Goal: Ask a question

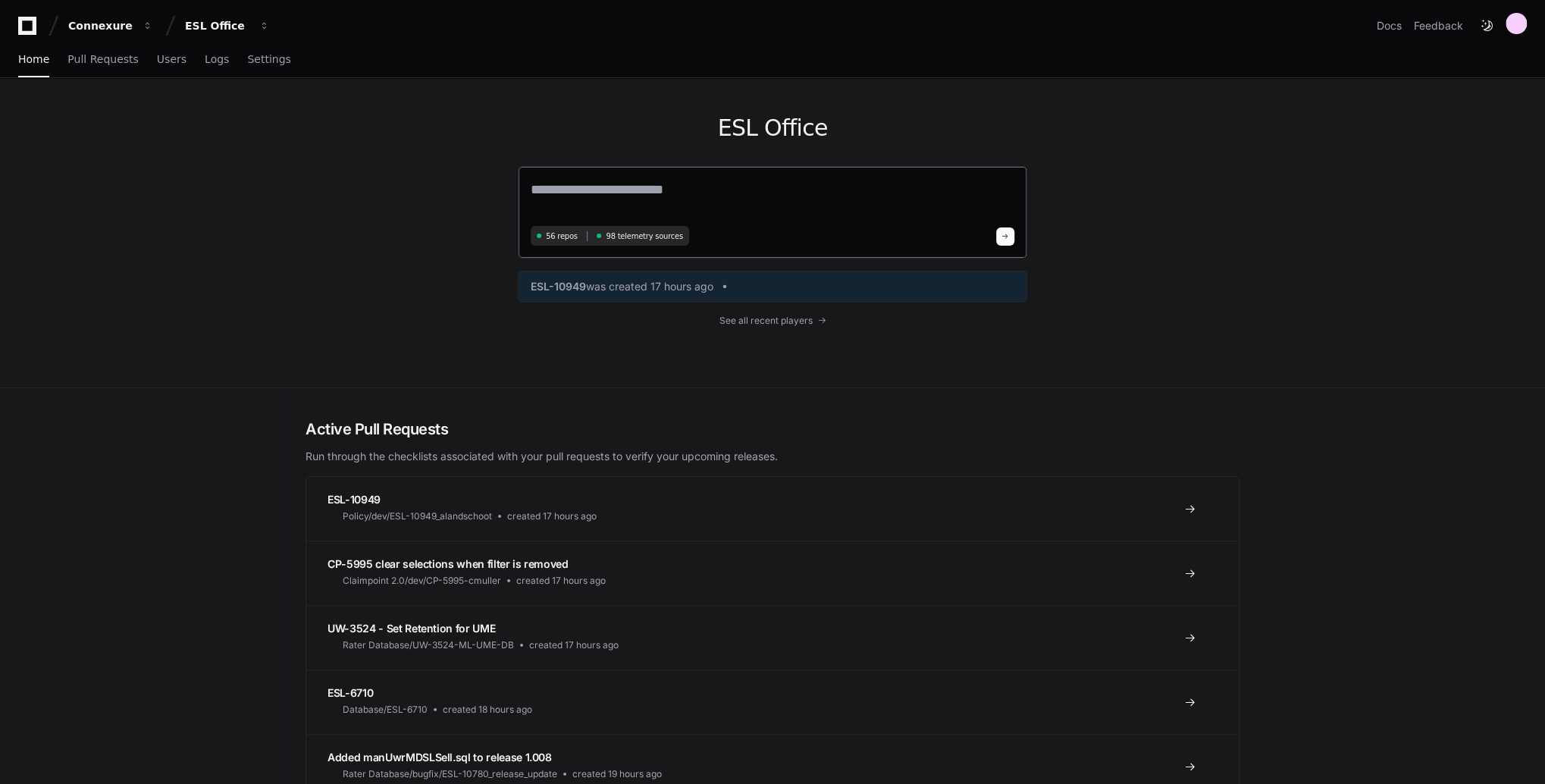
click at [709, 196] on textarea at bounding box center [772, 200] width 484 height 43
type textarea "**********"
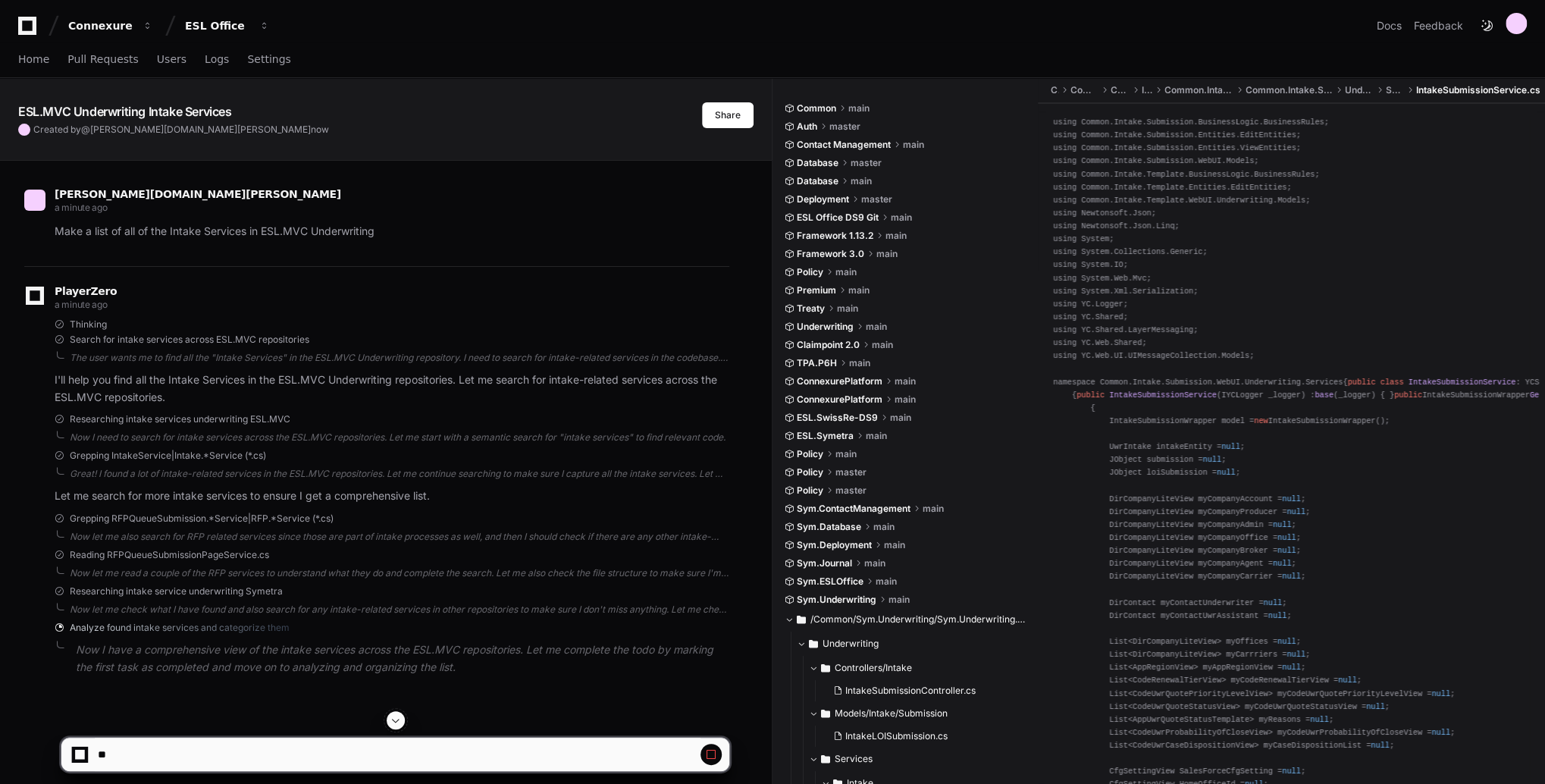
click at [402, 717] on button at bounding box center [396, 721] width 19 height 19
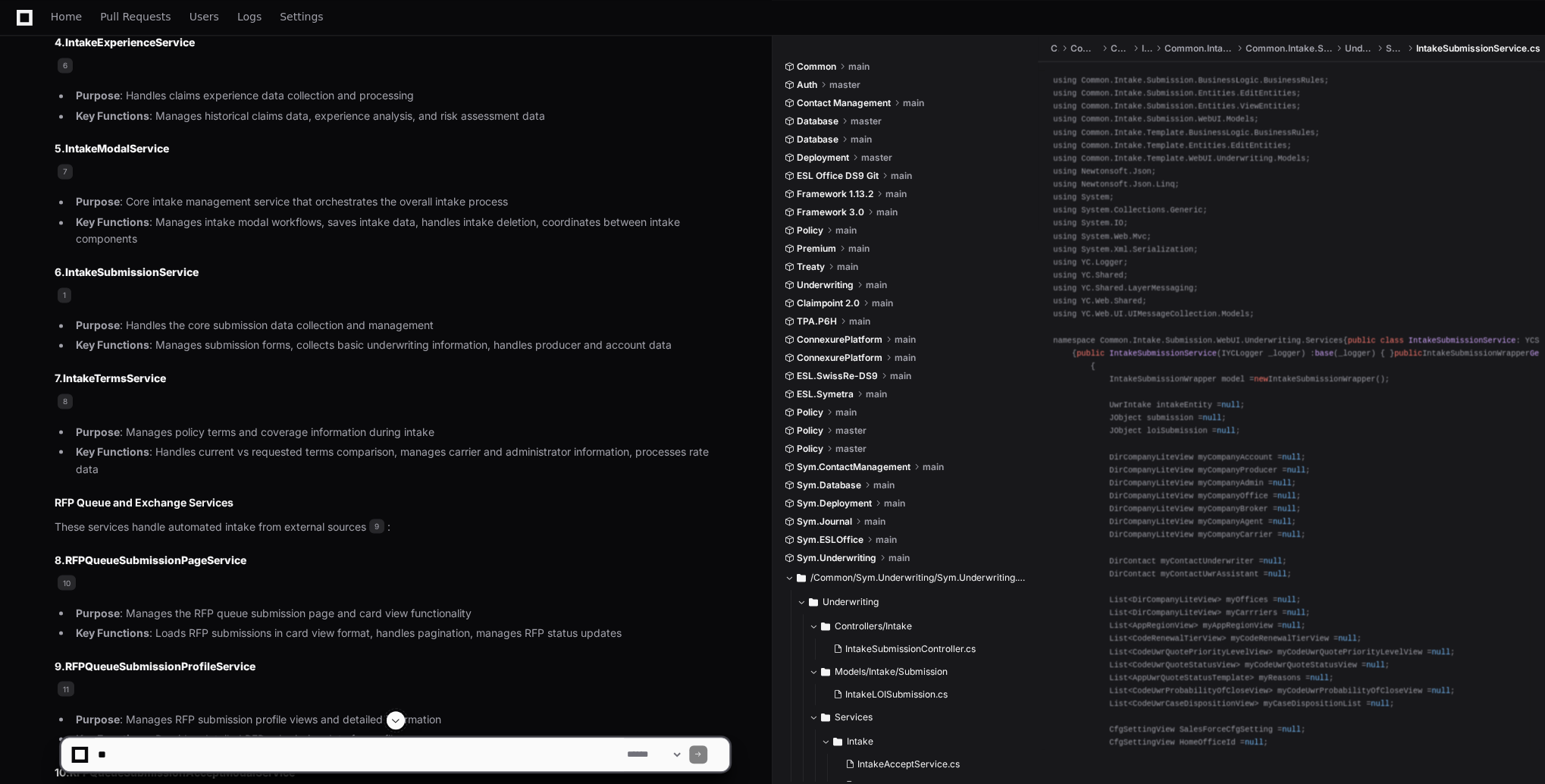
scroll to position [1385, 0]
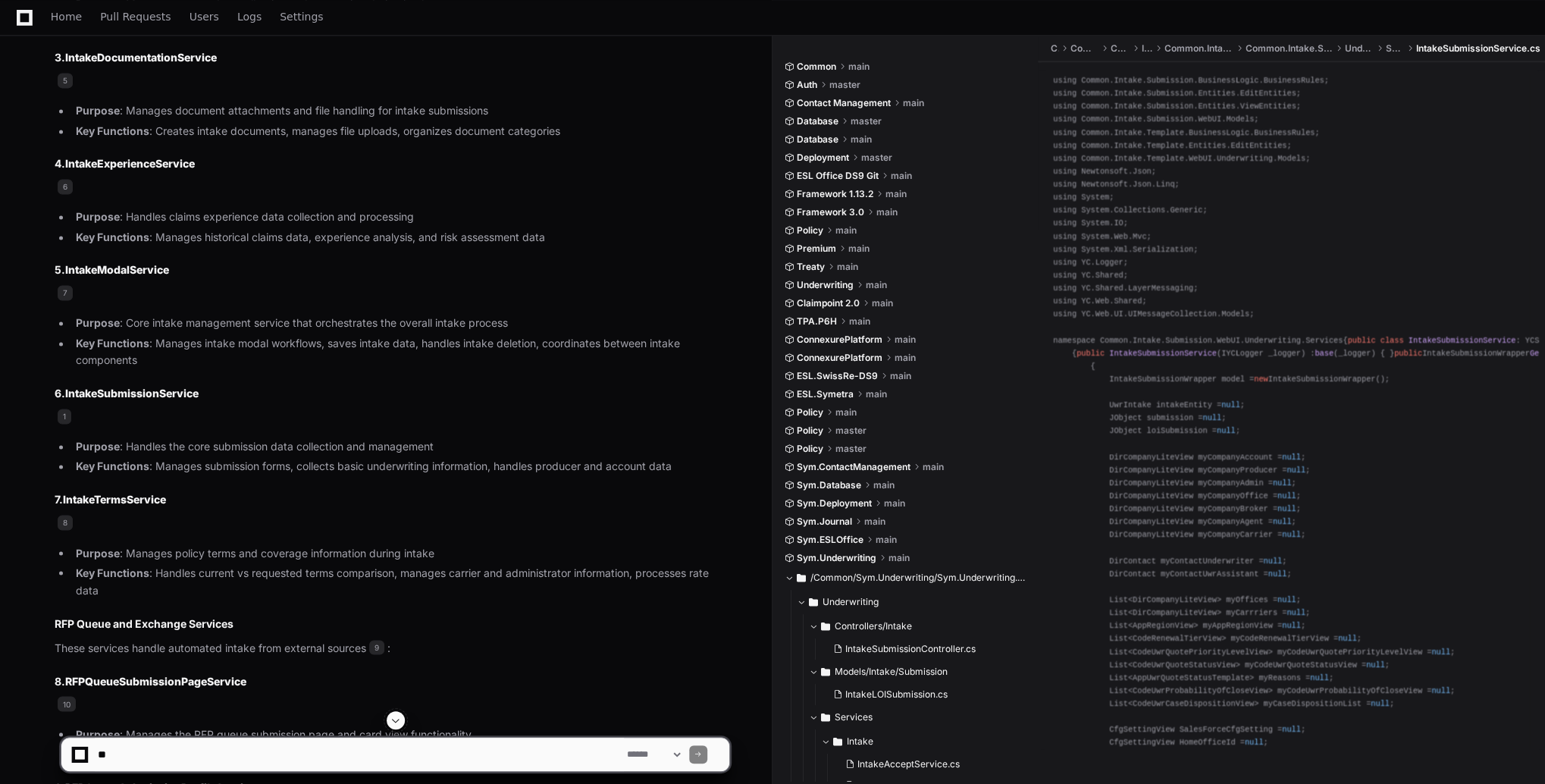
click at [311, 751] on textarea at bounding box center [359, 754] width 529 height 33
type textarea "*"
type textarea "**********"
click at [396, 721] on span at bounding box center [396, 720] width 12 height 12
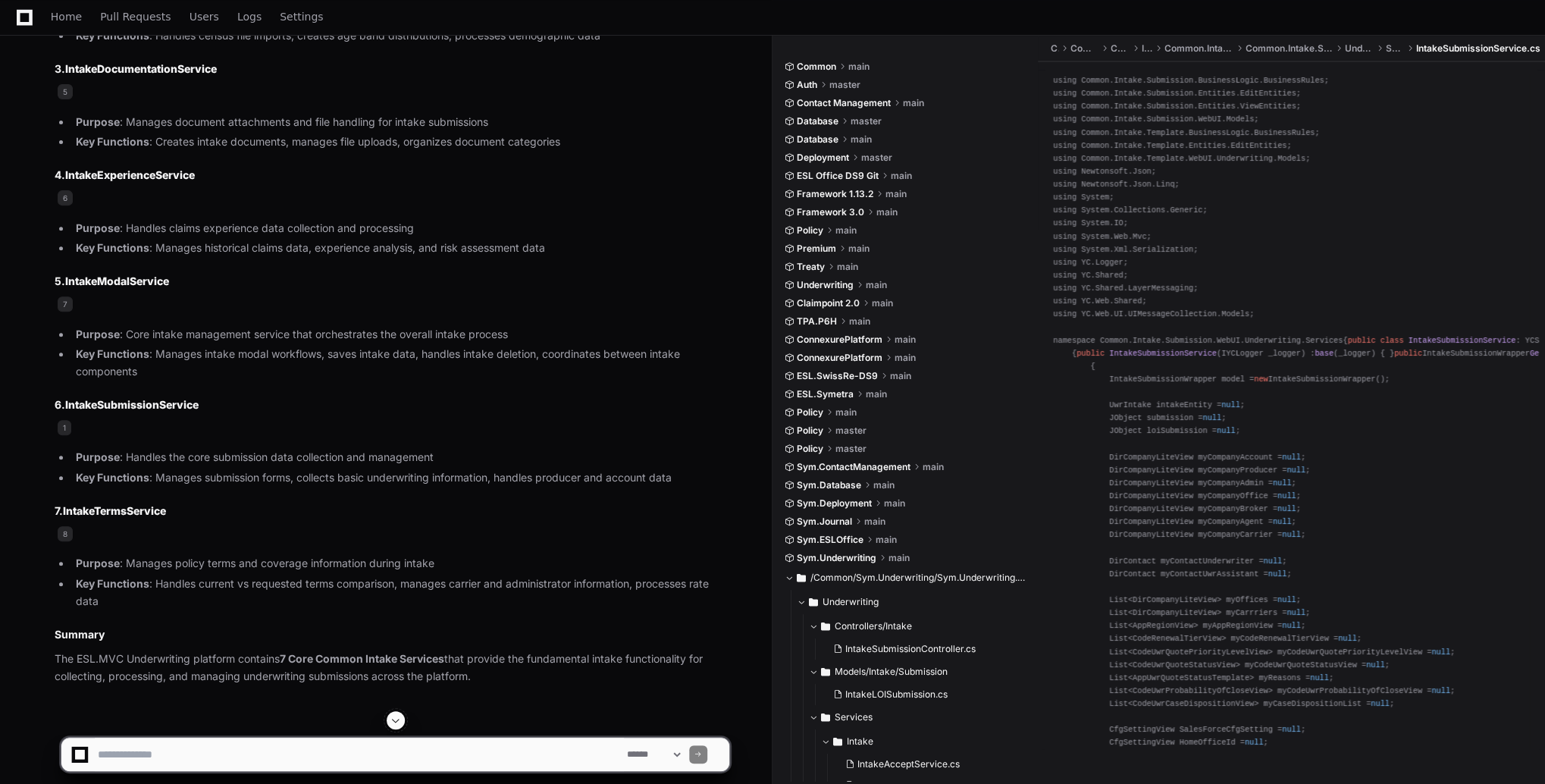
scroll to position [4168, 0]
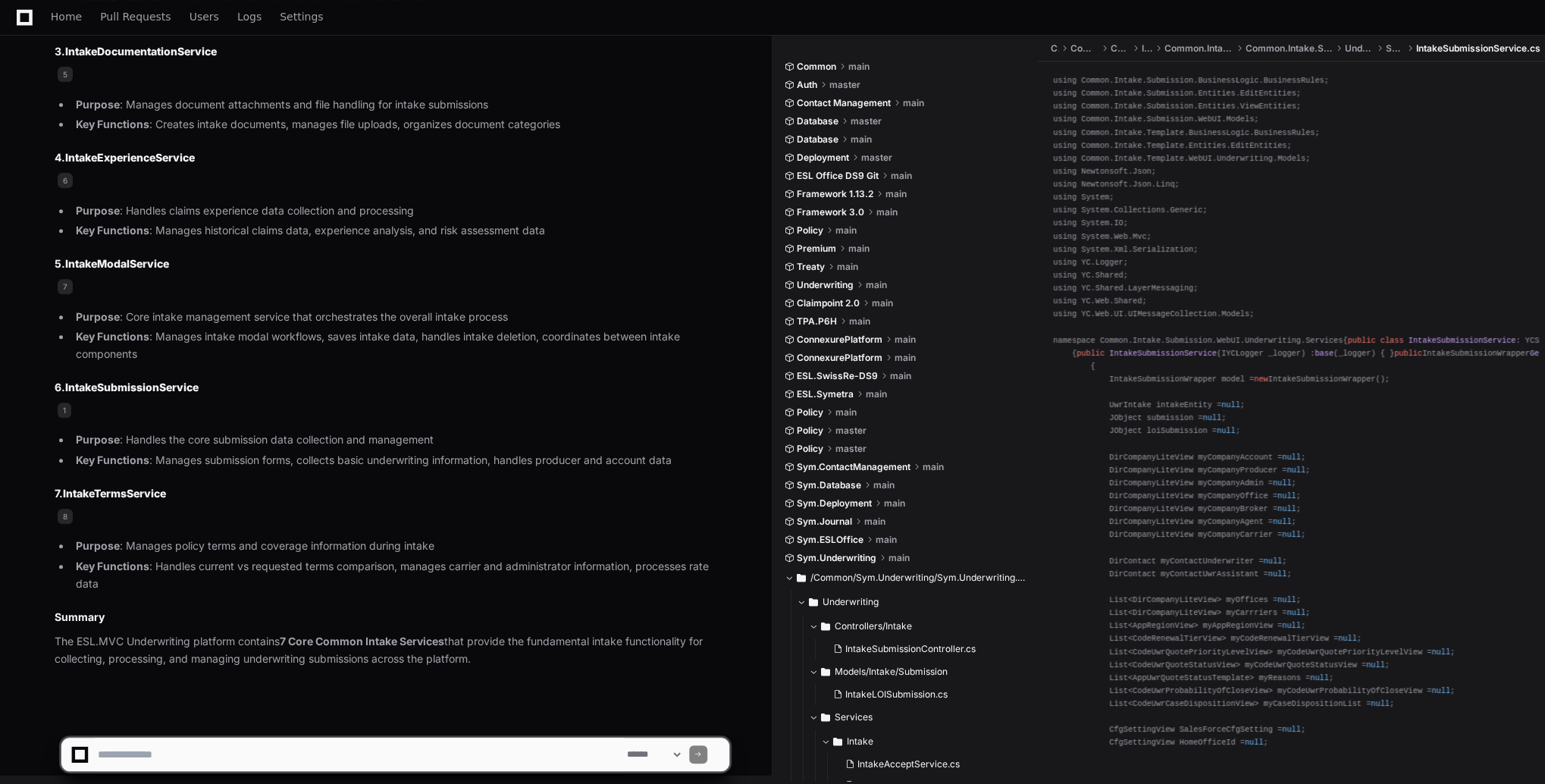
click at [349, 748] on textarea at bounding box center [359, 754] width 529 height 33
type textarea "**********"
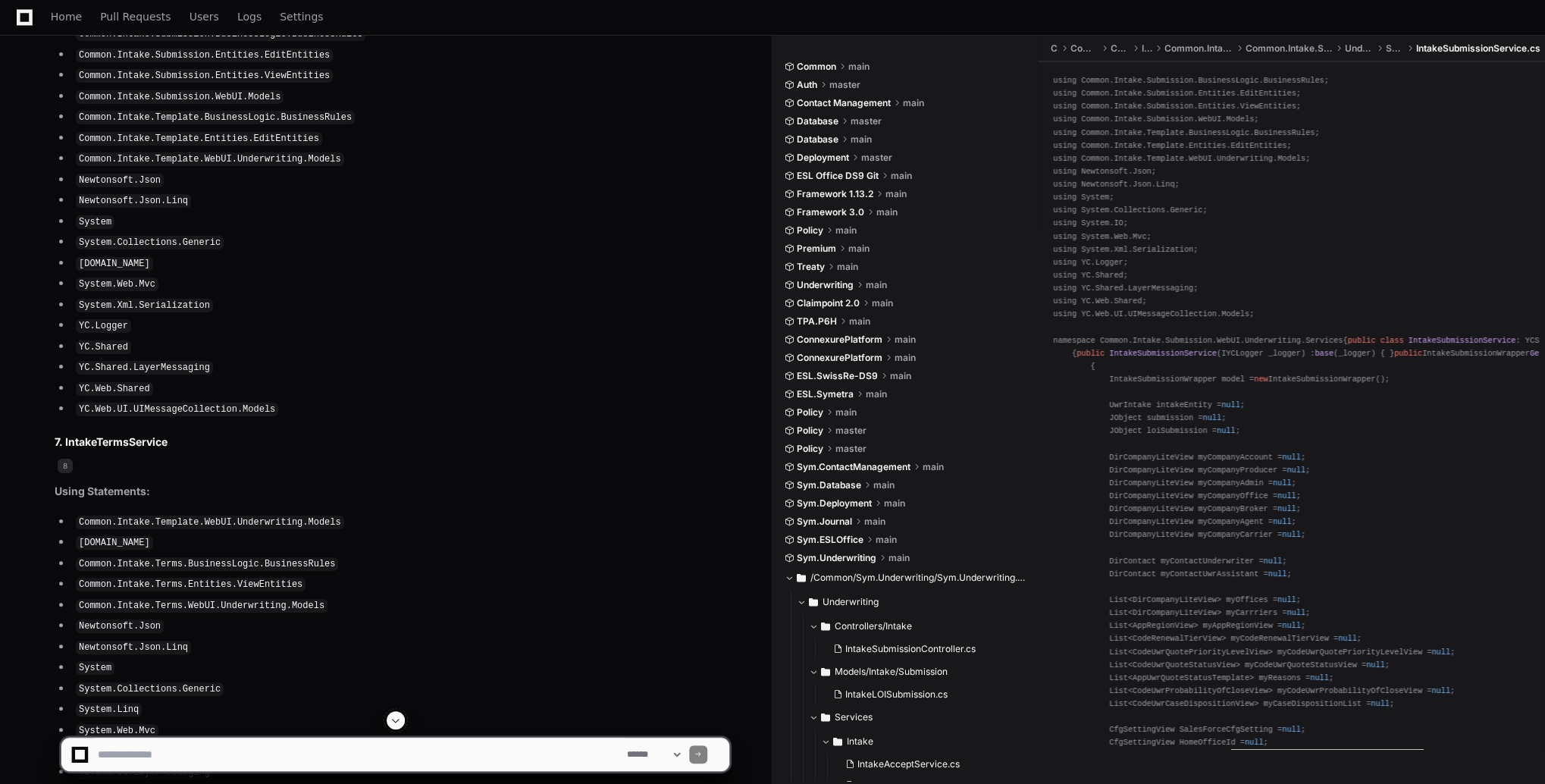
scroll to position [7236, 0]
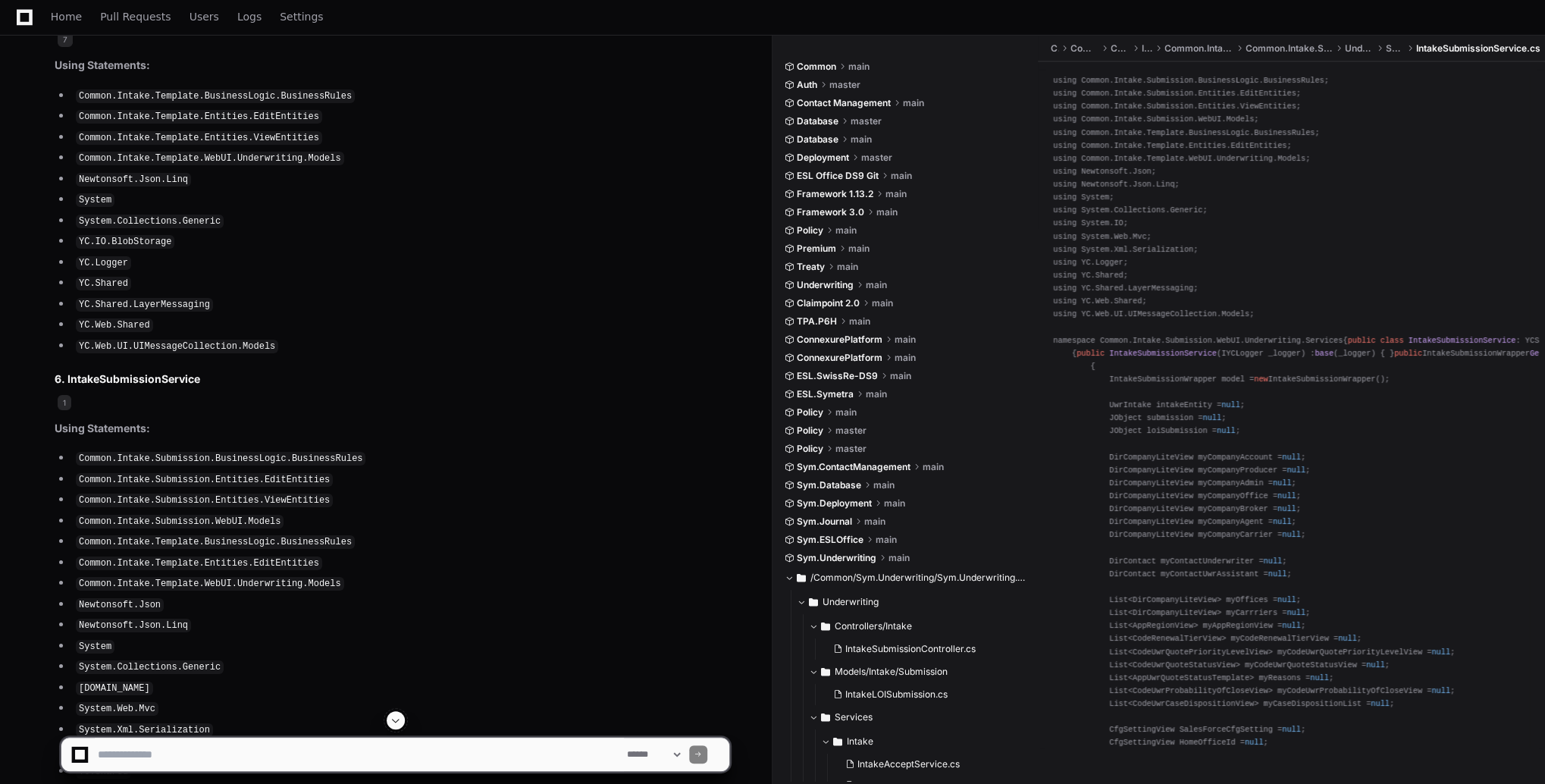
click at [281, 755] on textarea at bounding box center [359, 754] width 529 height 33
click at [564, 749] on textarea at bounding box center [359, 754] width 529 height 33
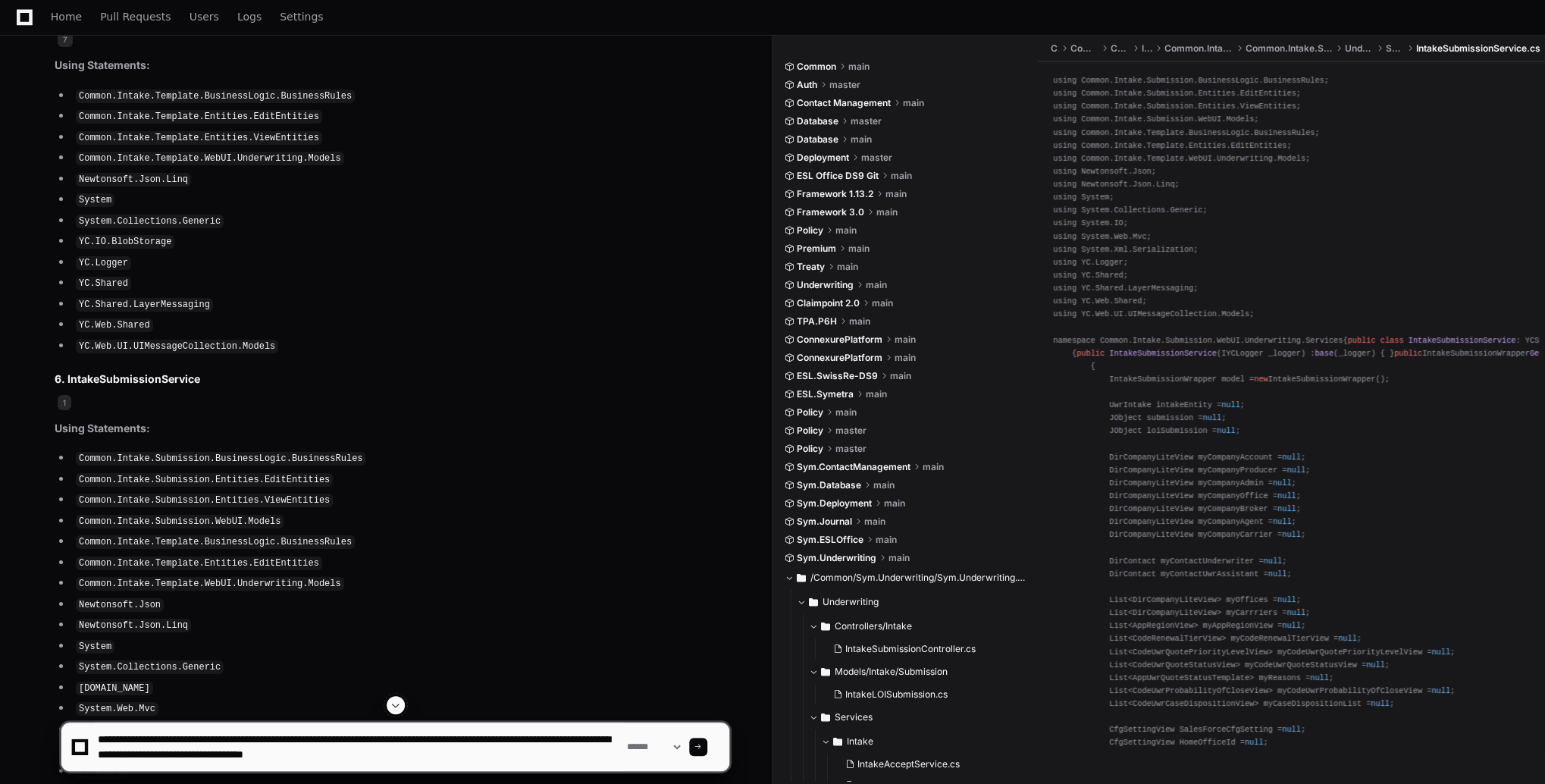
scroll to position [5, 0]
paste textarea "**********"
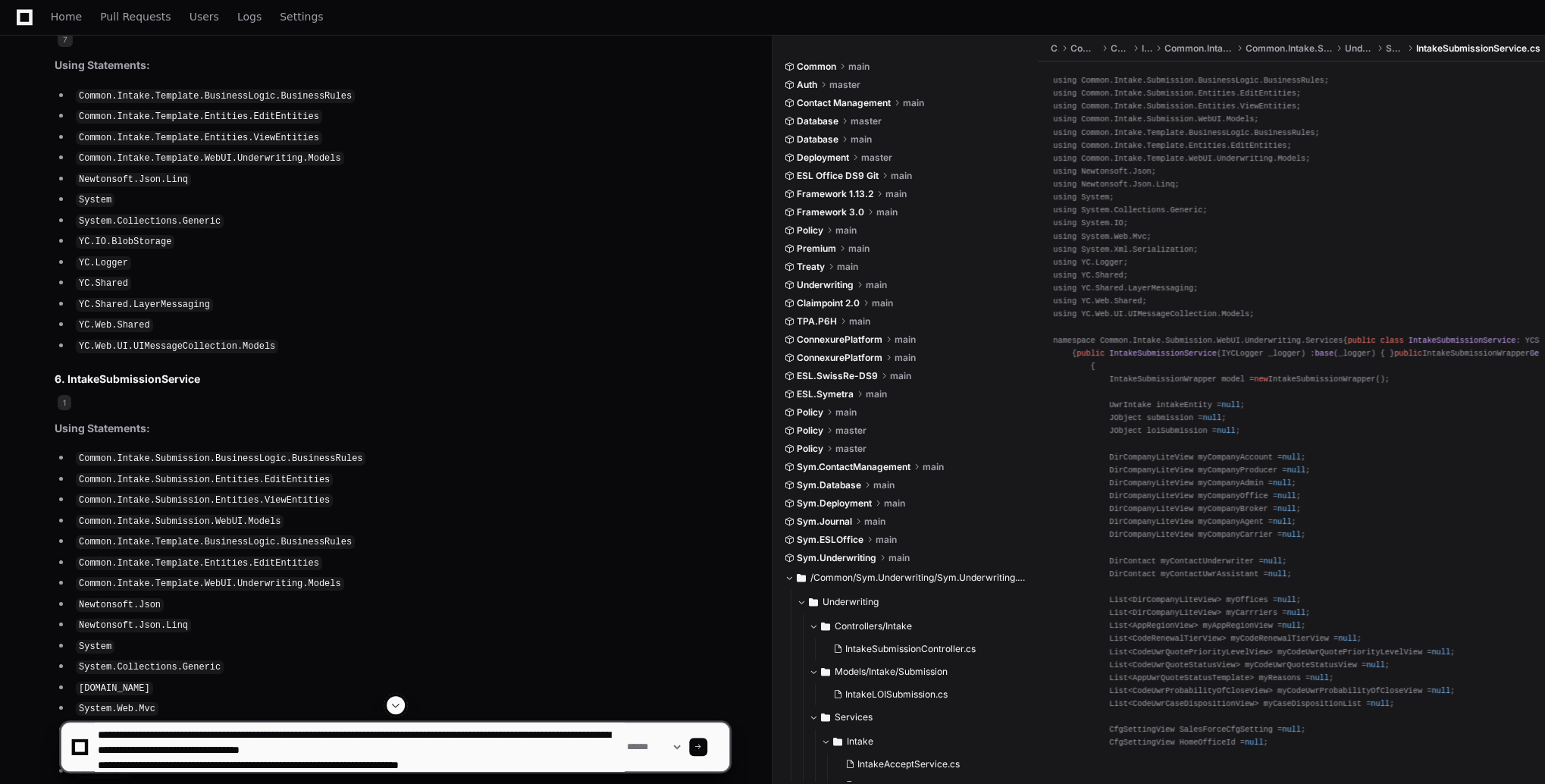
click at [413, 743] on textarea at bounding box center [359, 746] width 529 height 49
click at [441, 735] on textarea at bounding box center [359, 746] width 529 height 49
click at [265, 734] on textarea at bounding box center [359, 746] width 529 height 49
type textarea "**********"
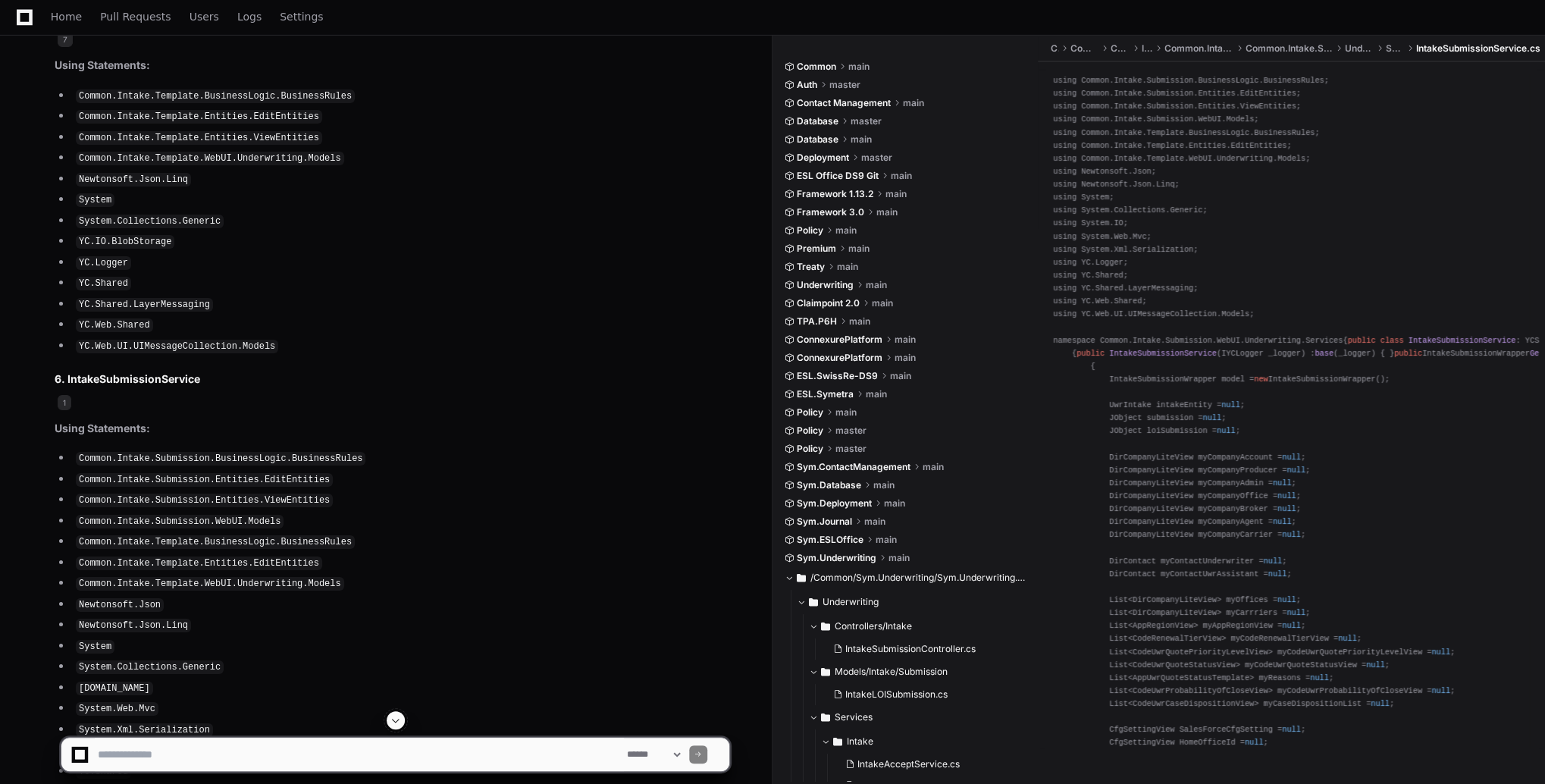
scroll to position [0, 0]
click at [396, 727] on button at bounding box center [396, 721] width 19 height 19
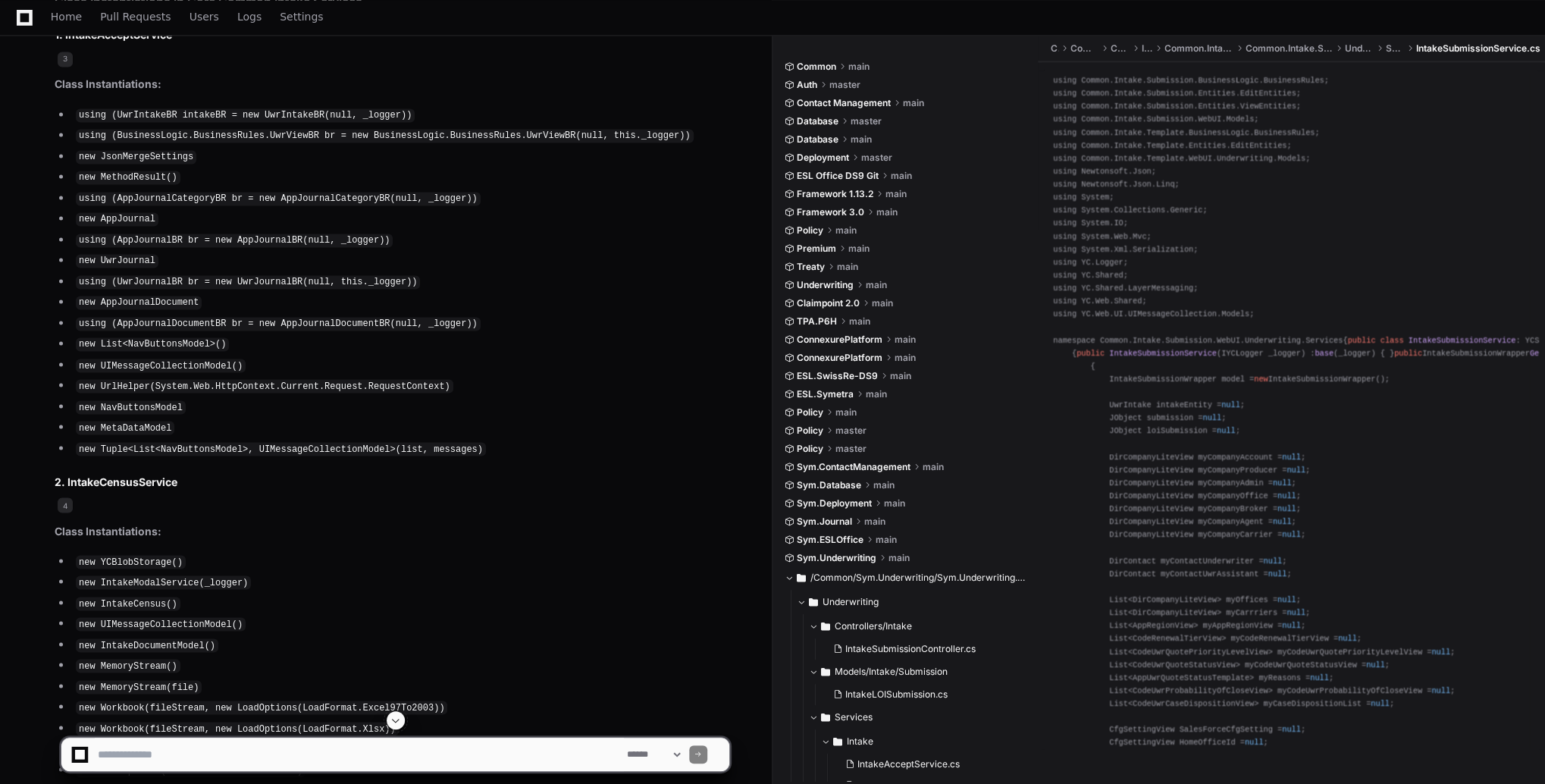
scroll to position [9786, 0]
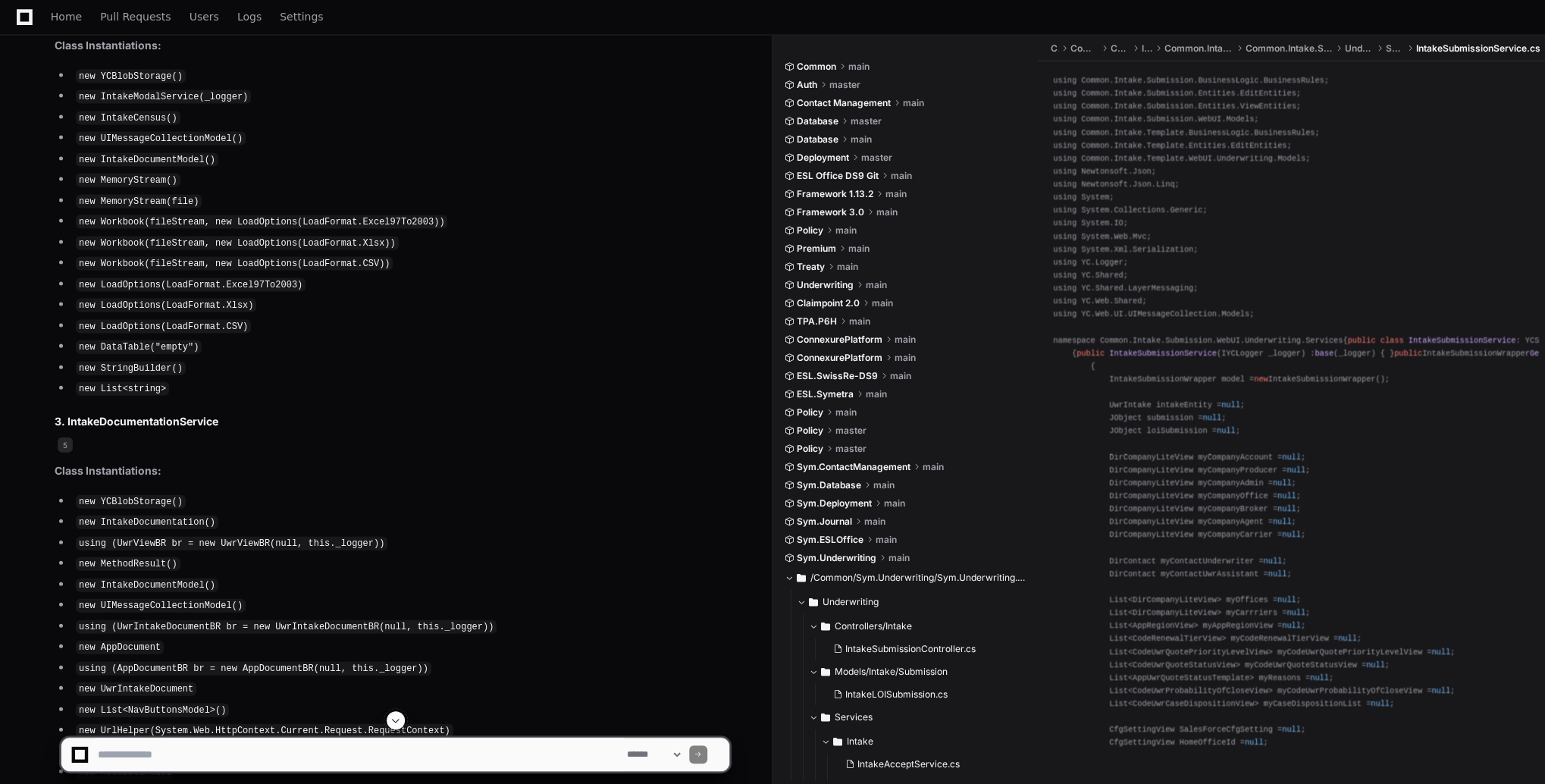
click at [291, 735] on app-app-chat-input "**********" at bounding box center [395, 741] width 670 height 60
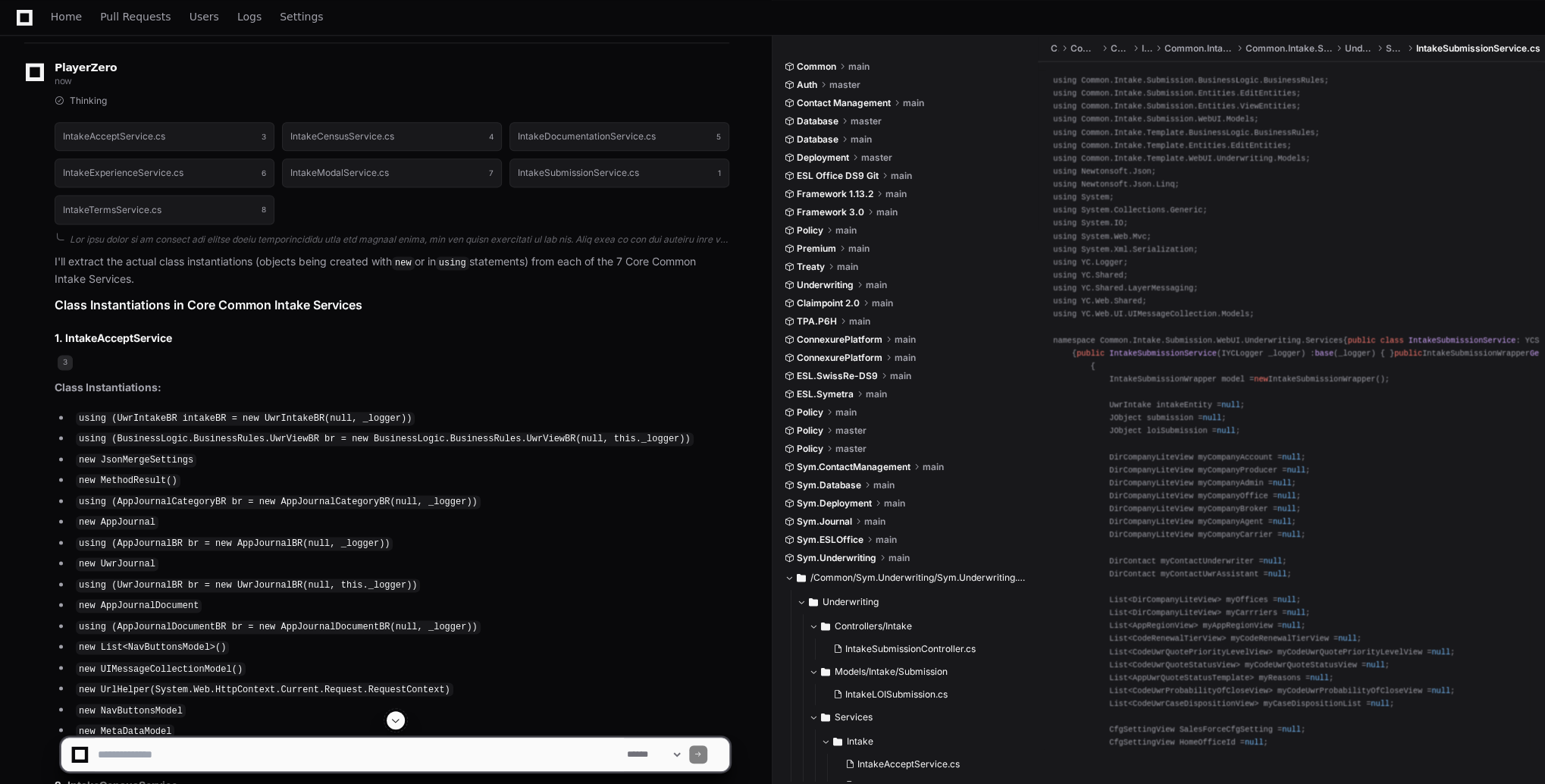
scroll to position [9683, 0]
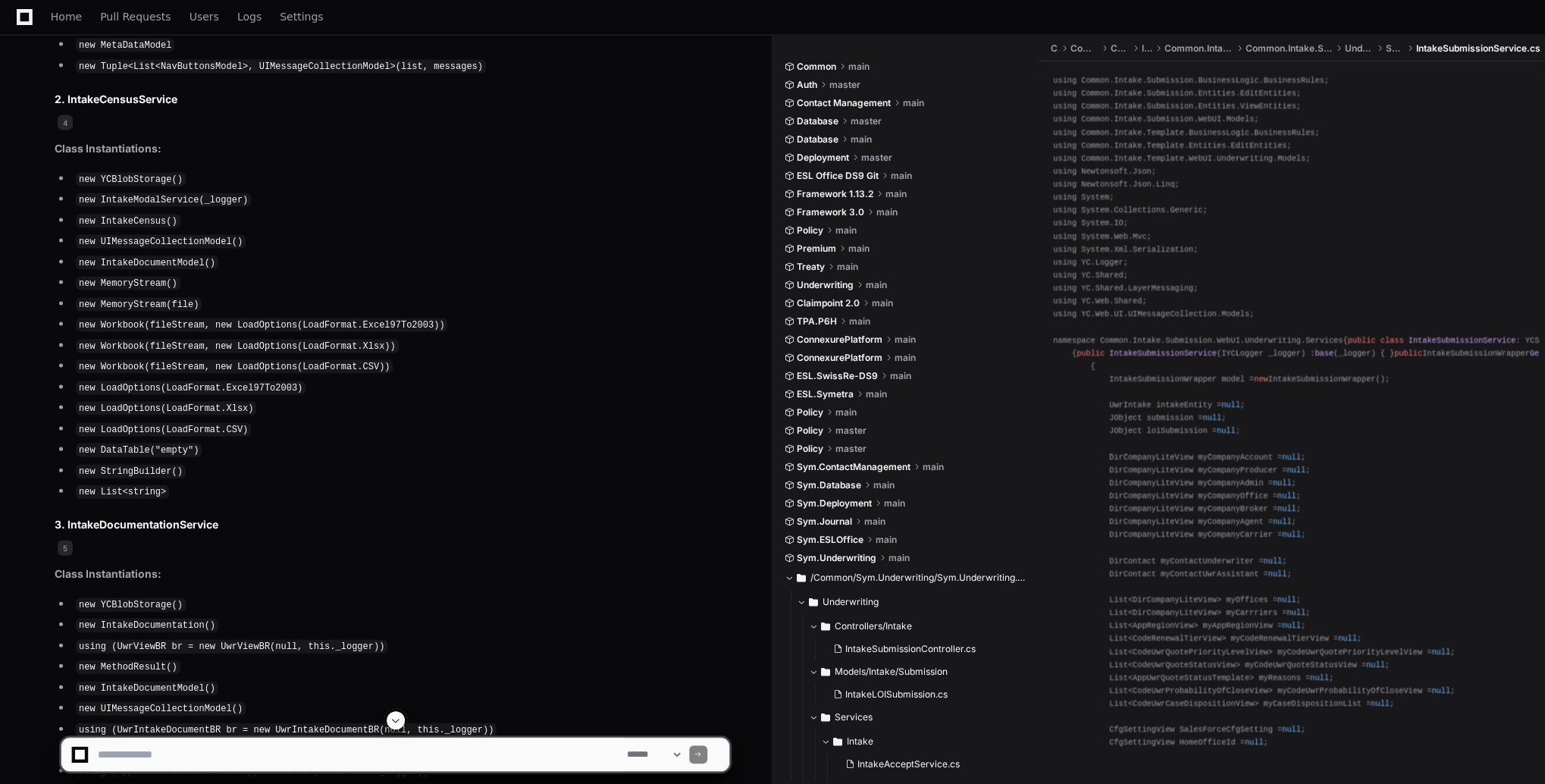
click at [400, 721] on span at bounding box center [396, 720] width 12 height 12
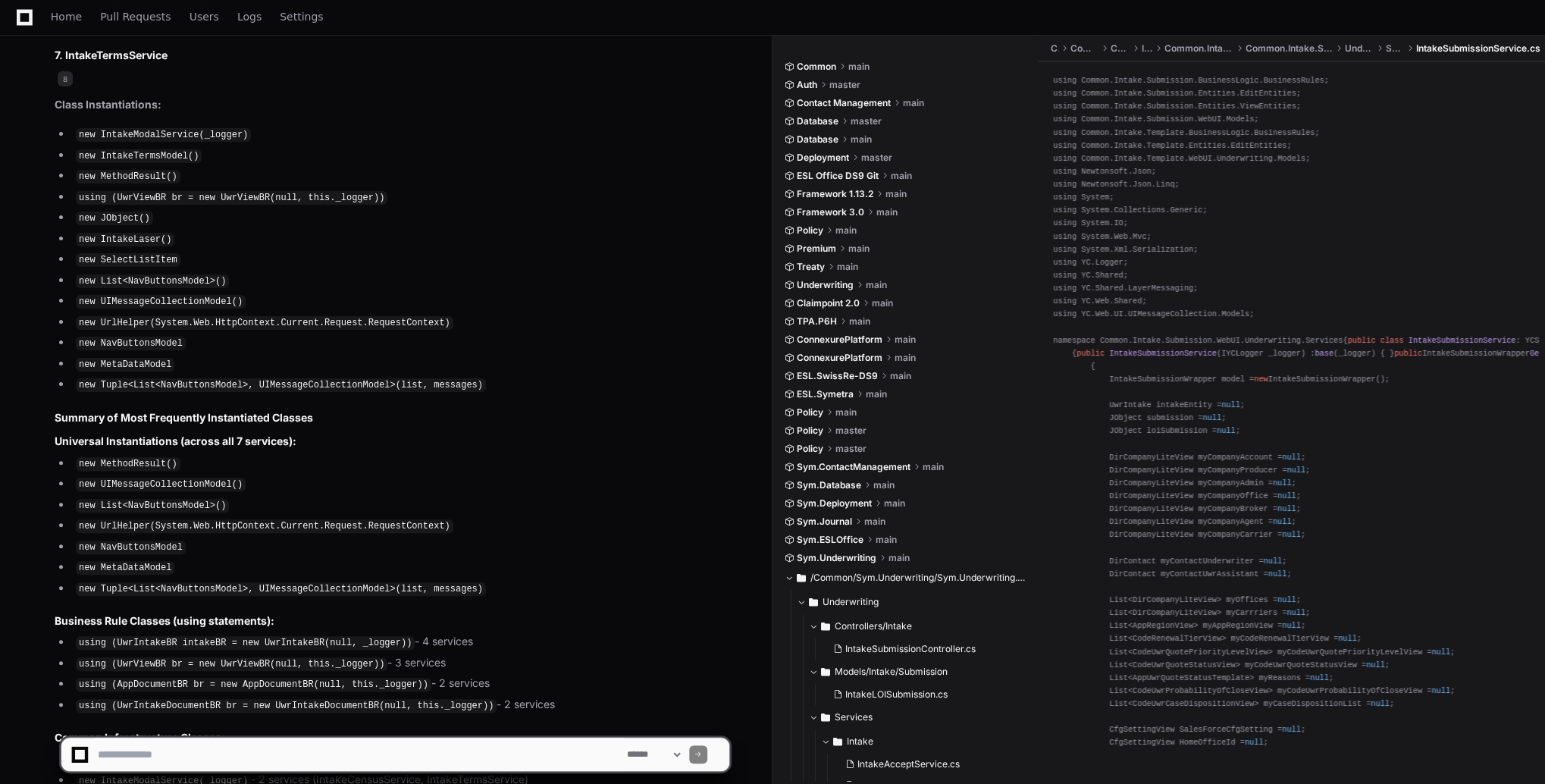
click at [276, 743] on textarea at bounding box center [359, 754] width 529 height 33
type textarea "*"
type textarea "**********"
click at [393, 717] on span at bounding box center [396, 720] width 12 height 12
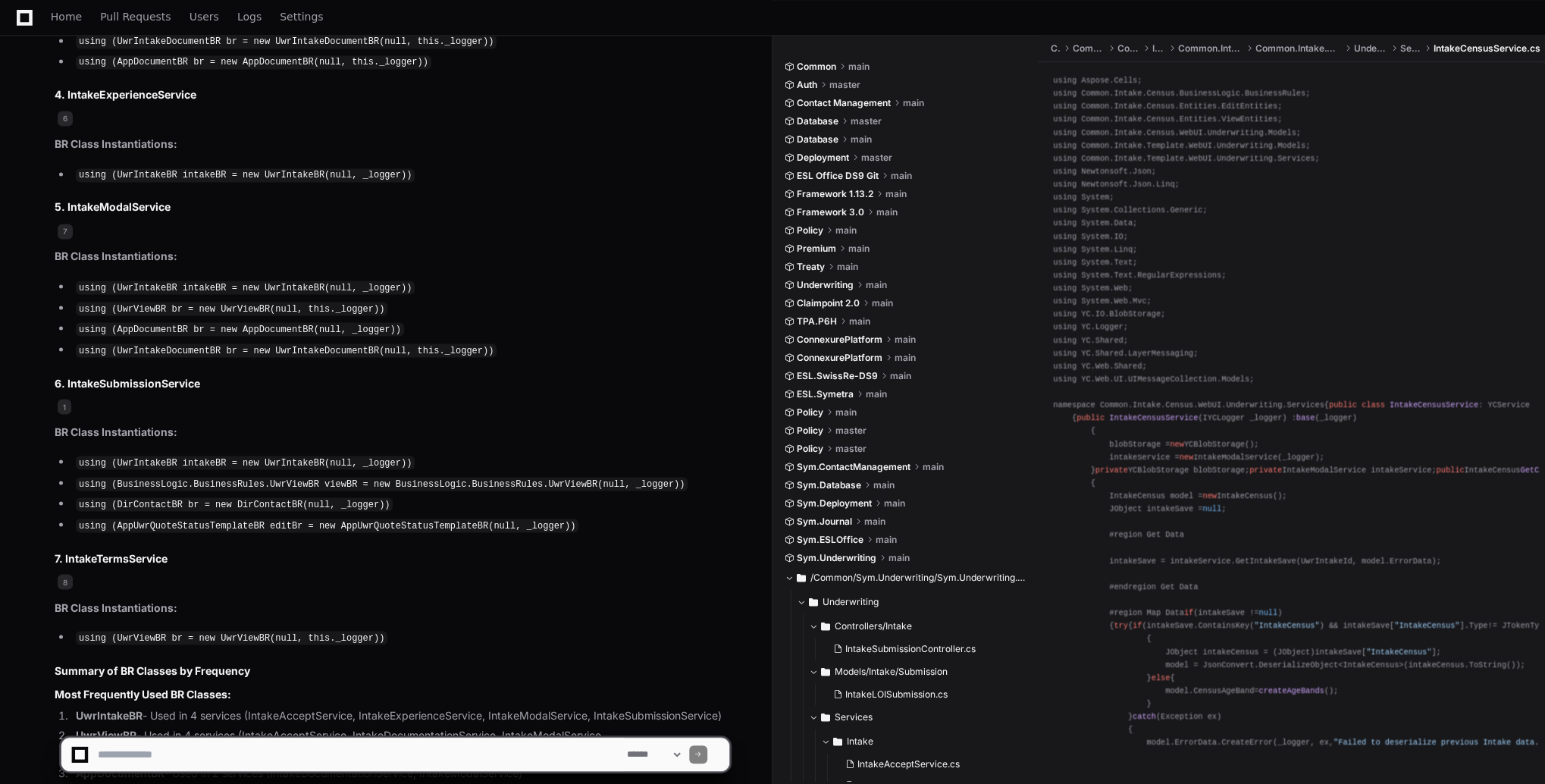
scroll to position [13396, 0]
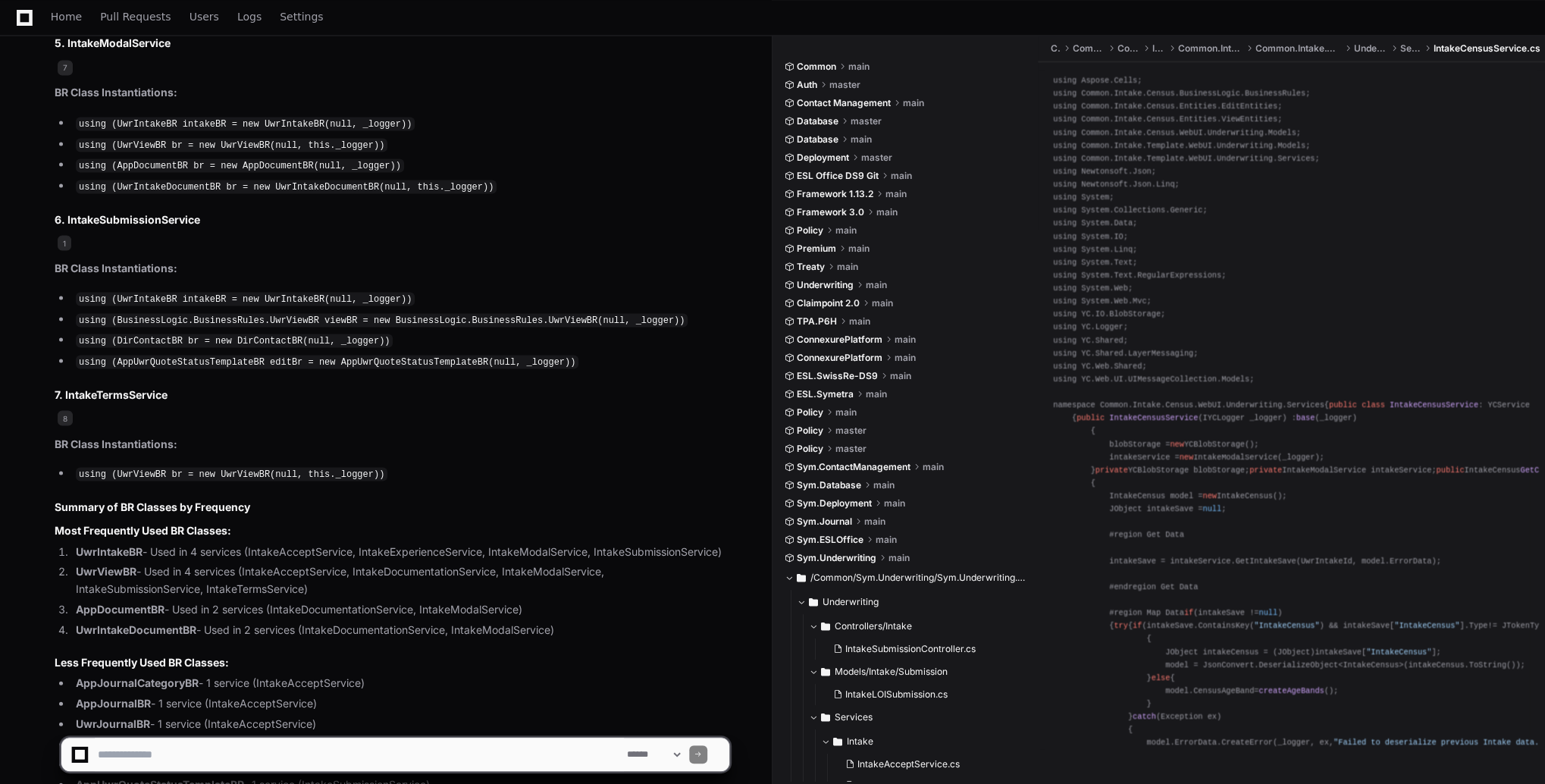
click at [386, 711] on button at bounding box center [396, 721] width 19 height 19
click at [337, 749] on textarea at bounding box center [359, 754] width 529 height 33
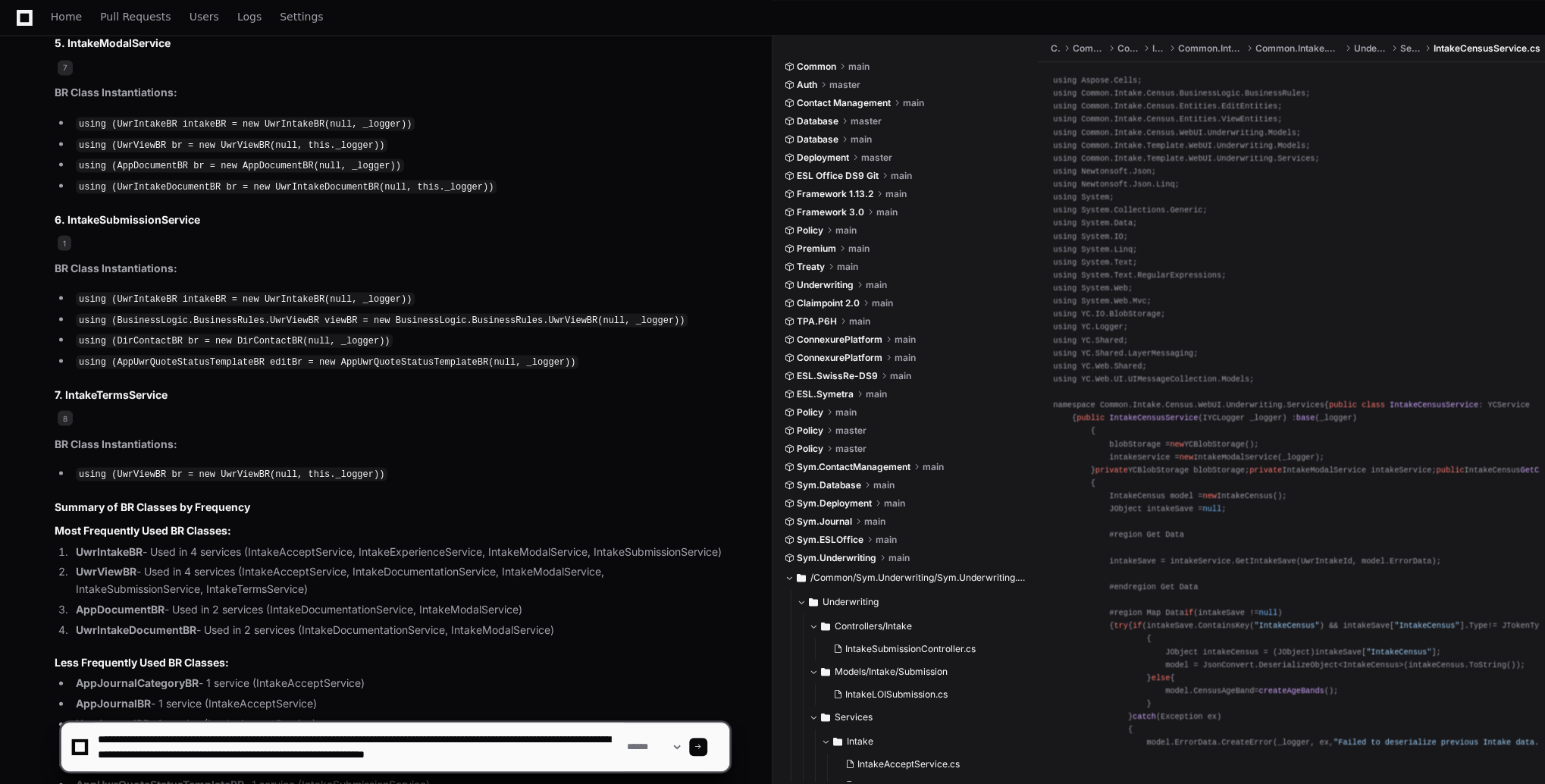
scroll to position [5, 0]
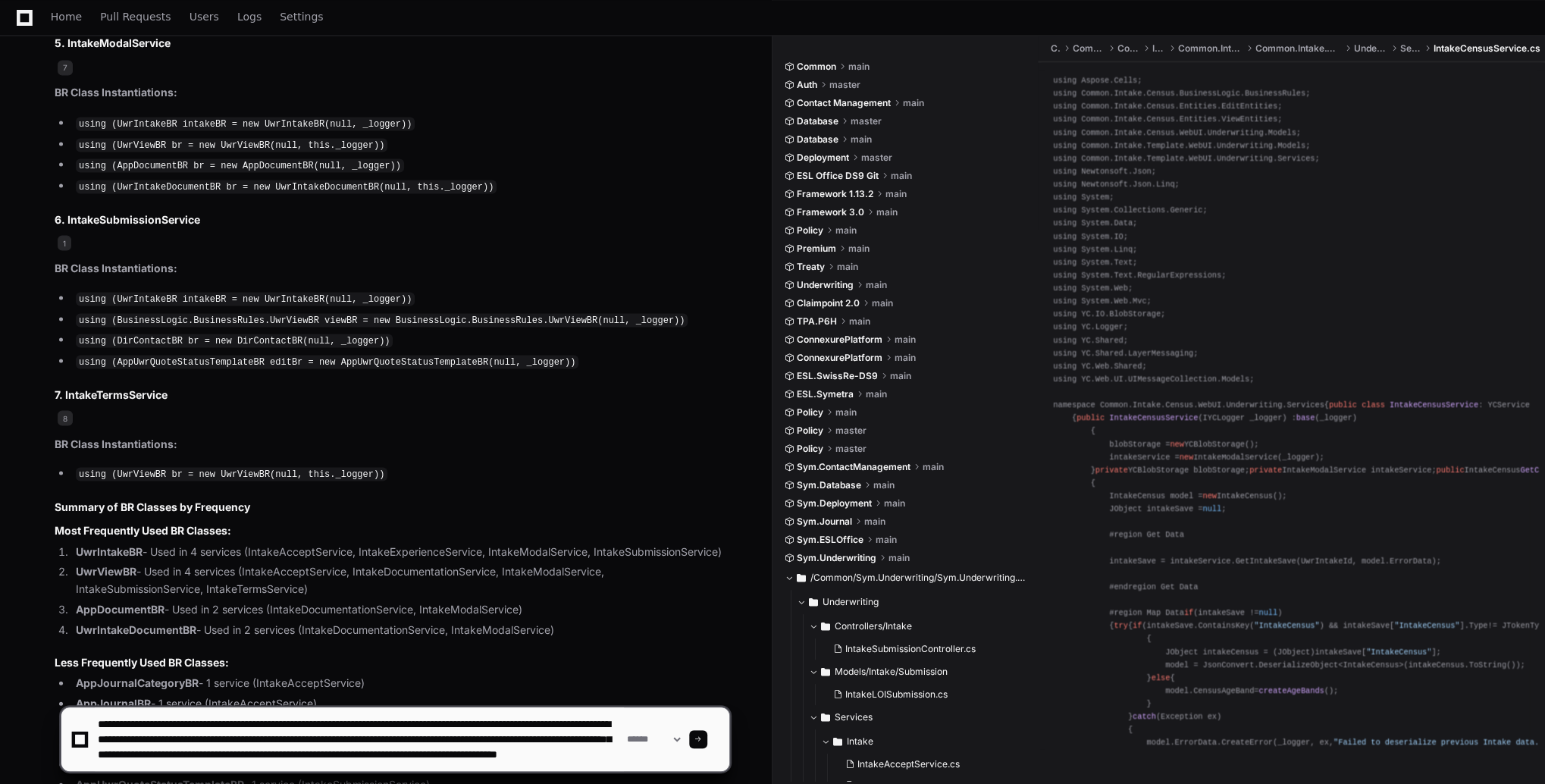
type textarea "**********"
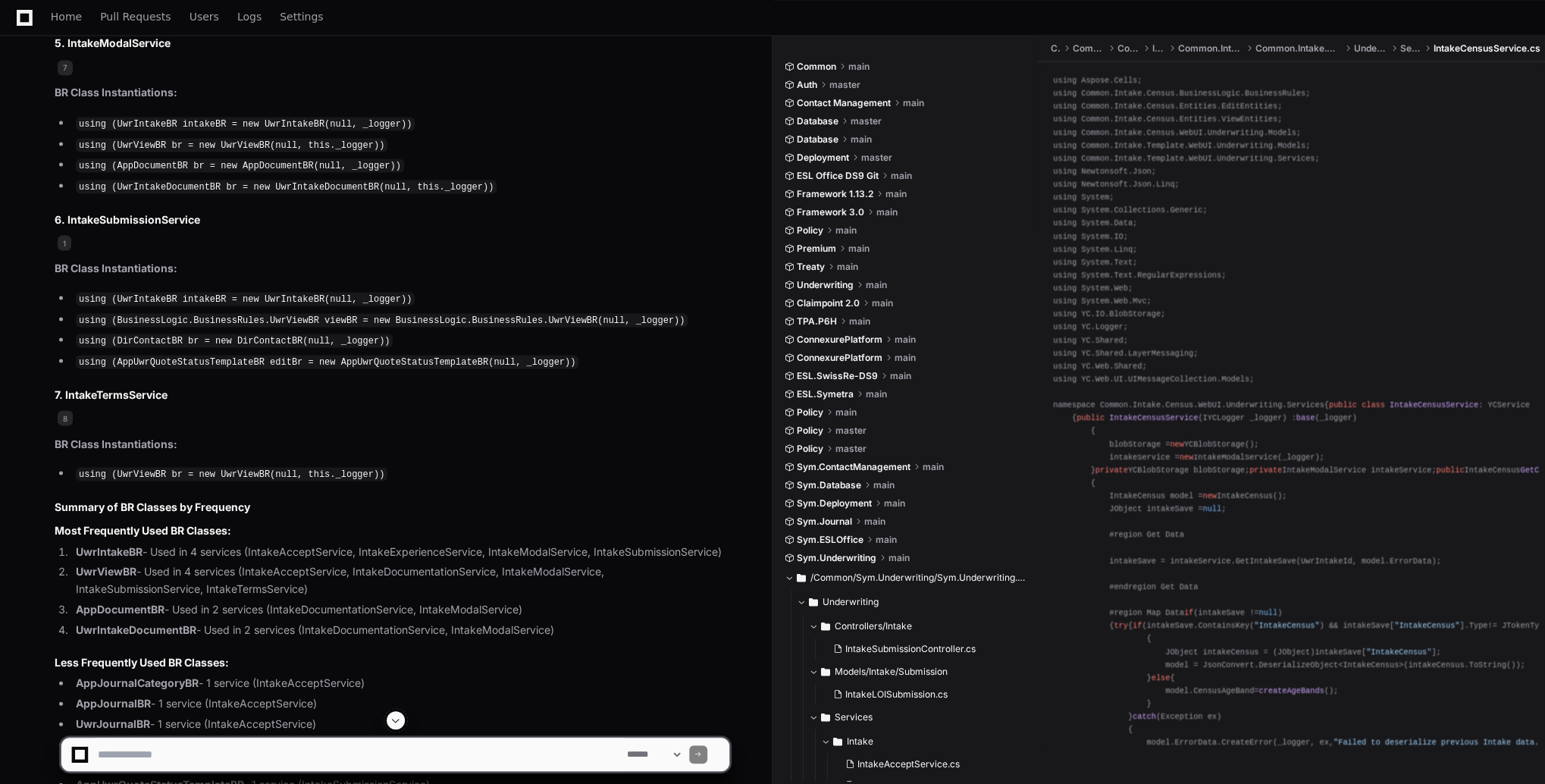
scroll to position [0, 0]
click at [393, 713] on button at bounding box center [396, 721] width 19 height 19
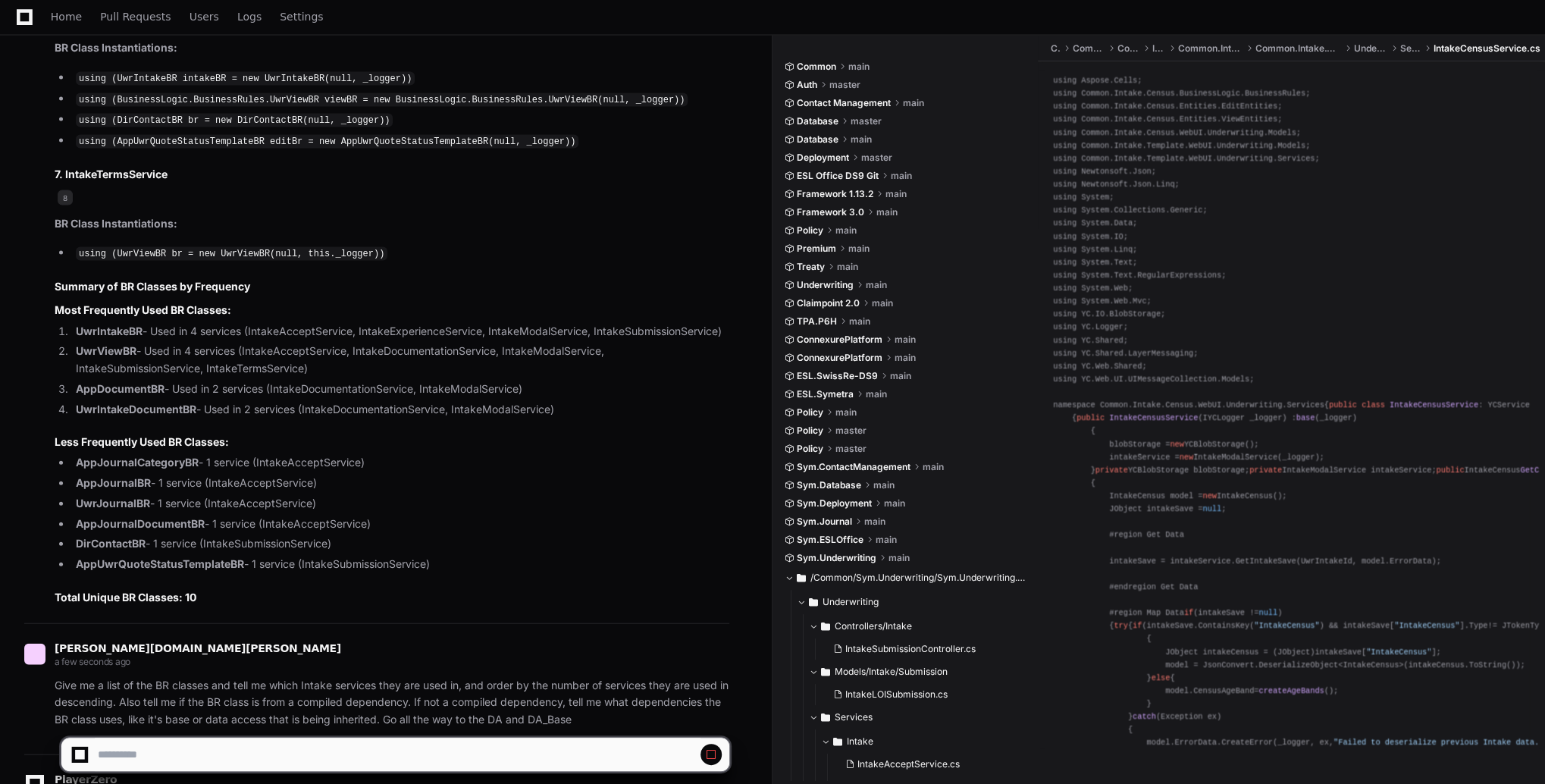
scroll to position [13847, 0]
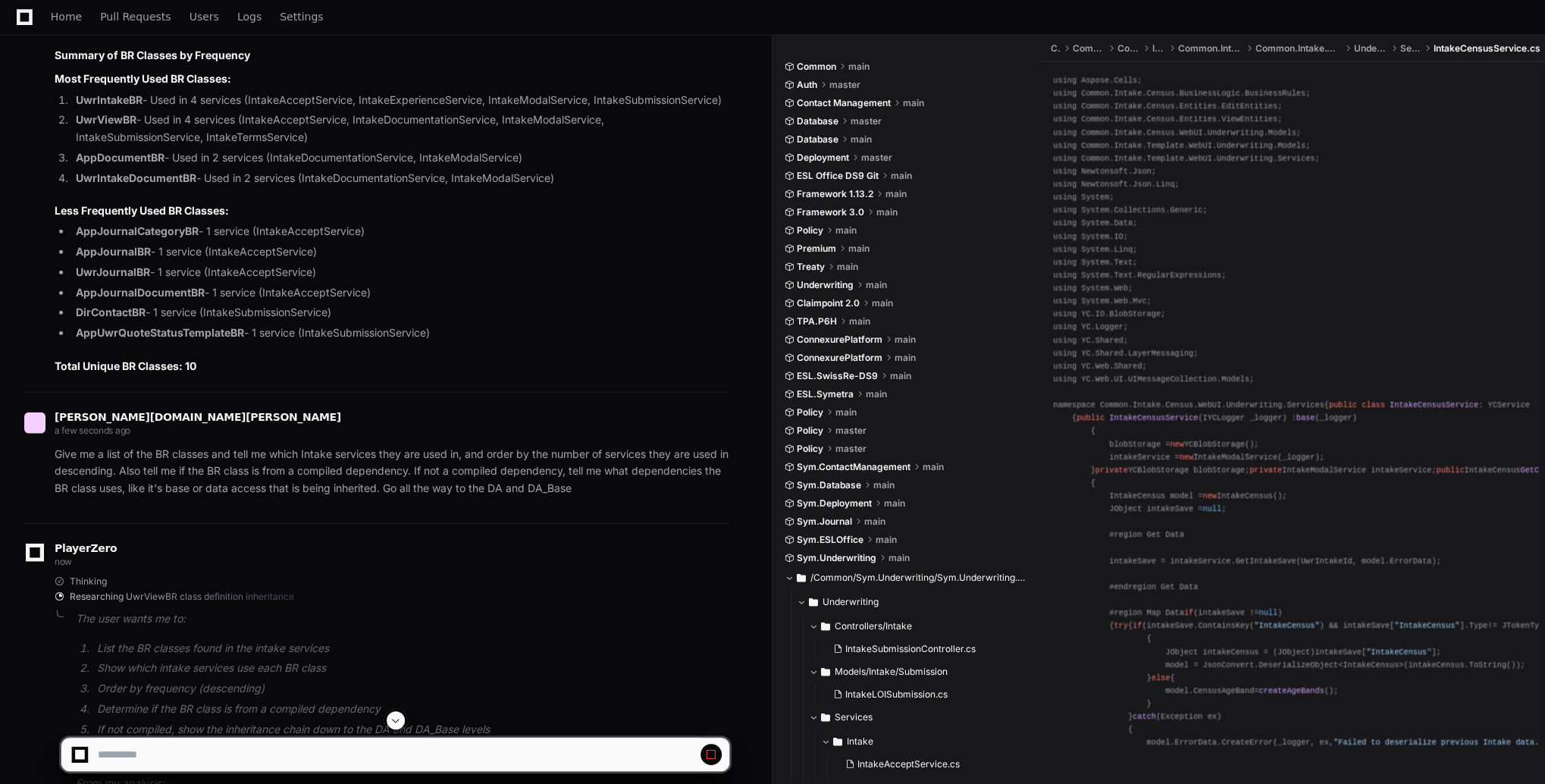
click at [399, 718] on span at bounding box center [396, 720] width 12 height 12
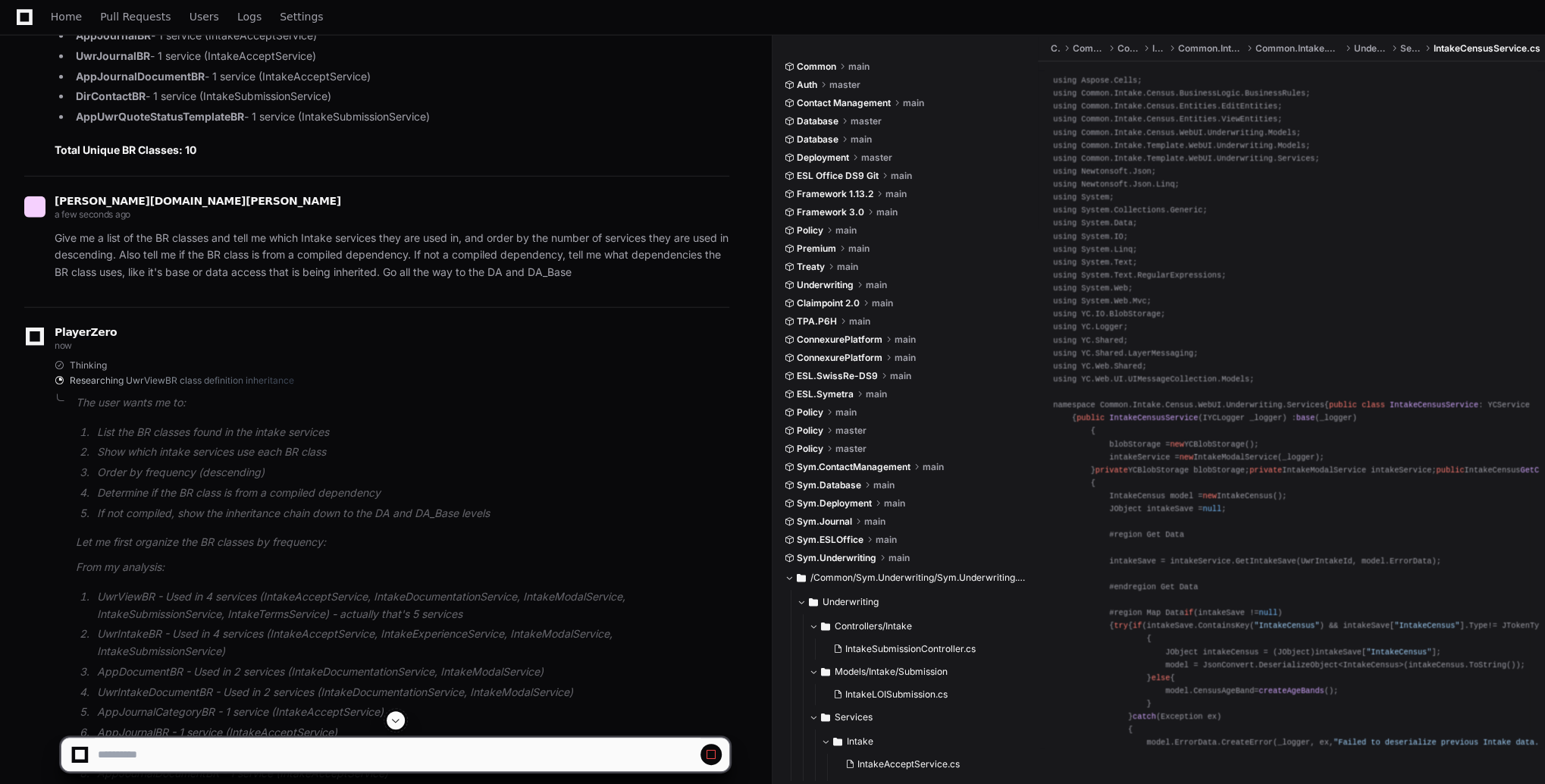
click at [399, 718] on span at bounding box center [396, 720] width 12 height 12
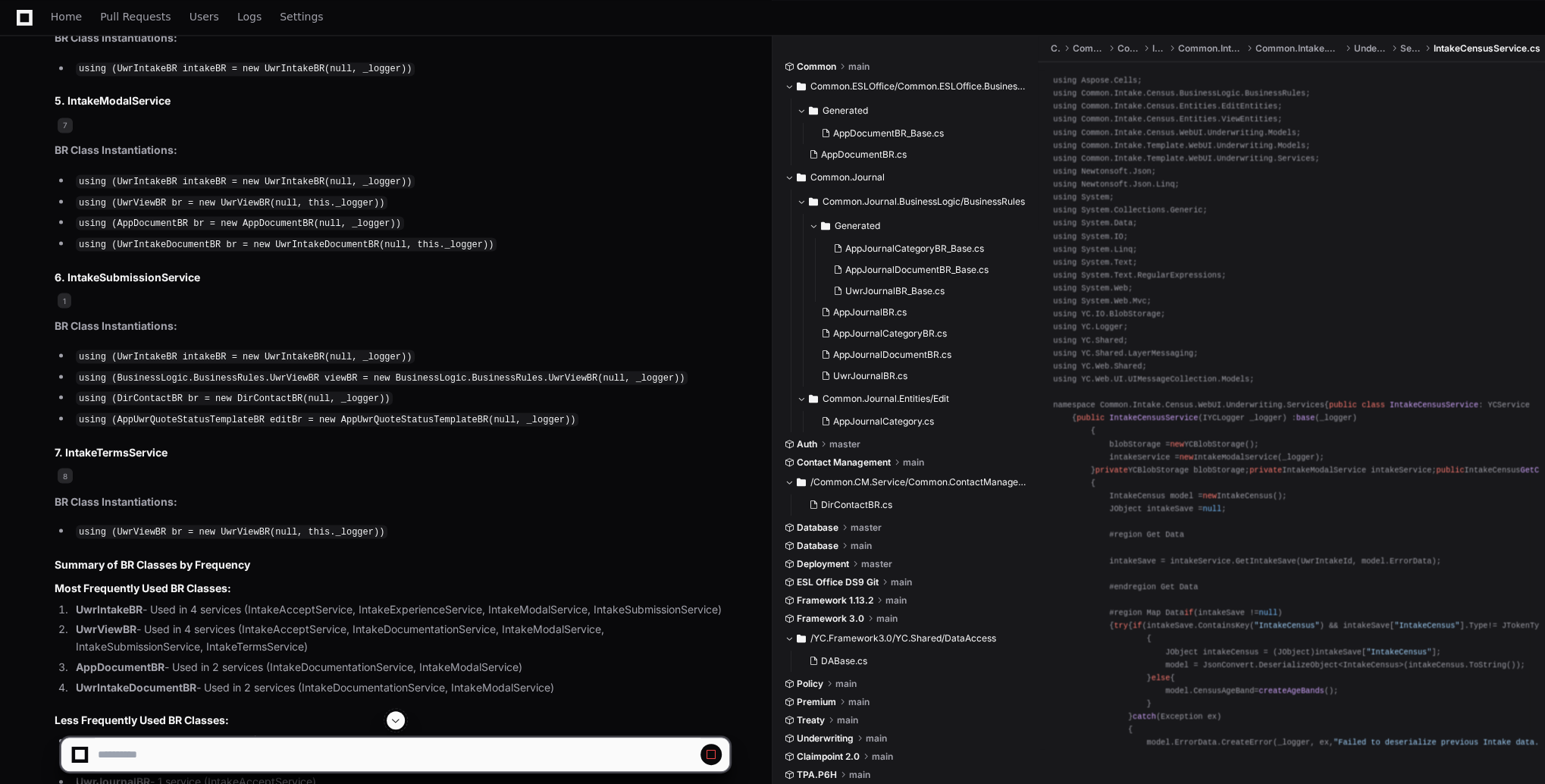
scroll to position [13097, 0]
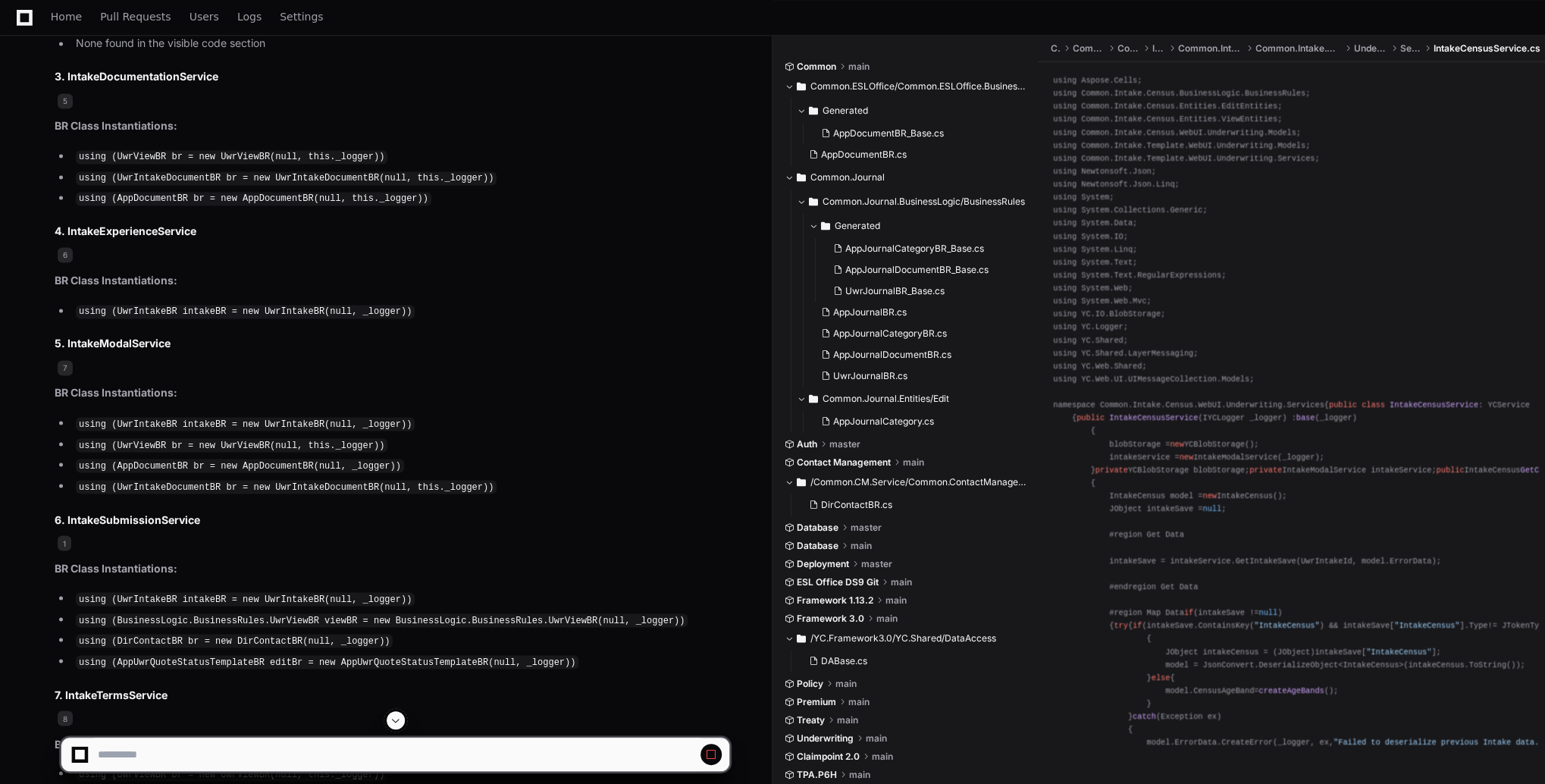
click at [400, 719] on span at bounding box center [396, 720] width 12 height 12
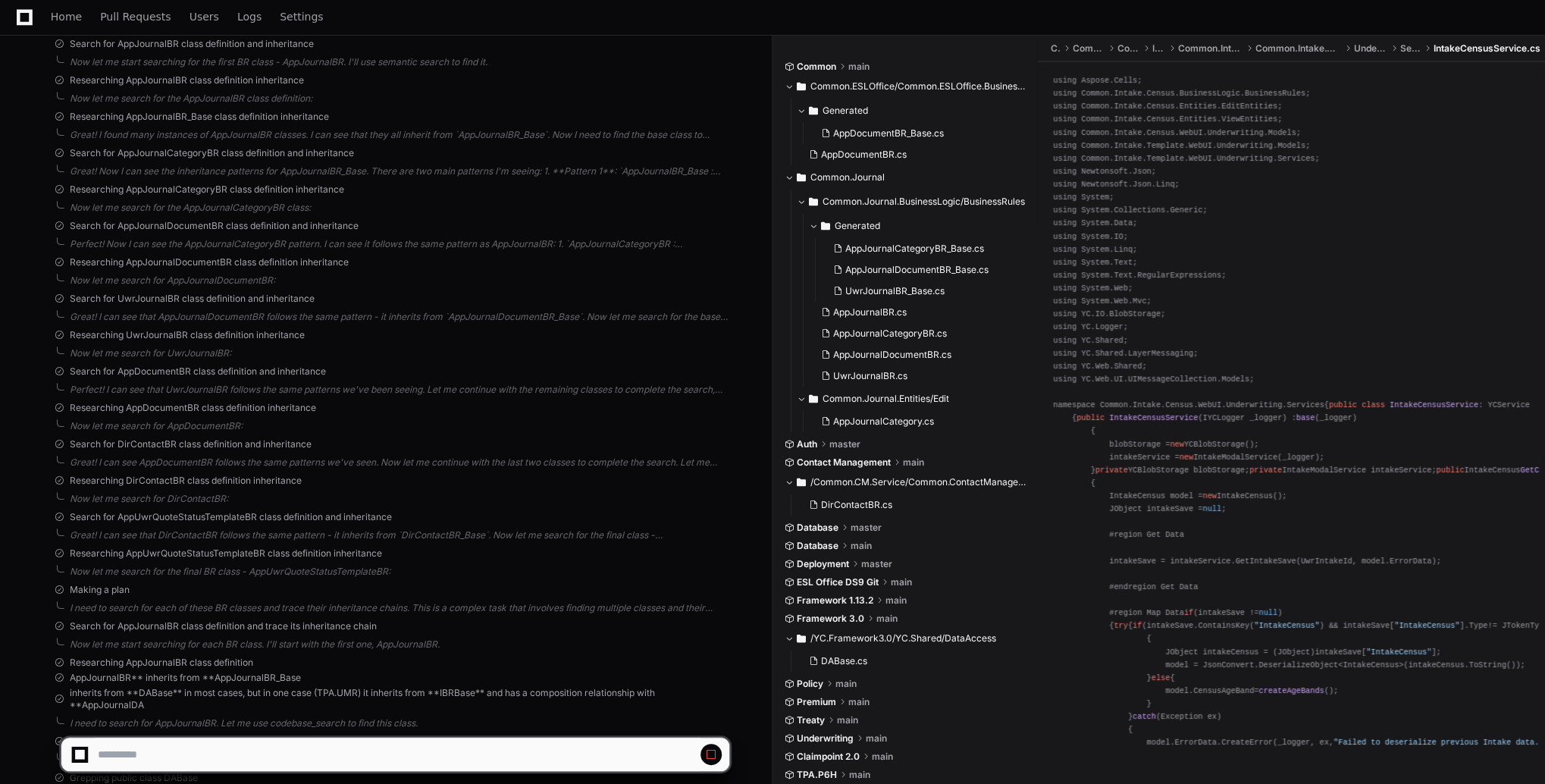
scroll to position [15135, 0]
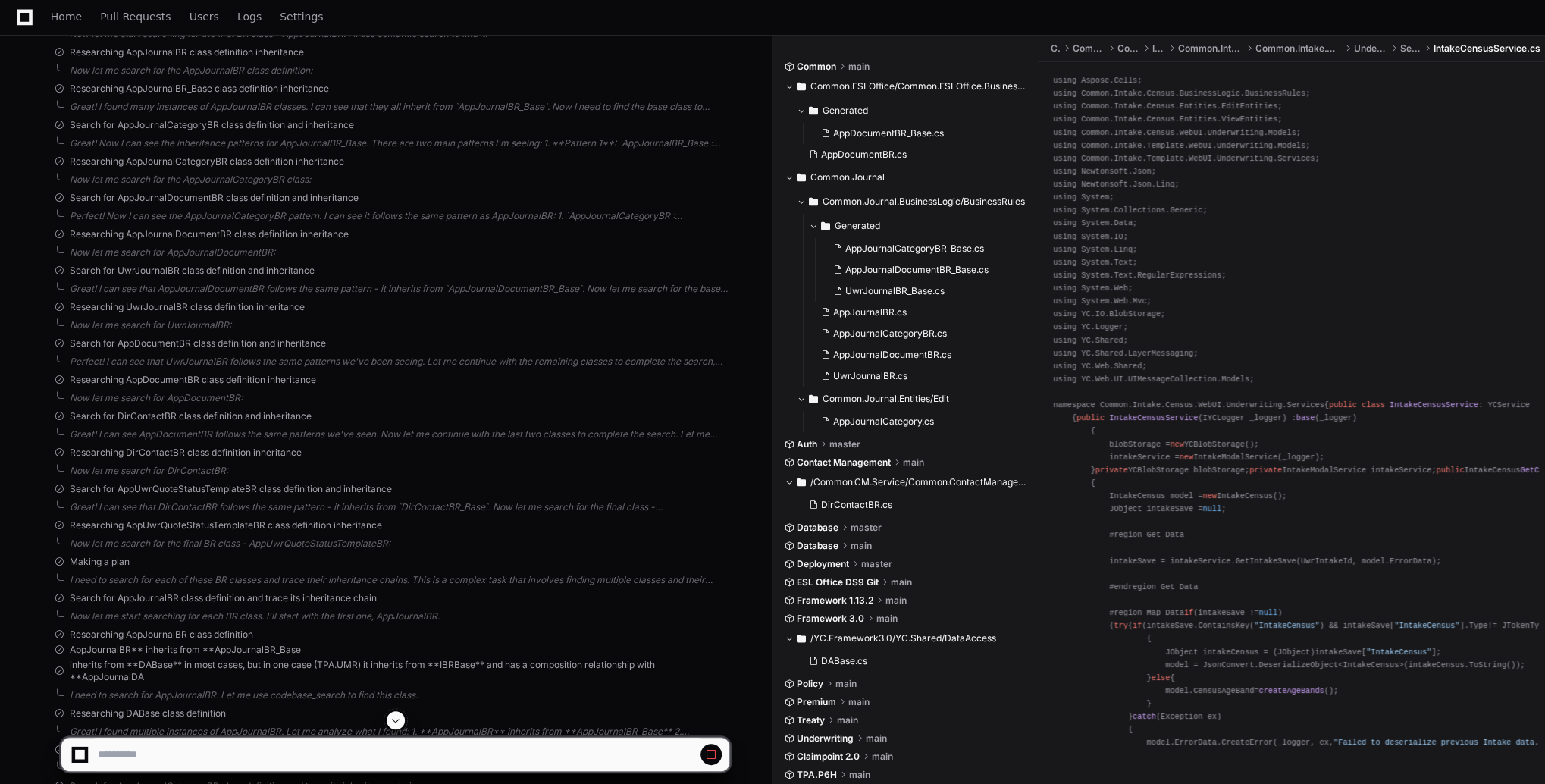
click at [394, 728] on button at bounding box center [396, 721] width 19 height 19
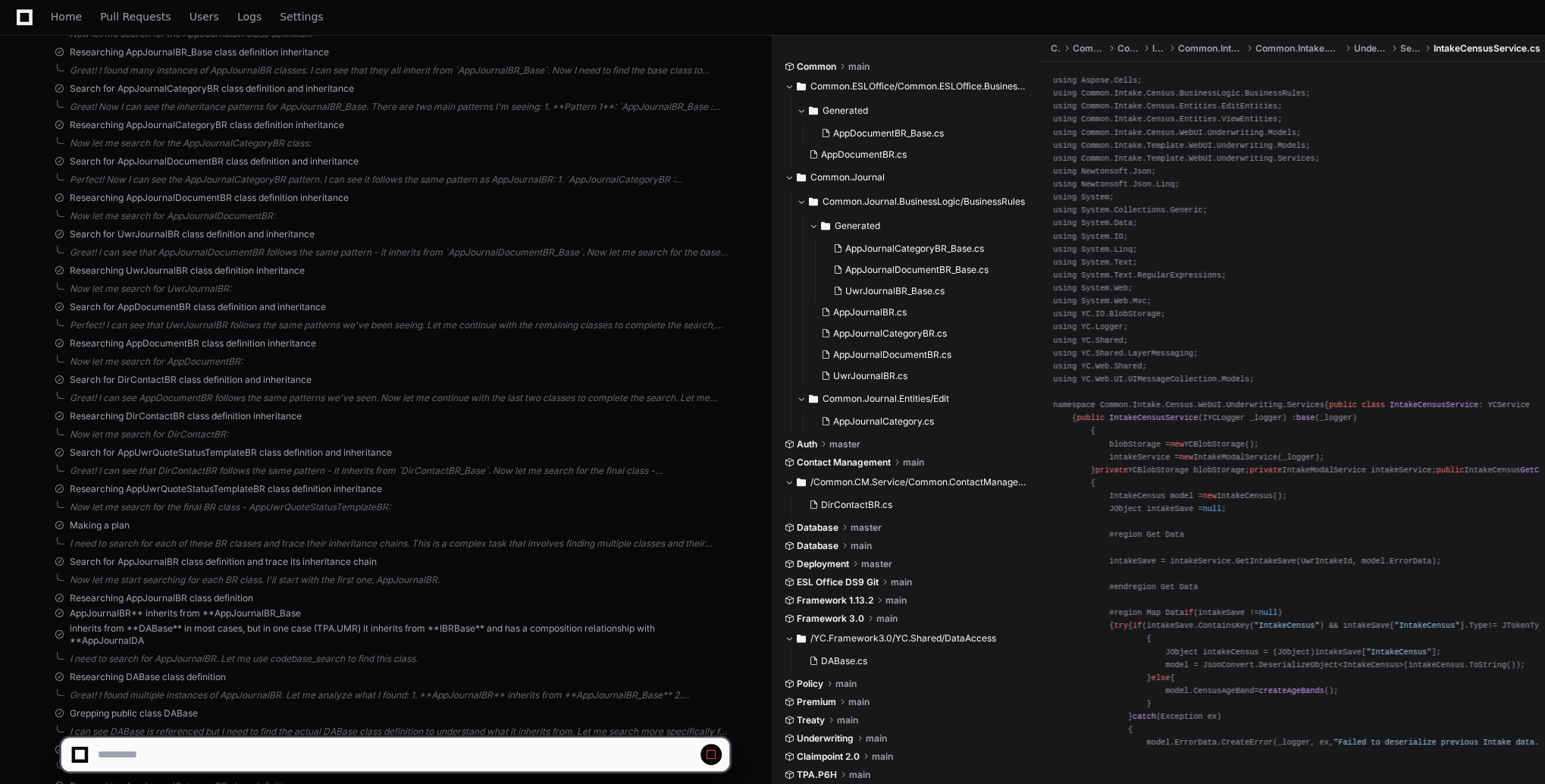
scroll to position [15208, 0]
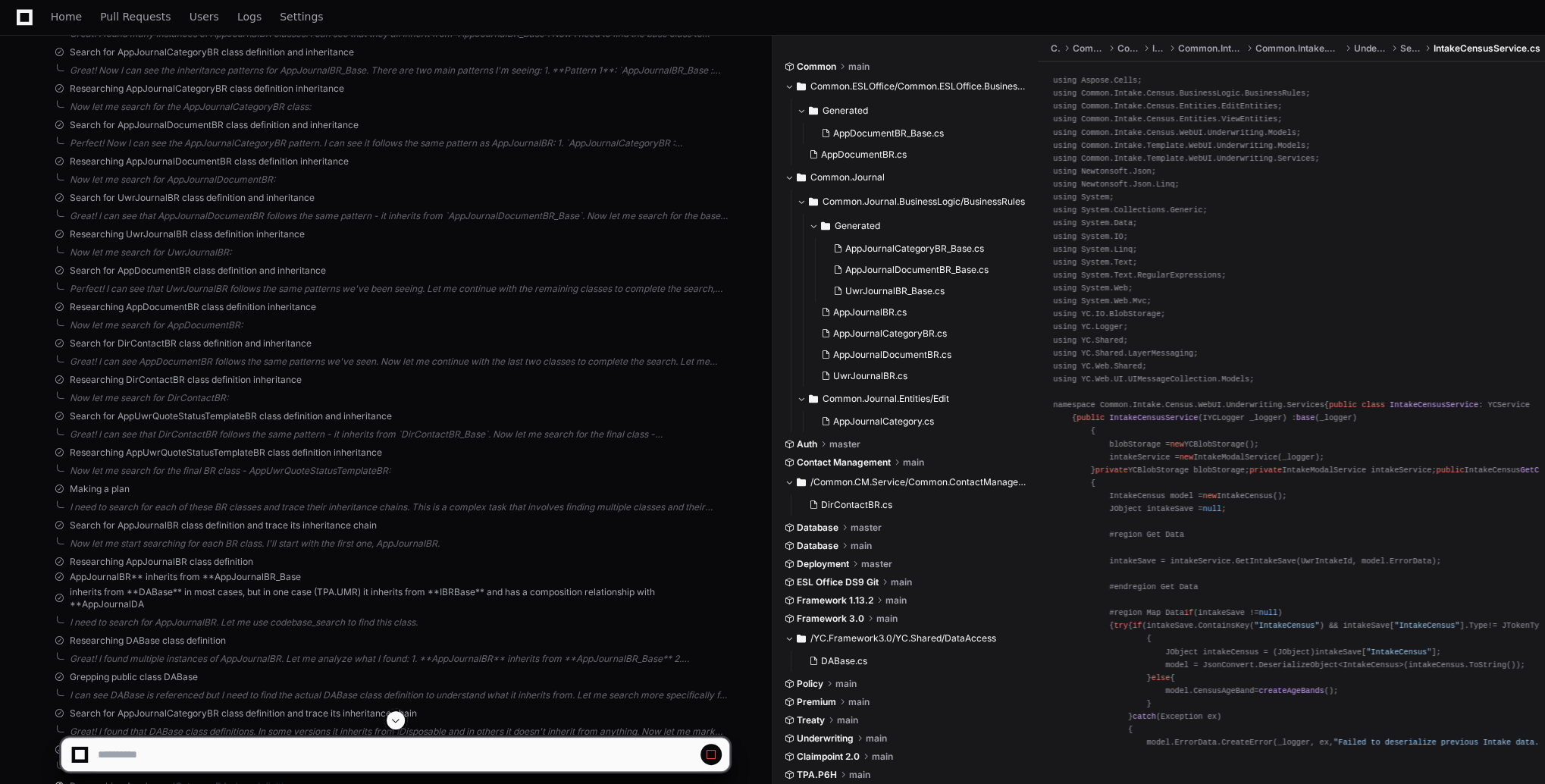
click at [394, 728] on button at bounding box center [396, 721] width 19 height 19
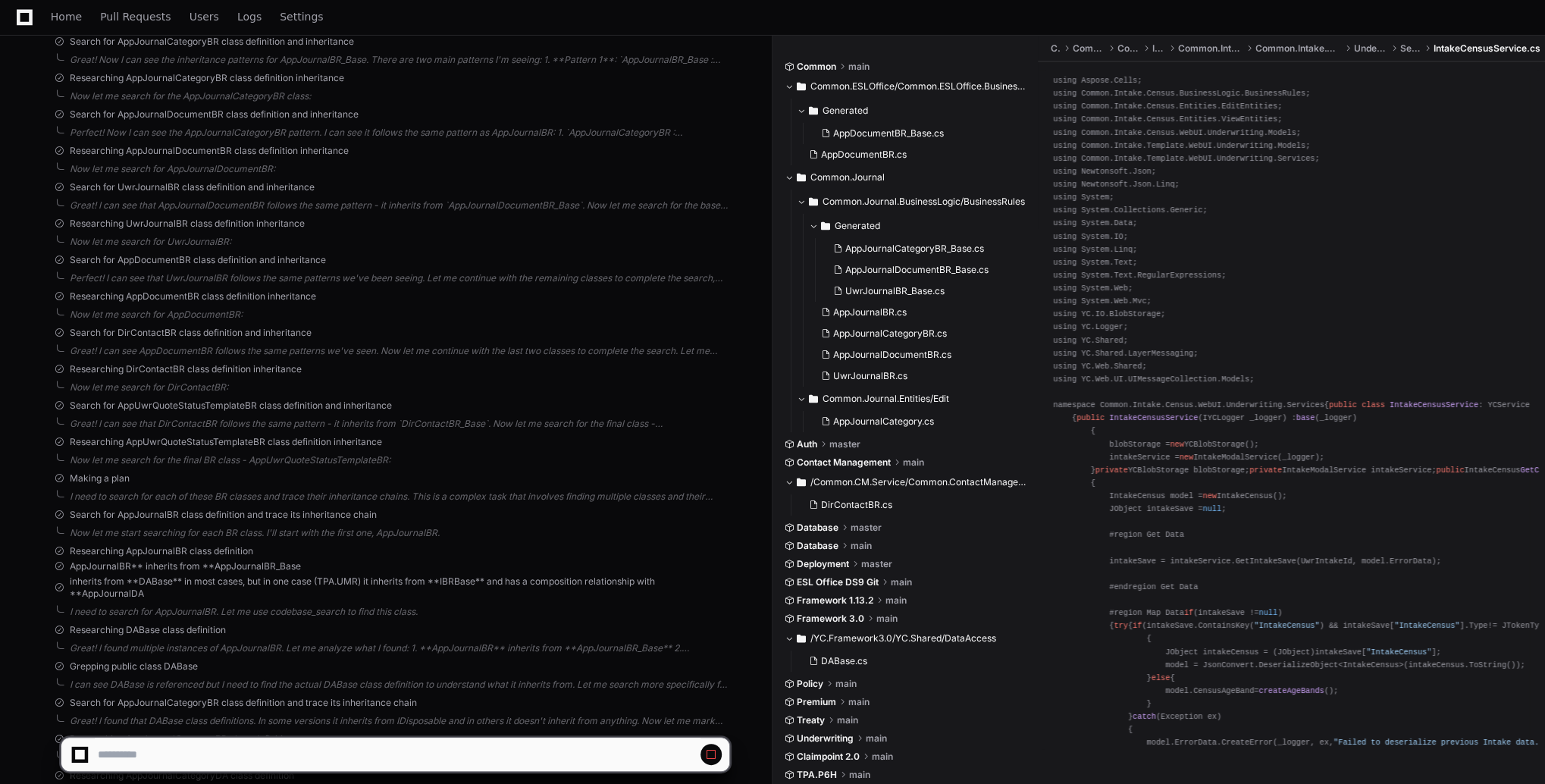
scroll to position [15224, 0]
click at [394, 728] on button at bounding box center [396, 721] width 19 height 19
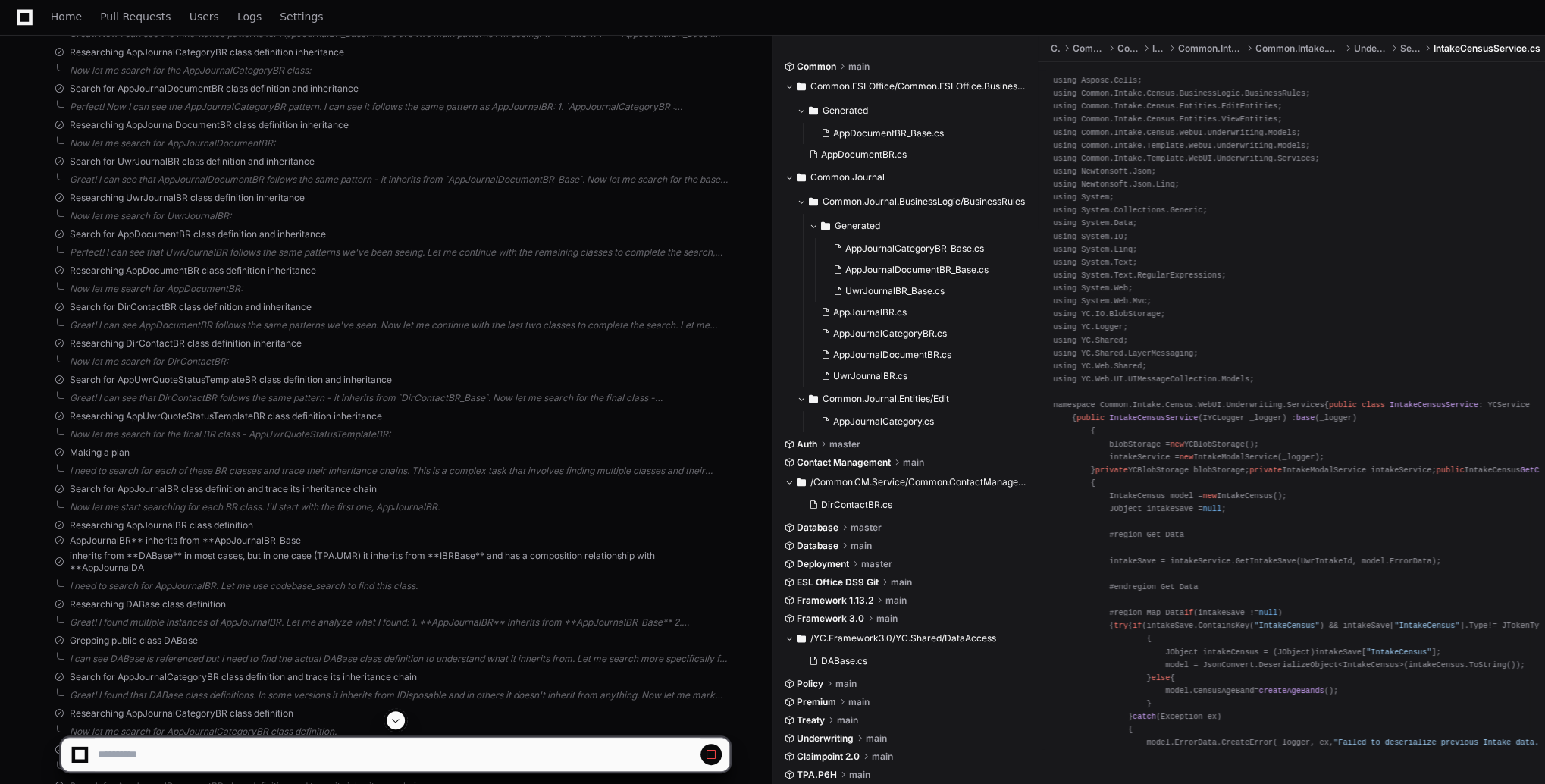
click at [394, 728] on button at bounding box center [396, 721] width 19 height 19
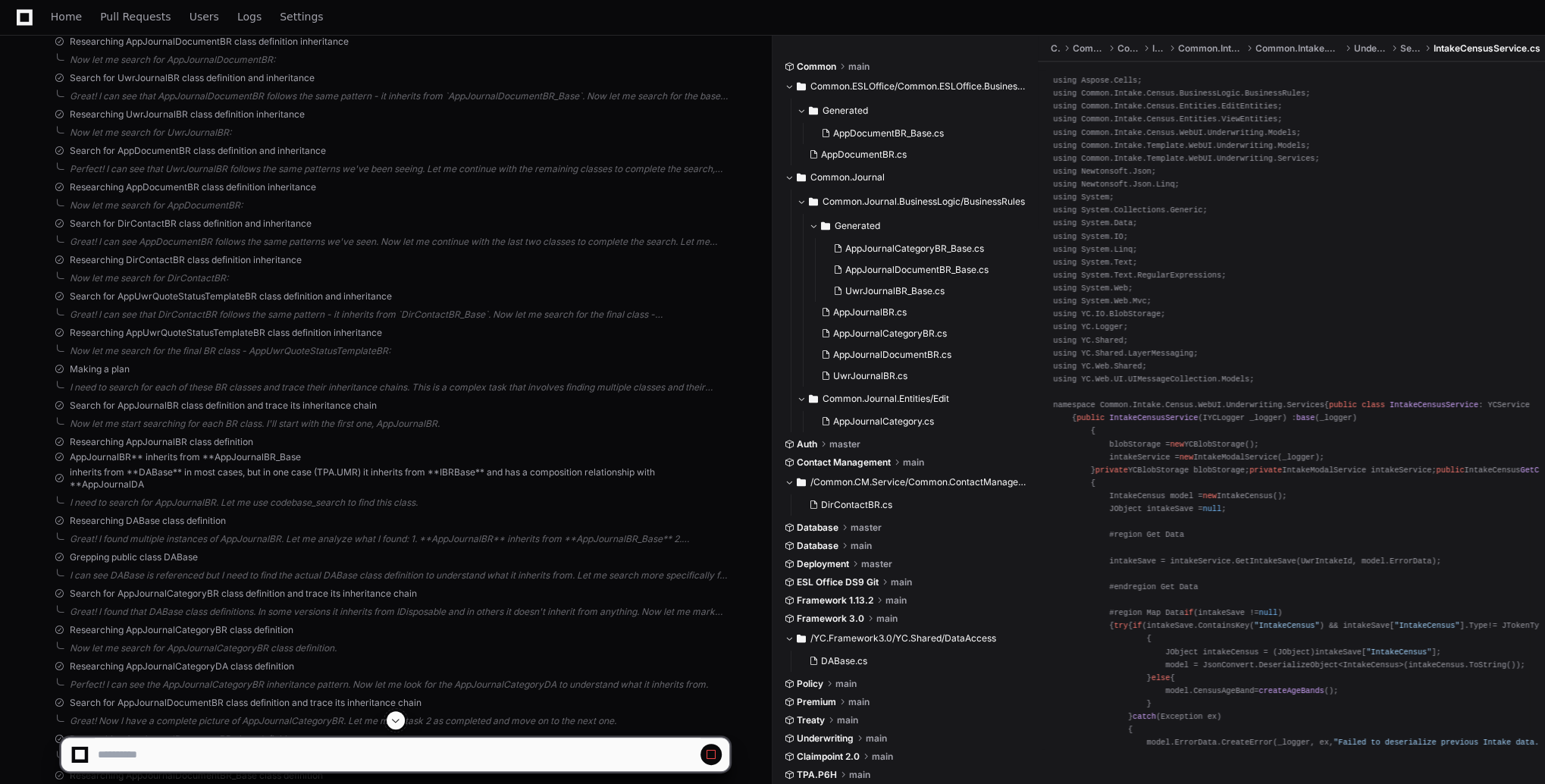
scroll to position [15333, 0]
click at [394, 728] on button at bounding box center [396, 721] width 19 height 19
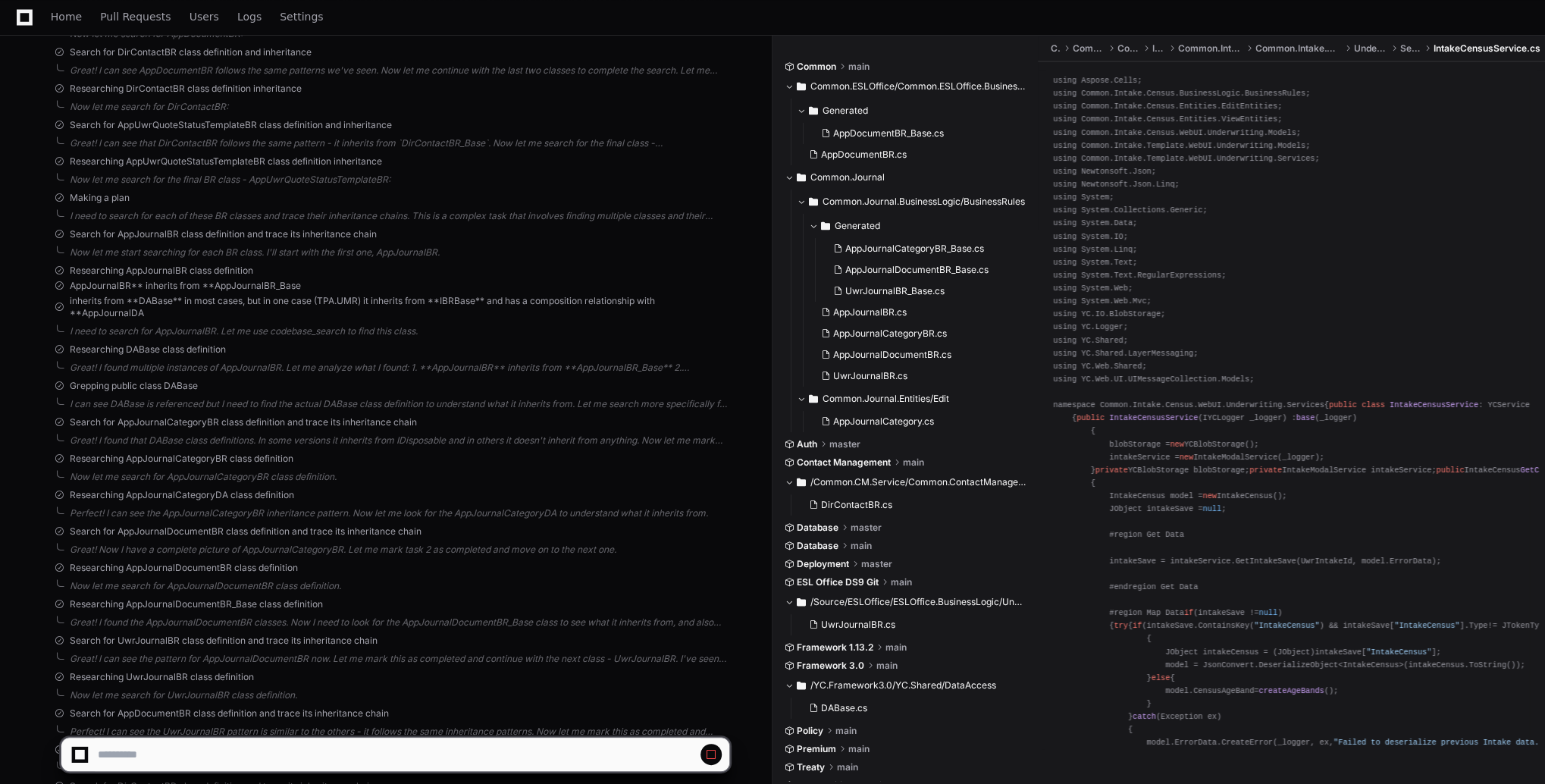
scroll to position [15535, 0]
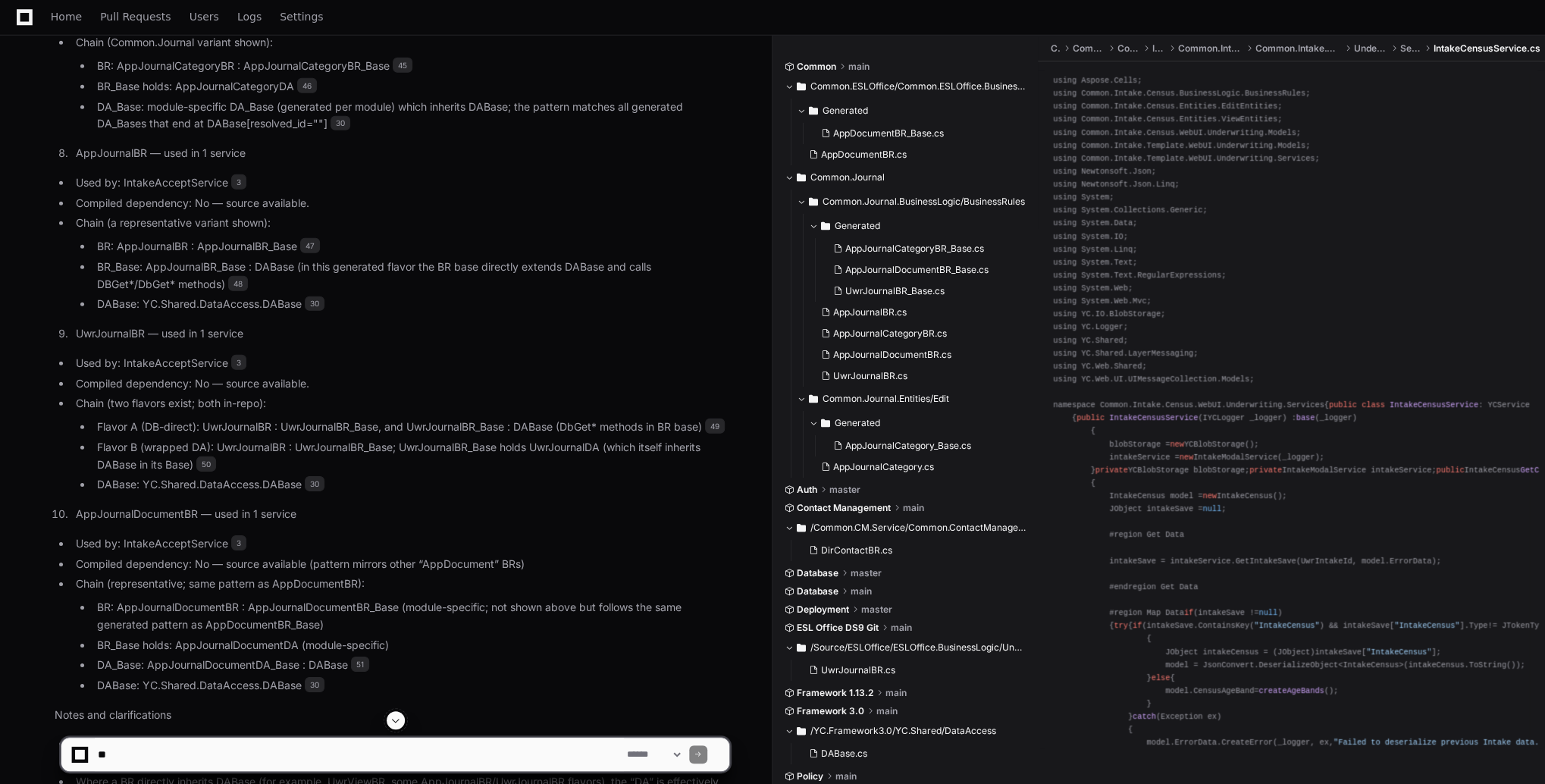
scroll to position [18365, 0]
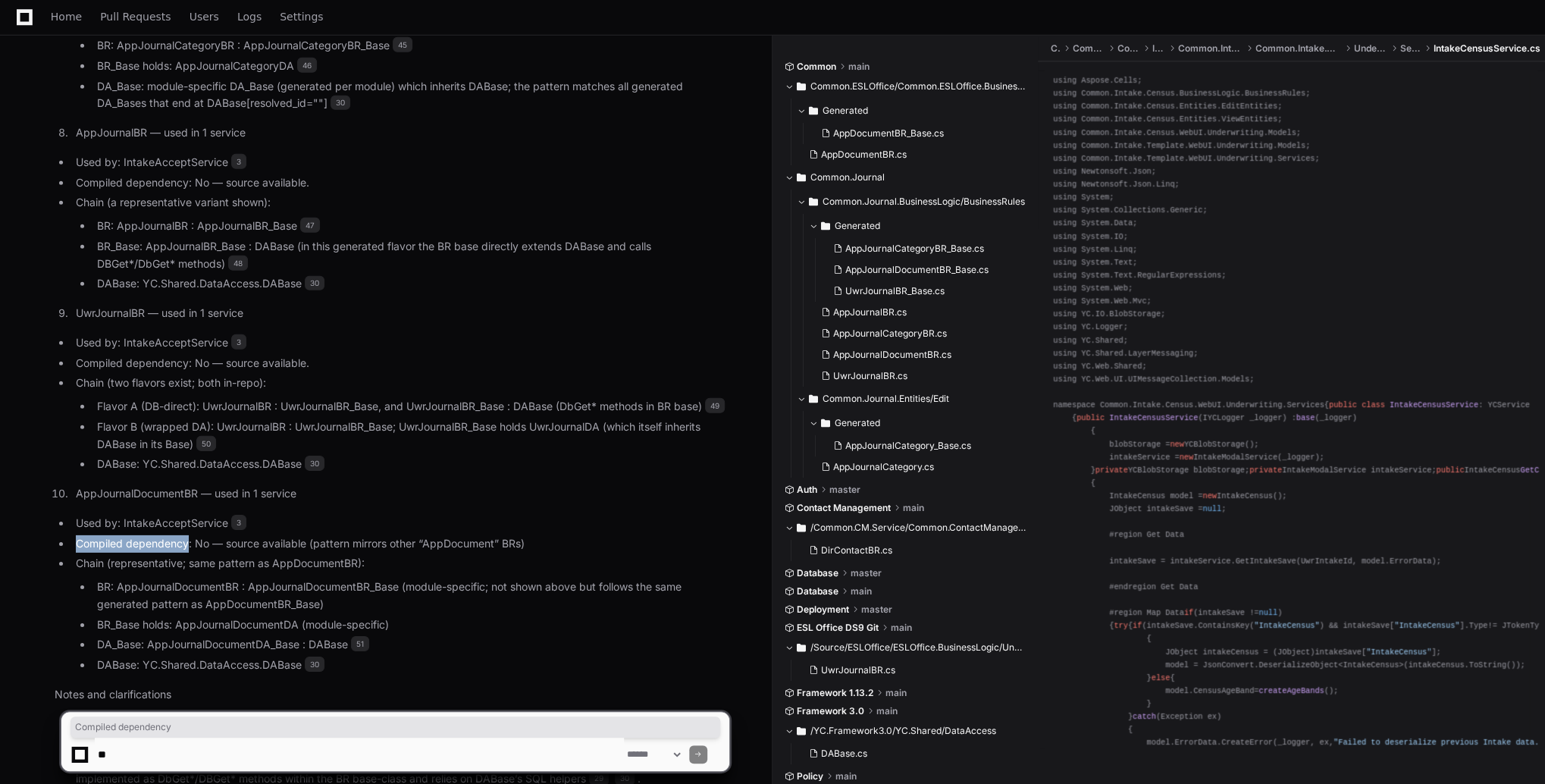
drag, startPoint x: 76, startPoint y: 403, endPoint x: 190, endPoint y: 406, distance: 114.0
click at [190, 535] on li "Compiled dependency: No — source available (pattern mirrors other “AppDocument”…" at bounding box center [400, 543] width 658 height 18
copy li "Compiled dependency"
click at [218, 765] on textarea at bounding box center [359, 754] width 529 height 33
paste textarea "**********"
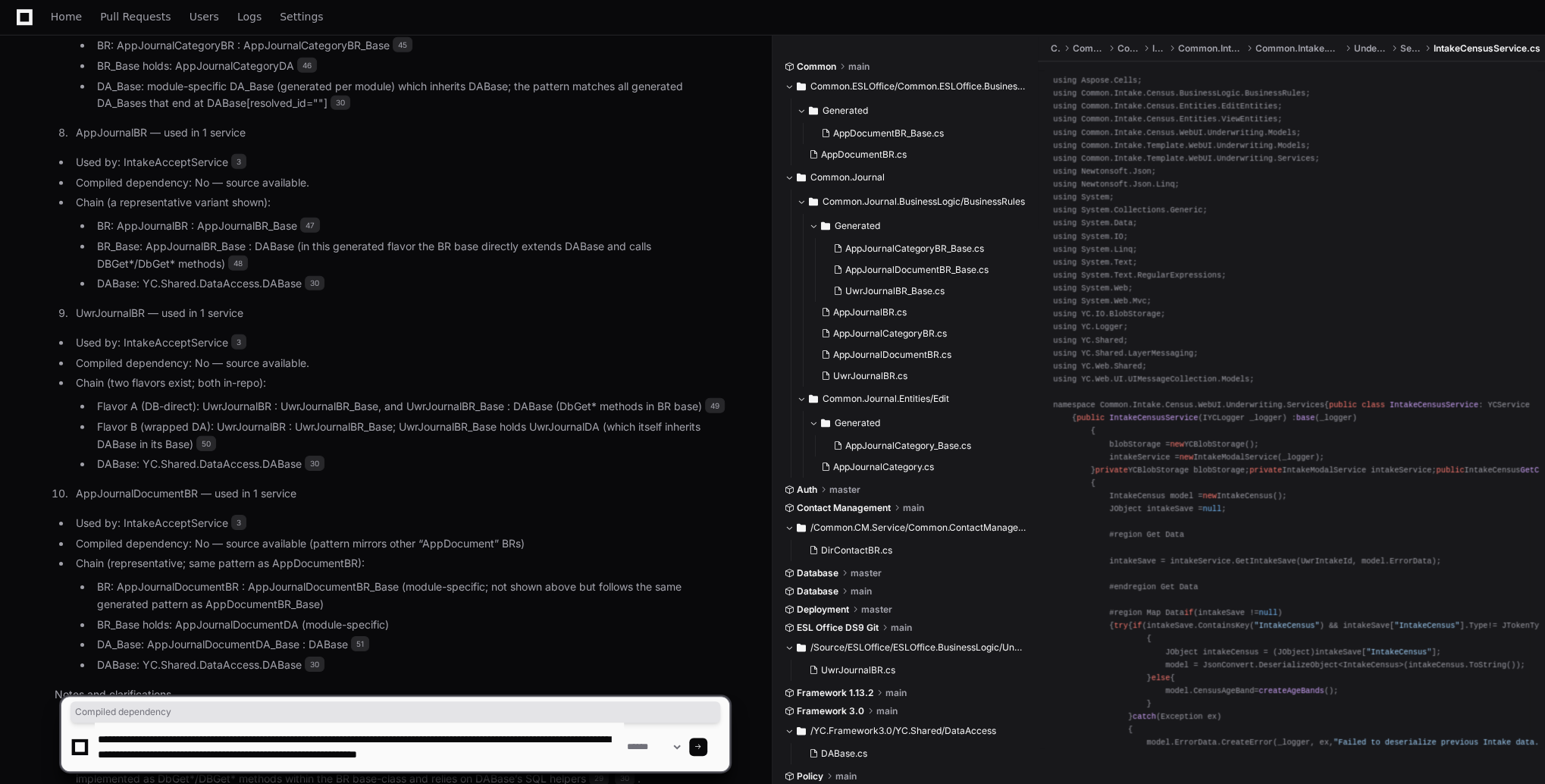
scroll to position [5, 0]
click at [149, 749] on textarea at bounding box center [359, 746] width 529 height 49
type textarea "**********"
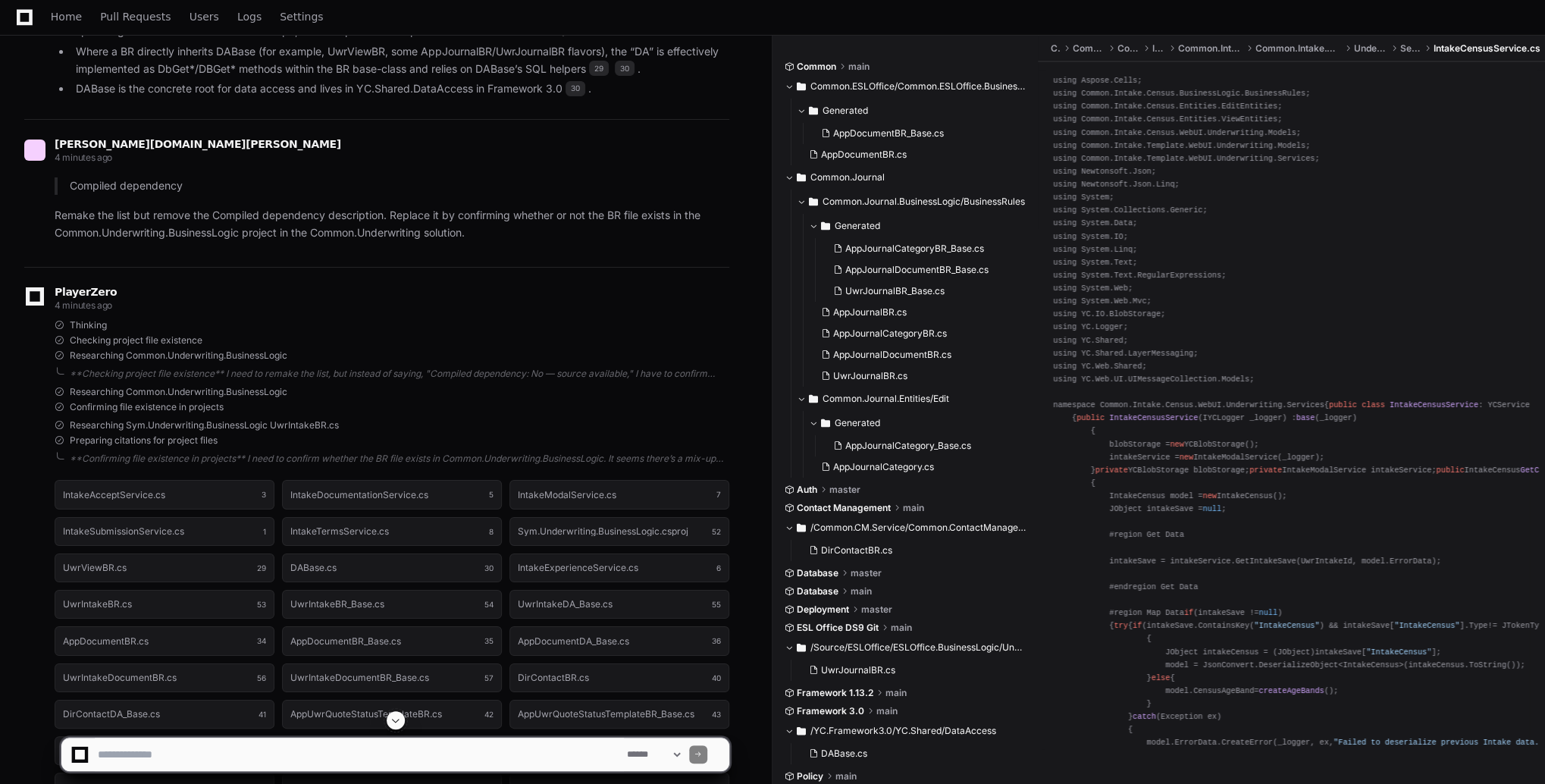
scroll to position [19014, 0]
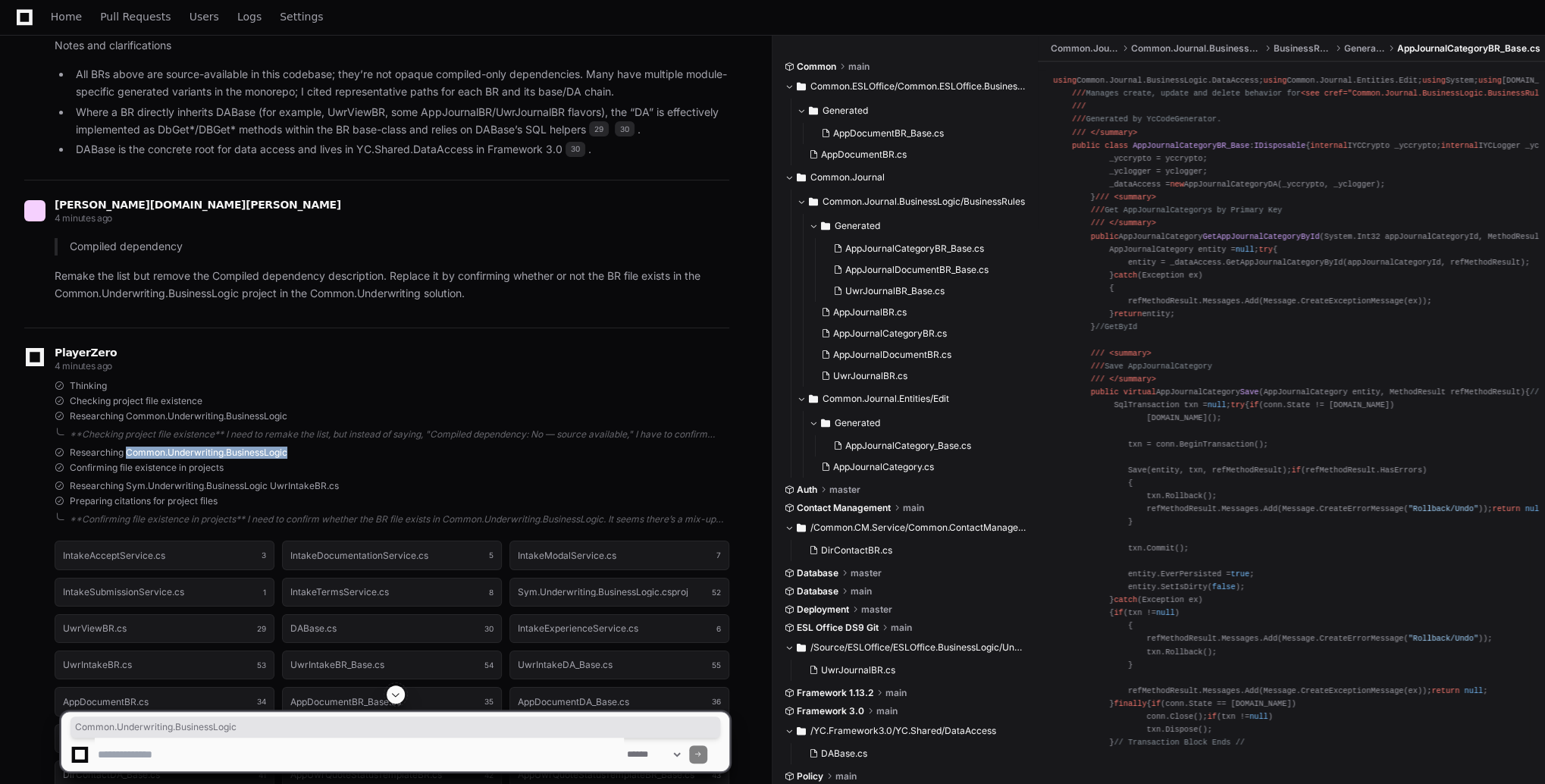
drag, startPoint x: 128, startPoint y: 310, endPoint x: 289, endPoint y: 316, distance: 161.1
click at [289, 447] on div "Researching Common.Underwriting.BusinessLogic" at bounding box center [392, 453] width 675 height 12
copy span "Common.Underwriting.BusinessLogic"
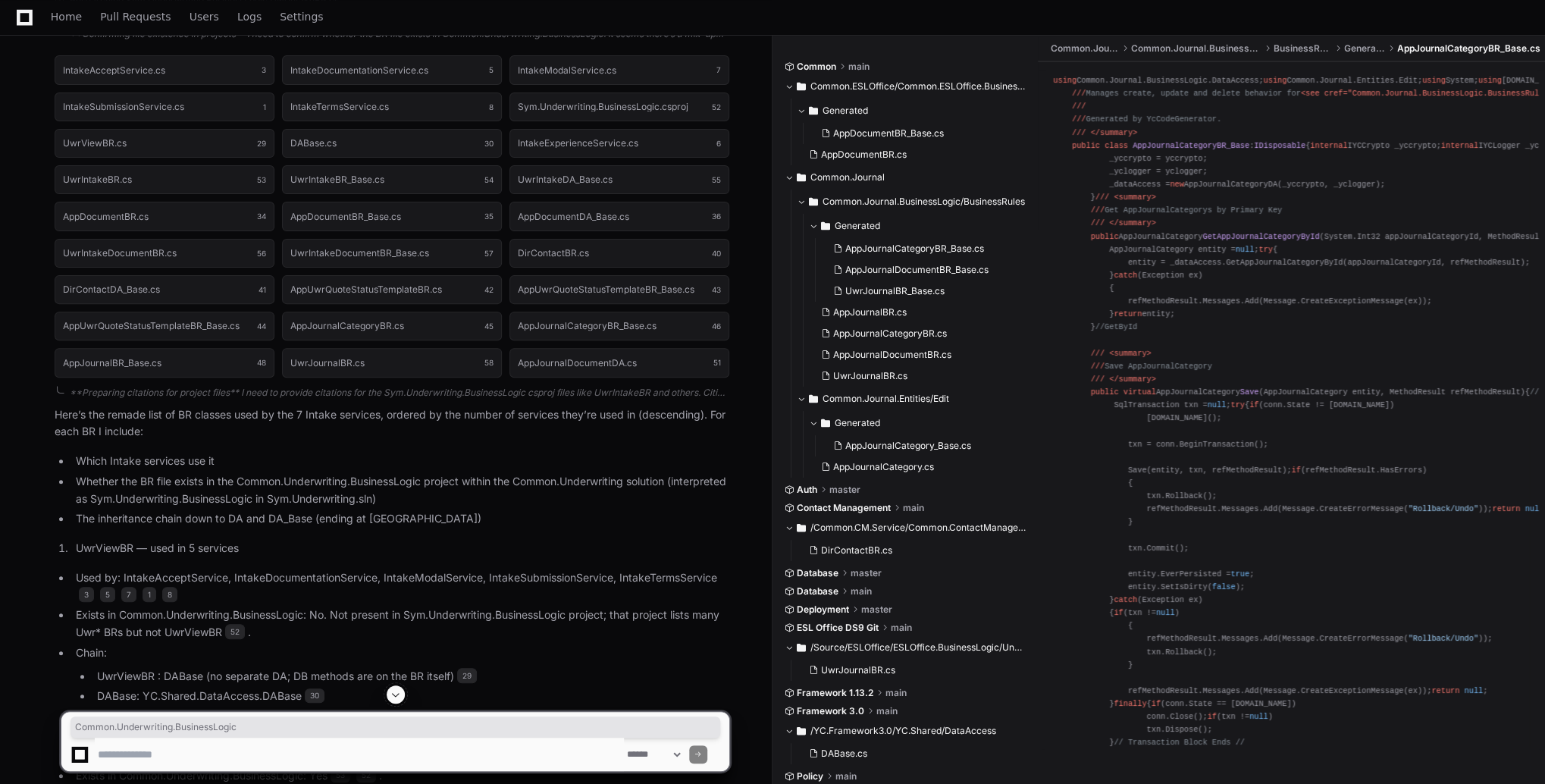
scroll to position [20160, 0]
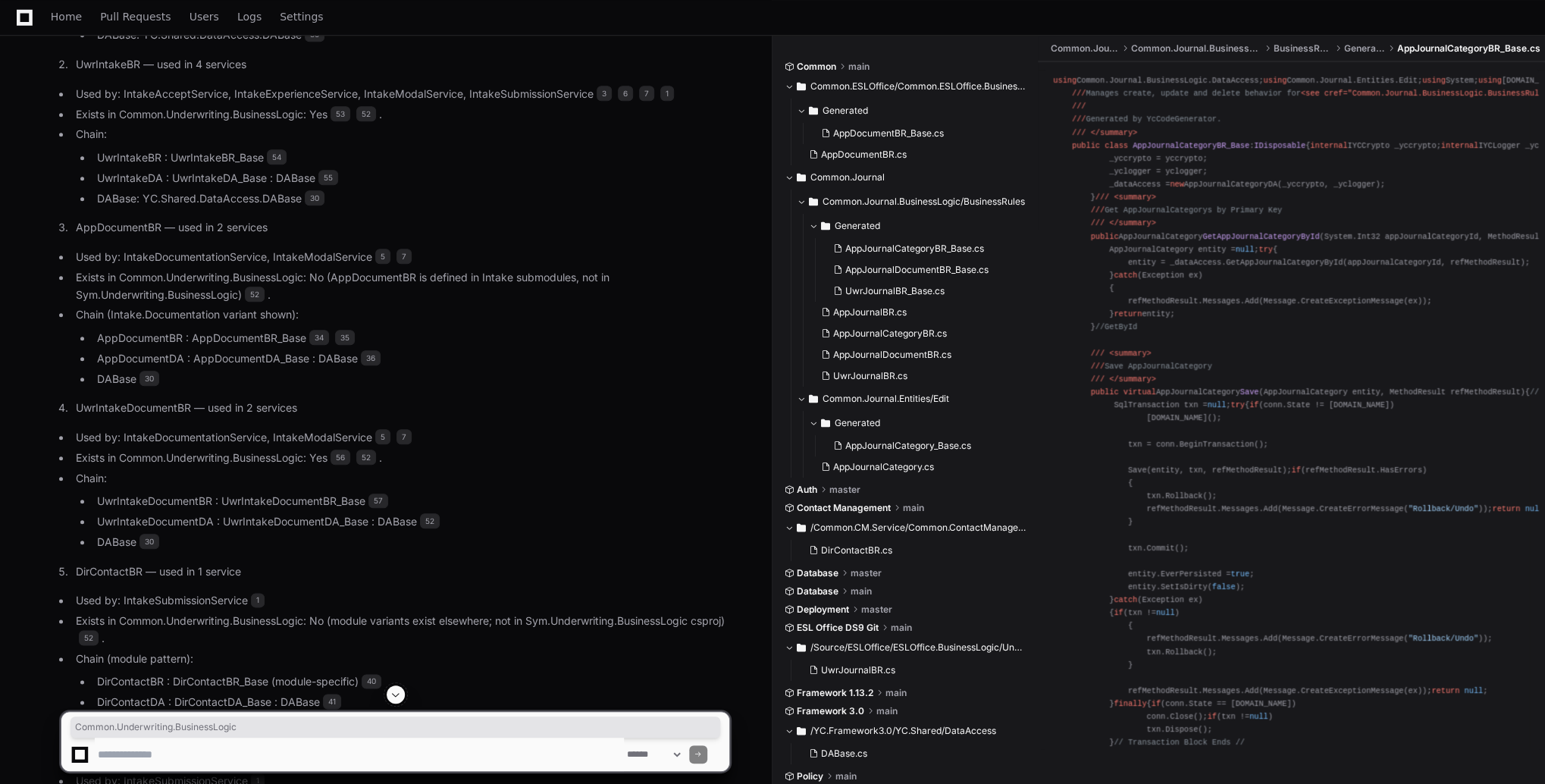
click at [390, 748] on textarea at bounding box center [359, 754] width 529 height 33
paste textarea "**********"
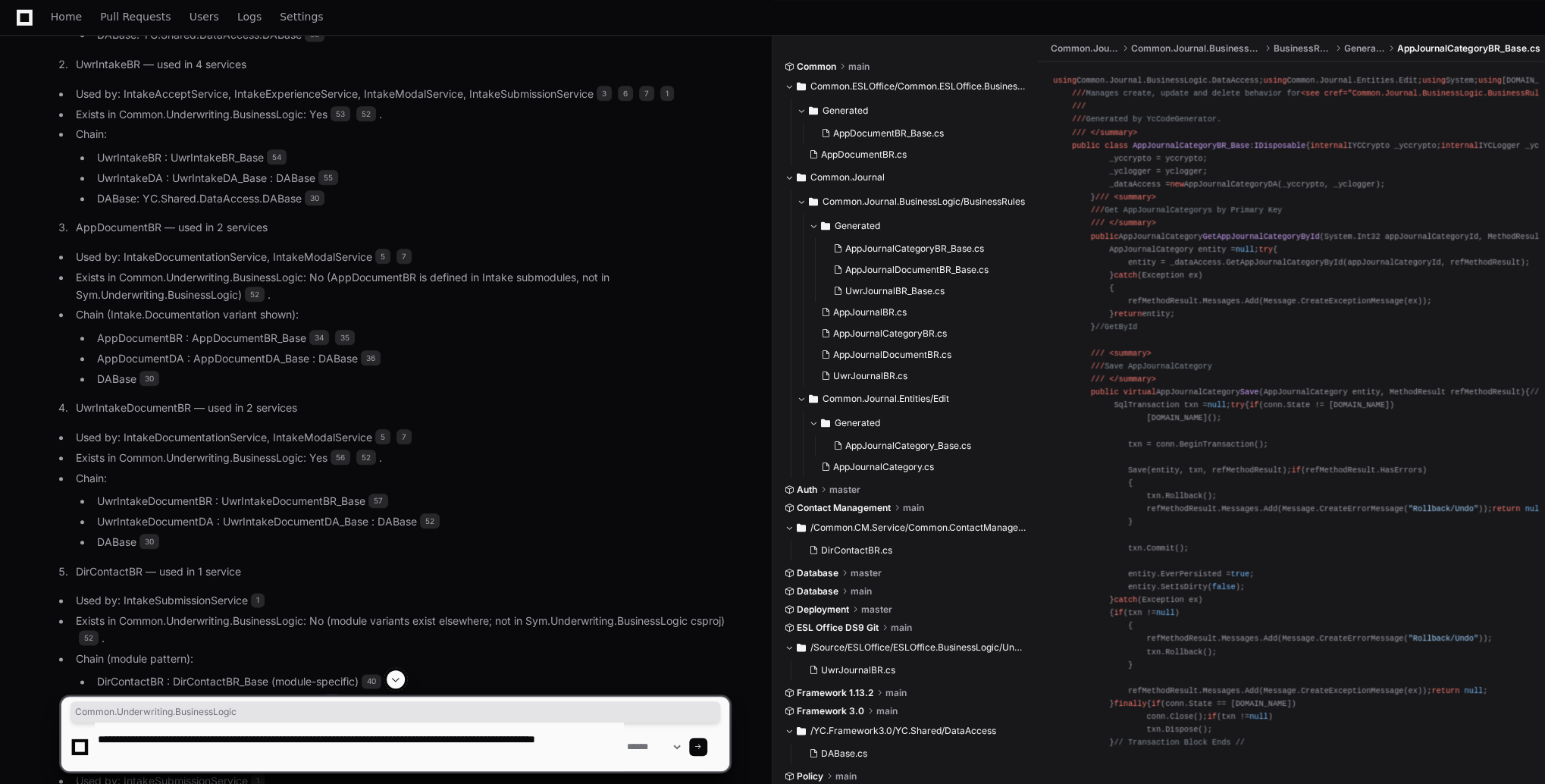
type textarea "**********"
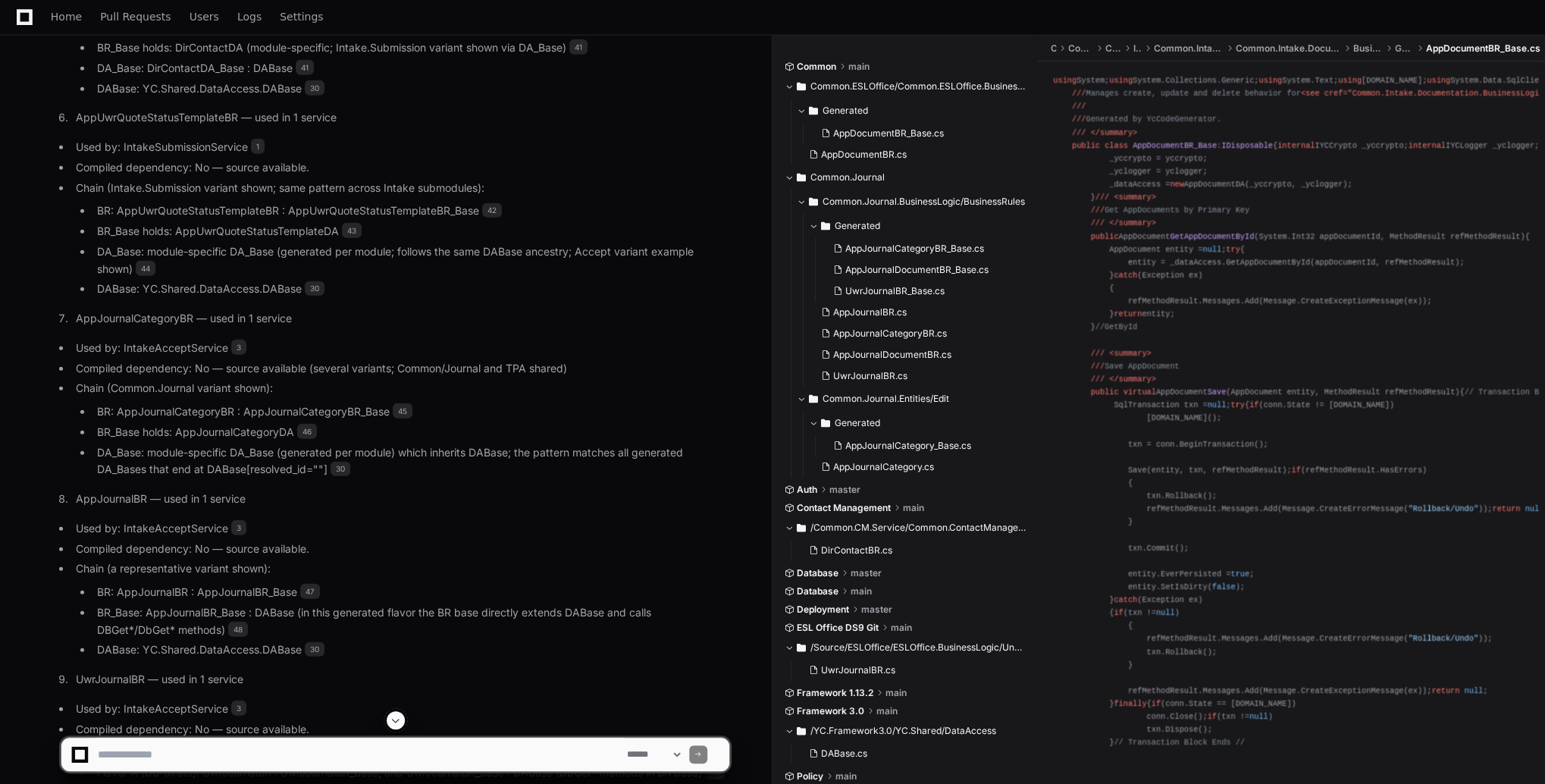
scroll to position [18302, 0]
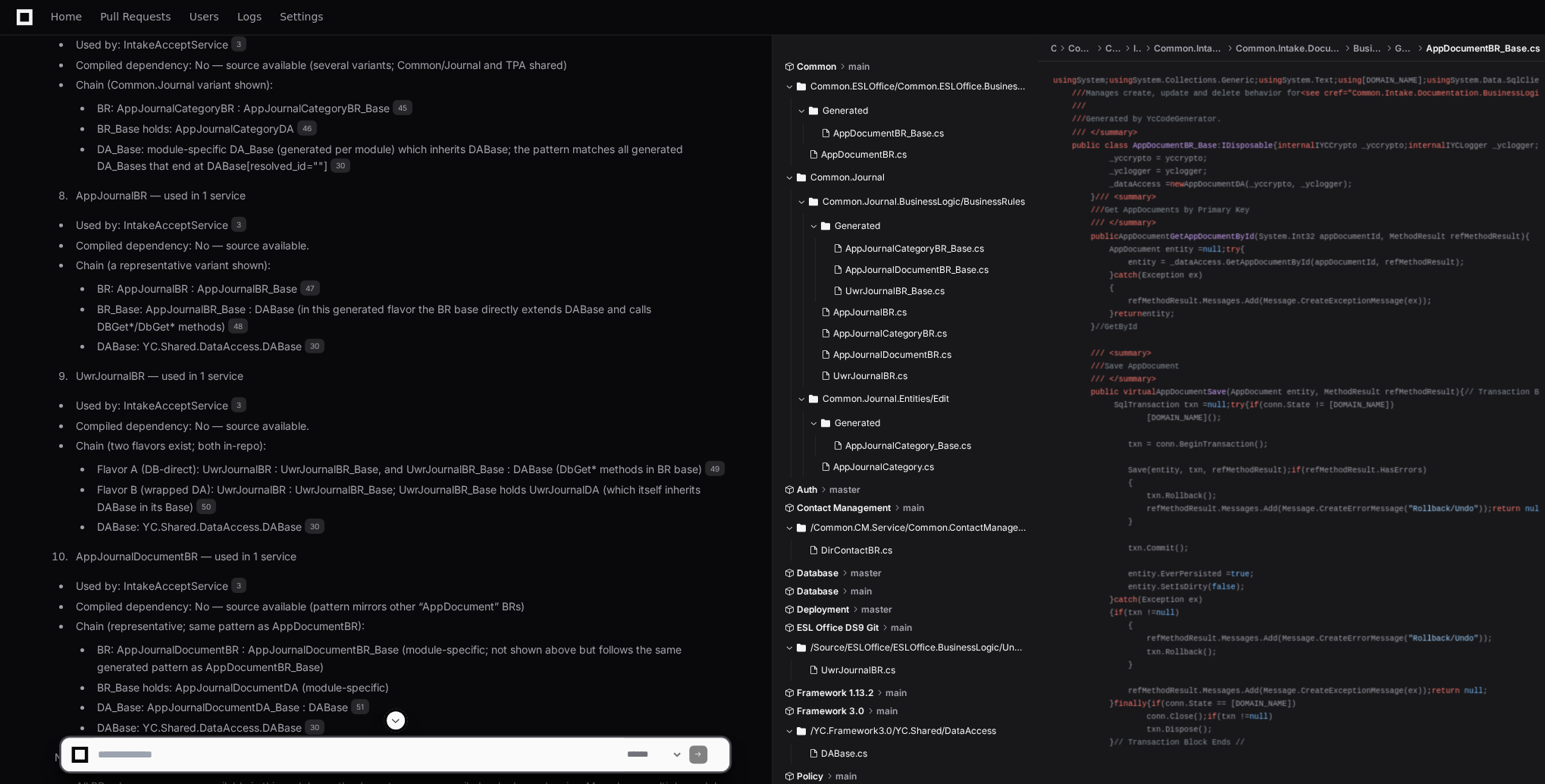
click at [346, 719] on li "DABase: YC.Shared.DataAccess.DABase 30" at bounding box center [410, 728] width 637 height 18
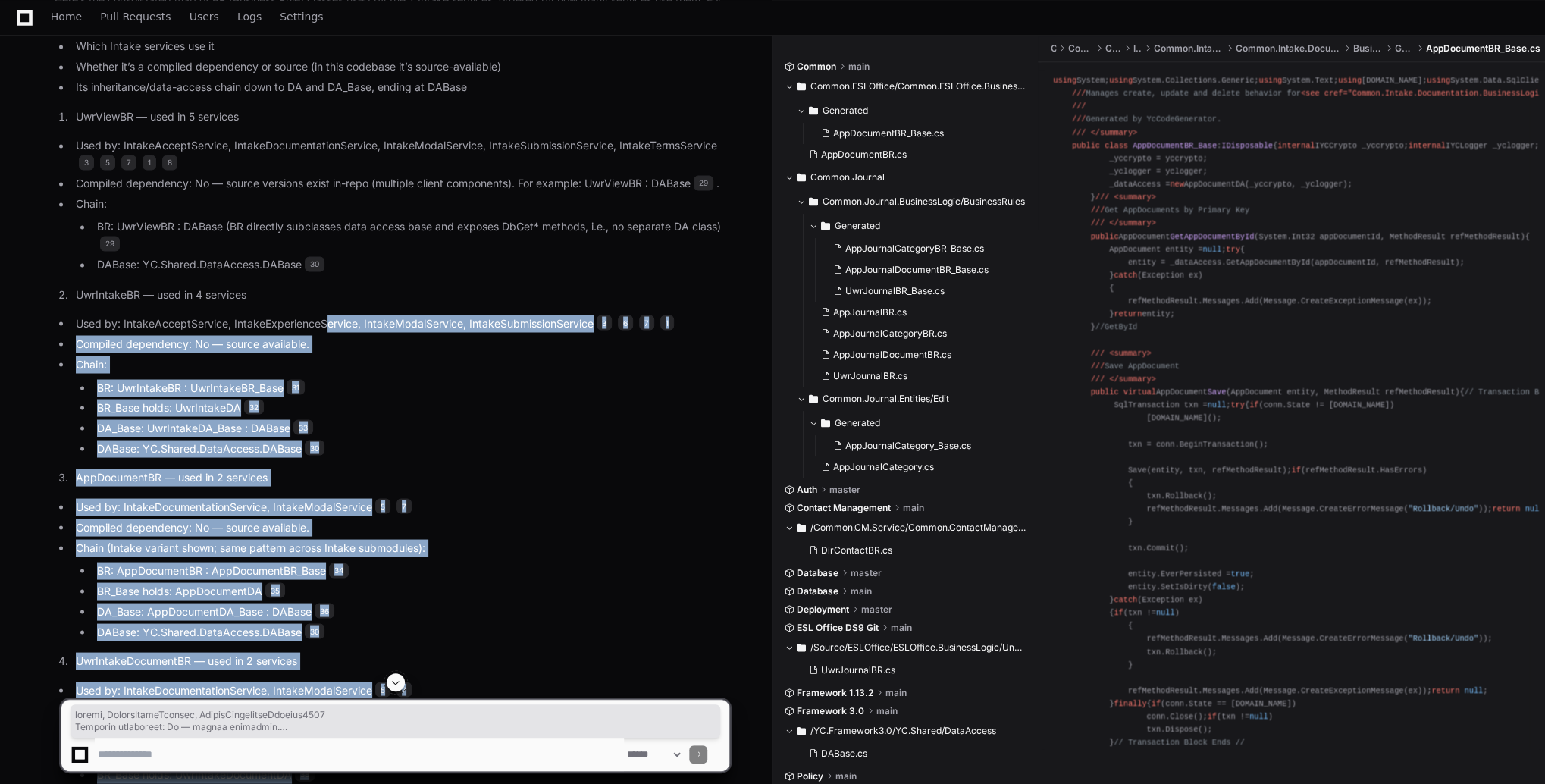
scroll to position [16787, 0]
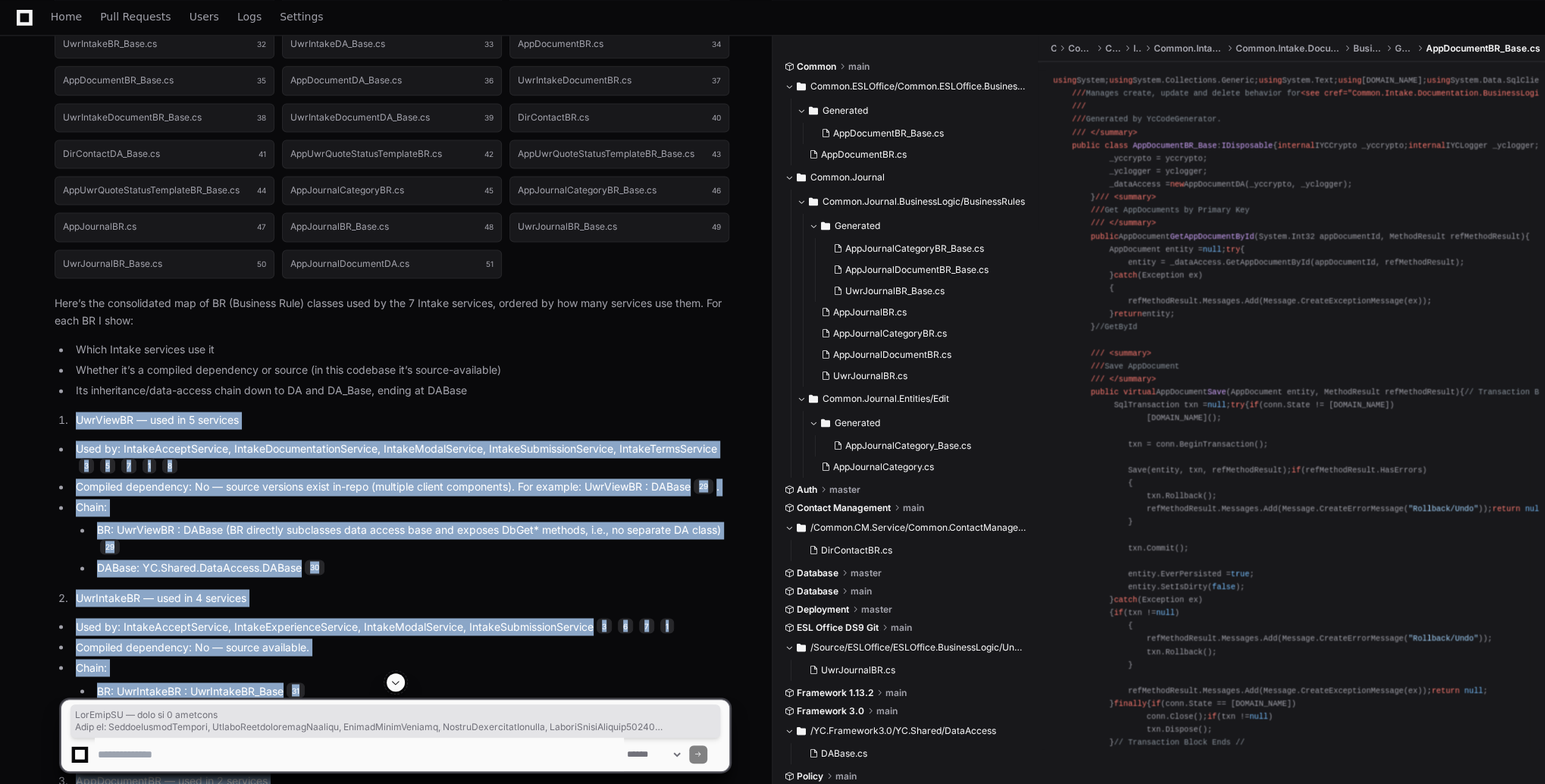
drag, startPoint x: 328, startPoint y: 471, endPoint x: 55, endPoint y: 259, distance: 345.6
copy article "UwrViewBR — used in 5 services Used by: IntakeAcceptService, IntakeDocumentatio…"
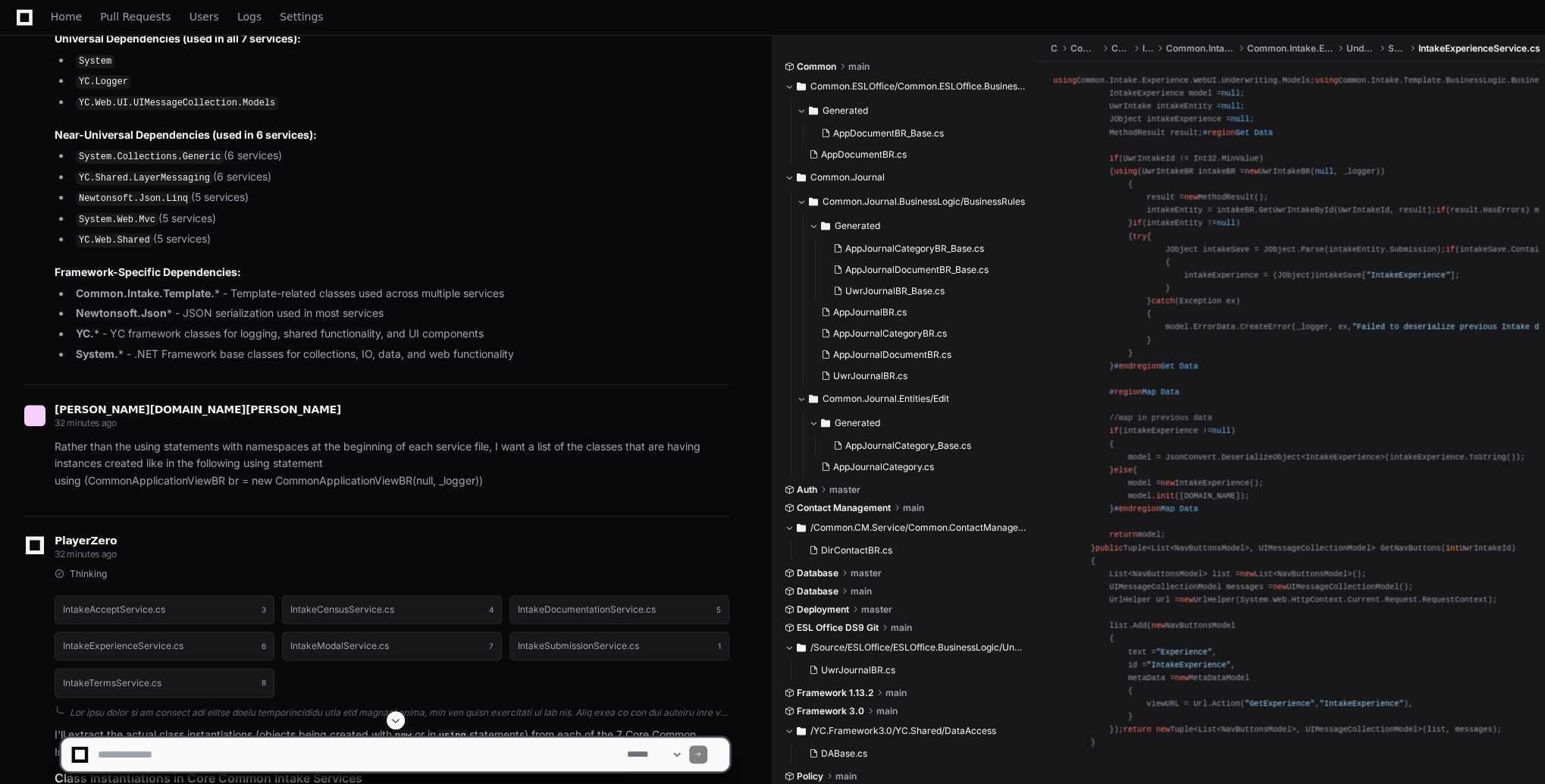
scroll to position [8646, 0]
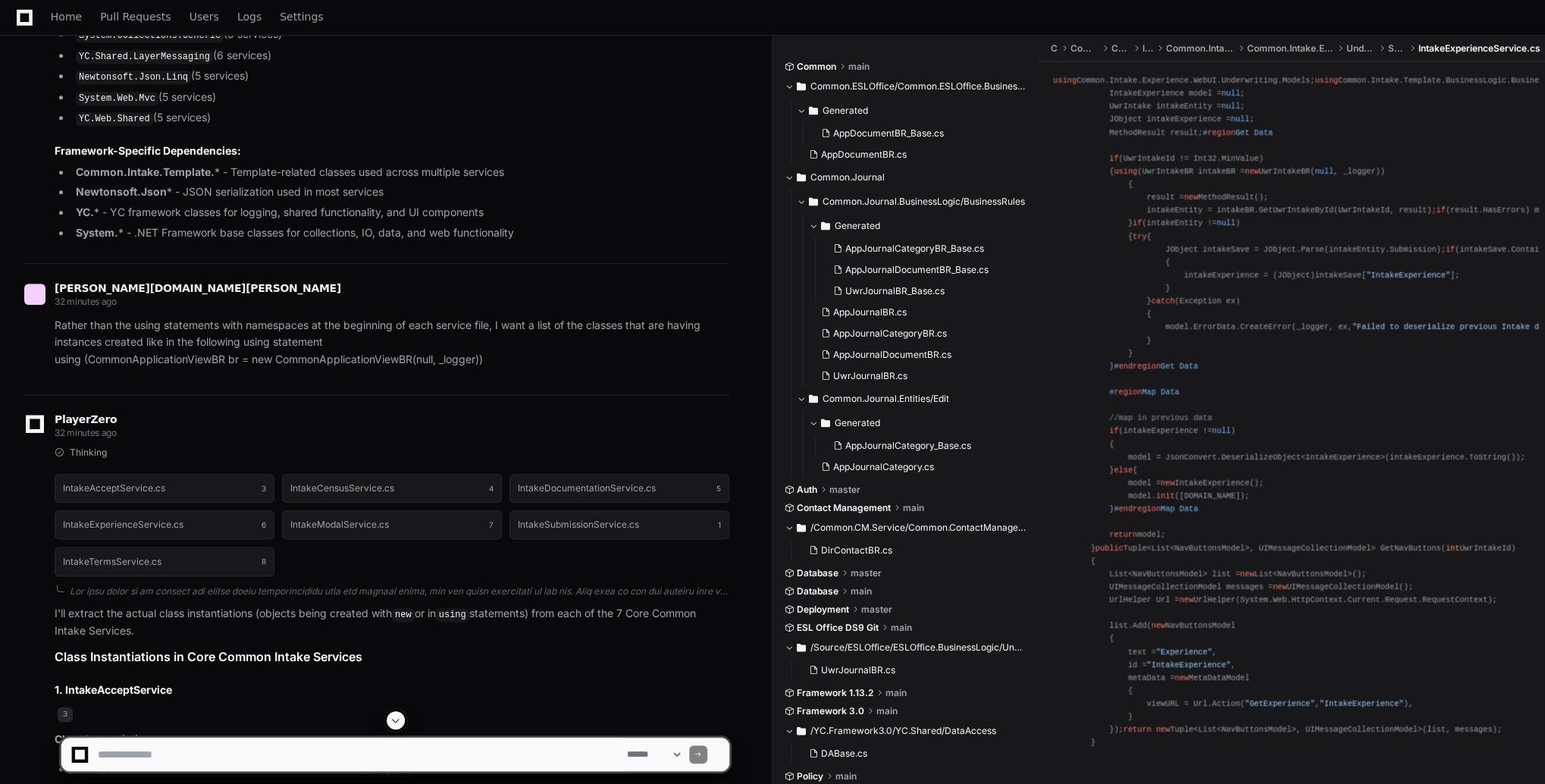
click at [229, 604] on p "I'll extract the actual class instantiations (objects being created with new or…" at bounding box center [392, 621] width 675 height 35
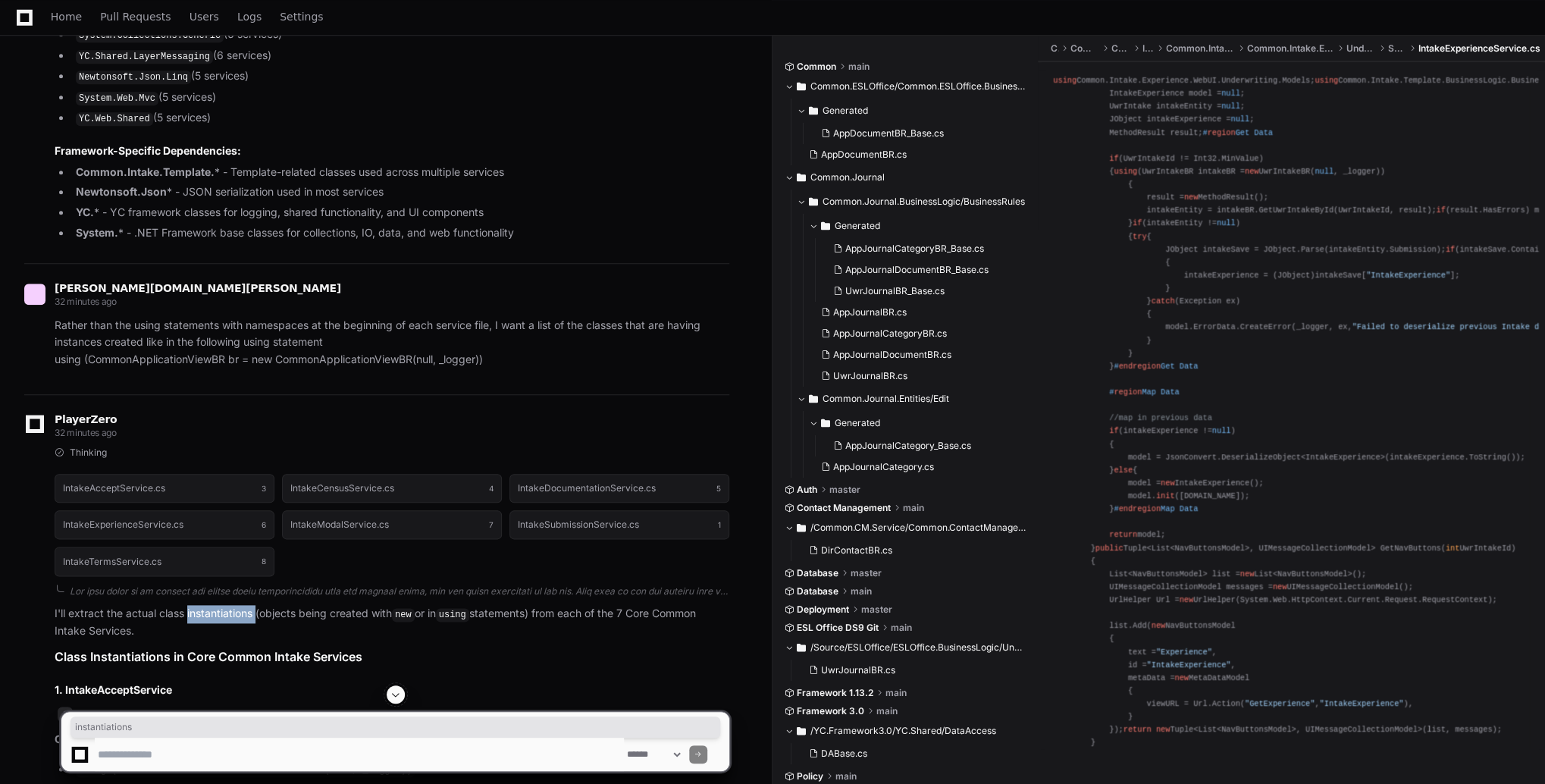
click at [229, 604] on p "I'll extract the actual class instantiations (objects being created with new or…" at bounding box center [392, 621] width 675 height 35
copy p "instantiations"
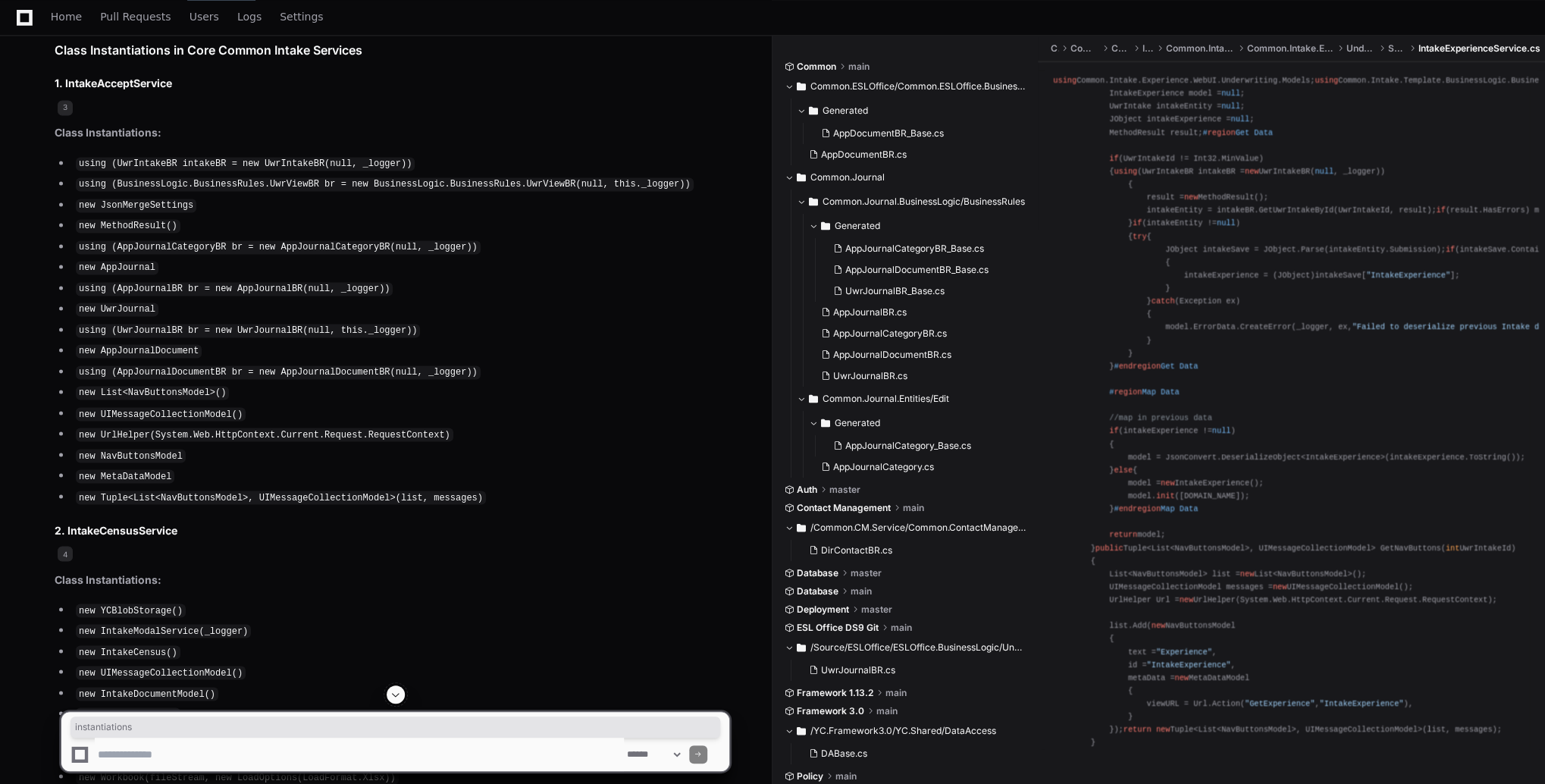
click at [392, 689] on span at bounding box center [396, 694] width 12 height 12
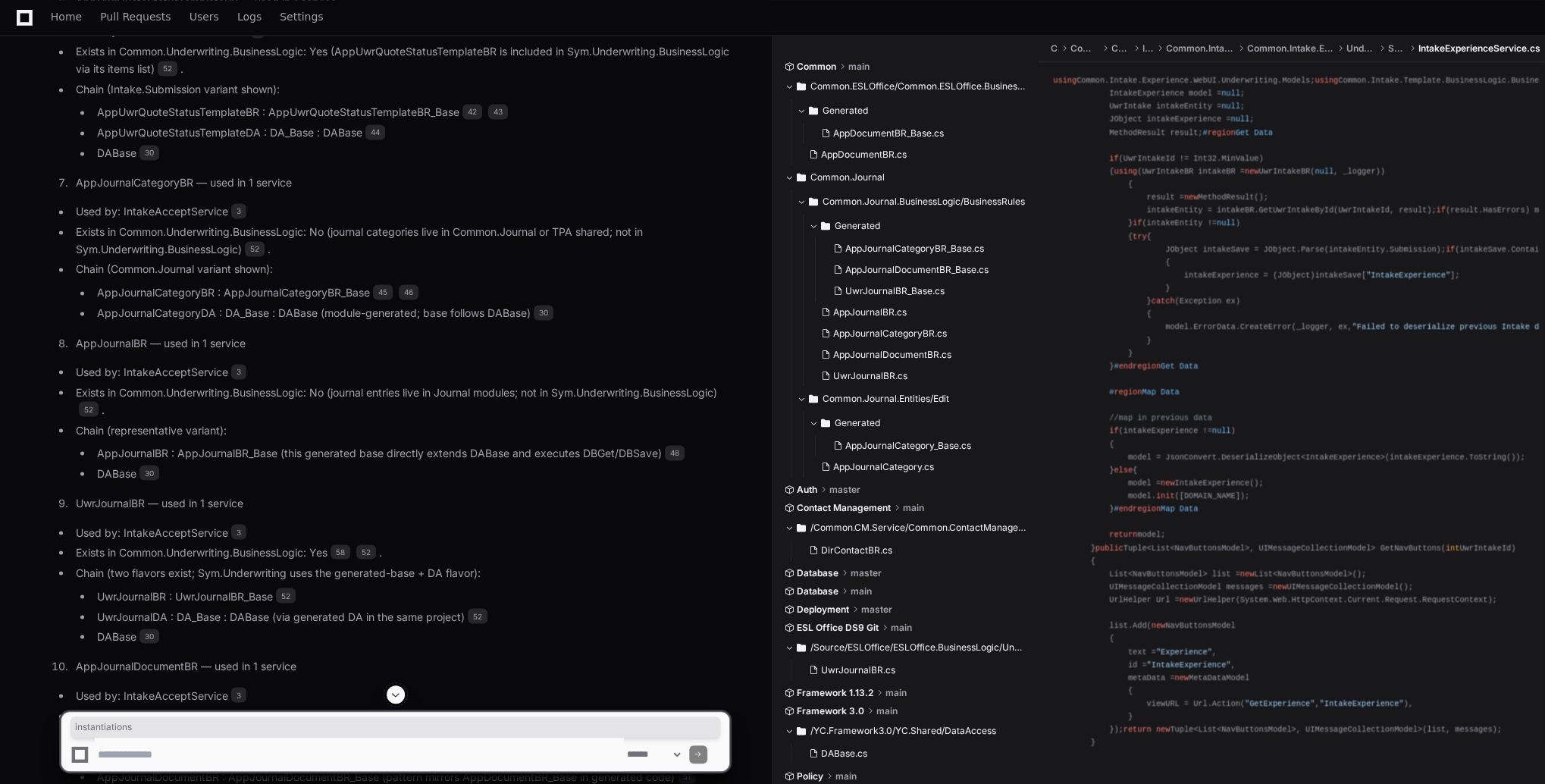
scroll to position [21334, 0]
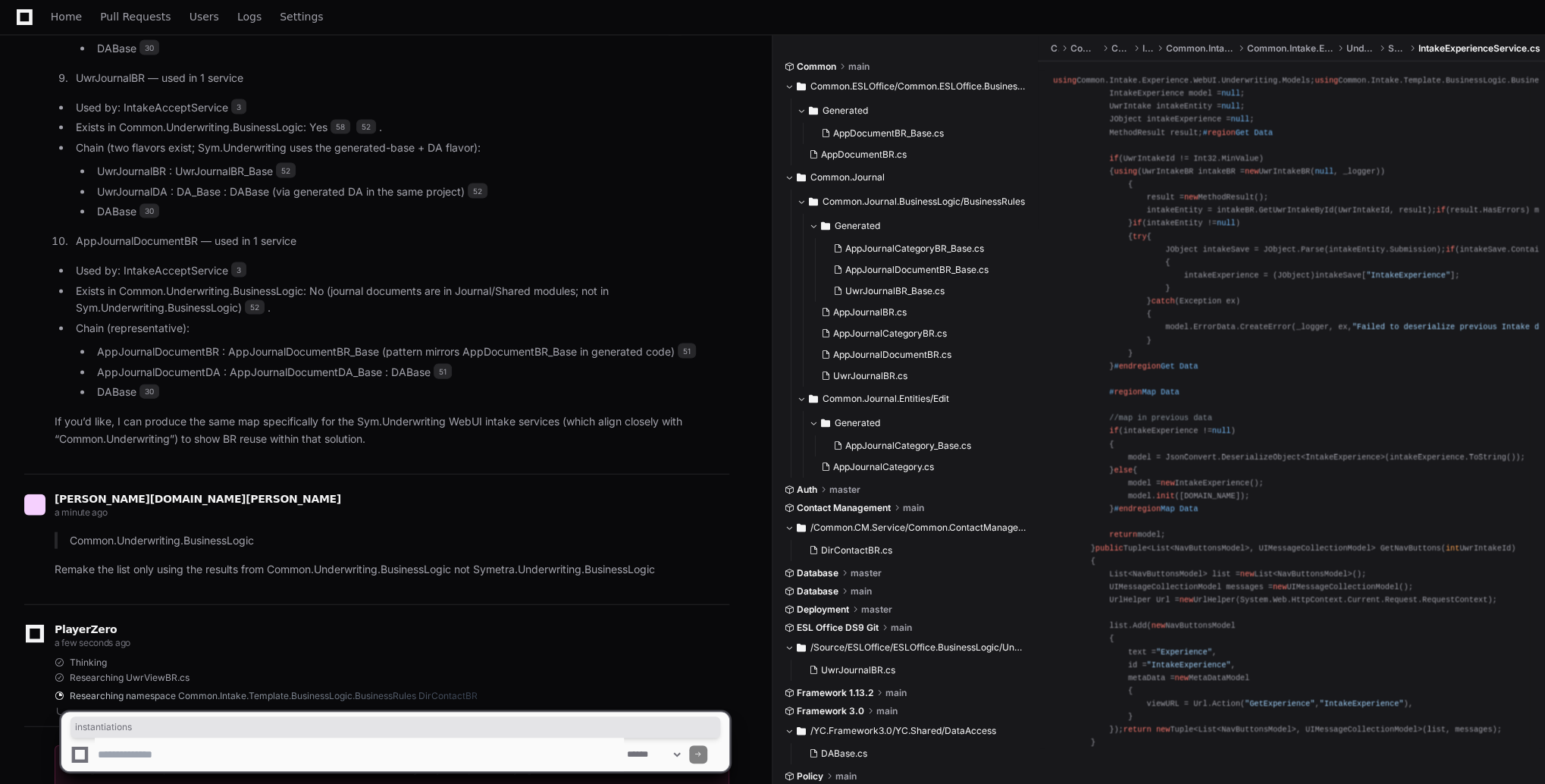
click at [238, 746] on textarea at bounding box center [359, 754] width 529 height 33
type textarea "**********"
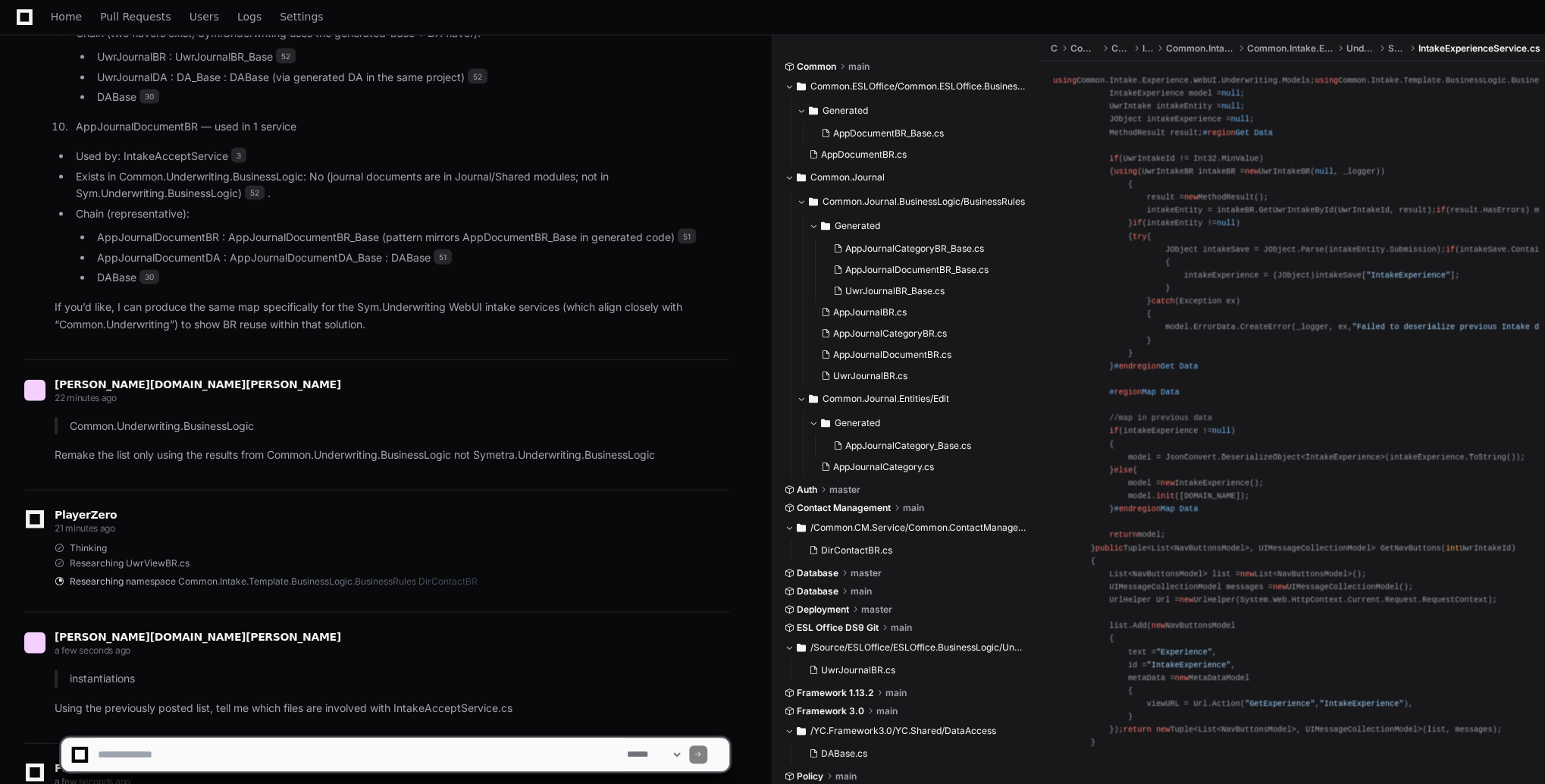
scroll to position [21553, 0]
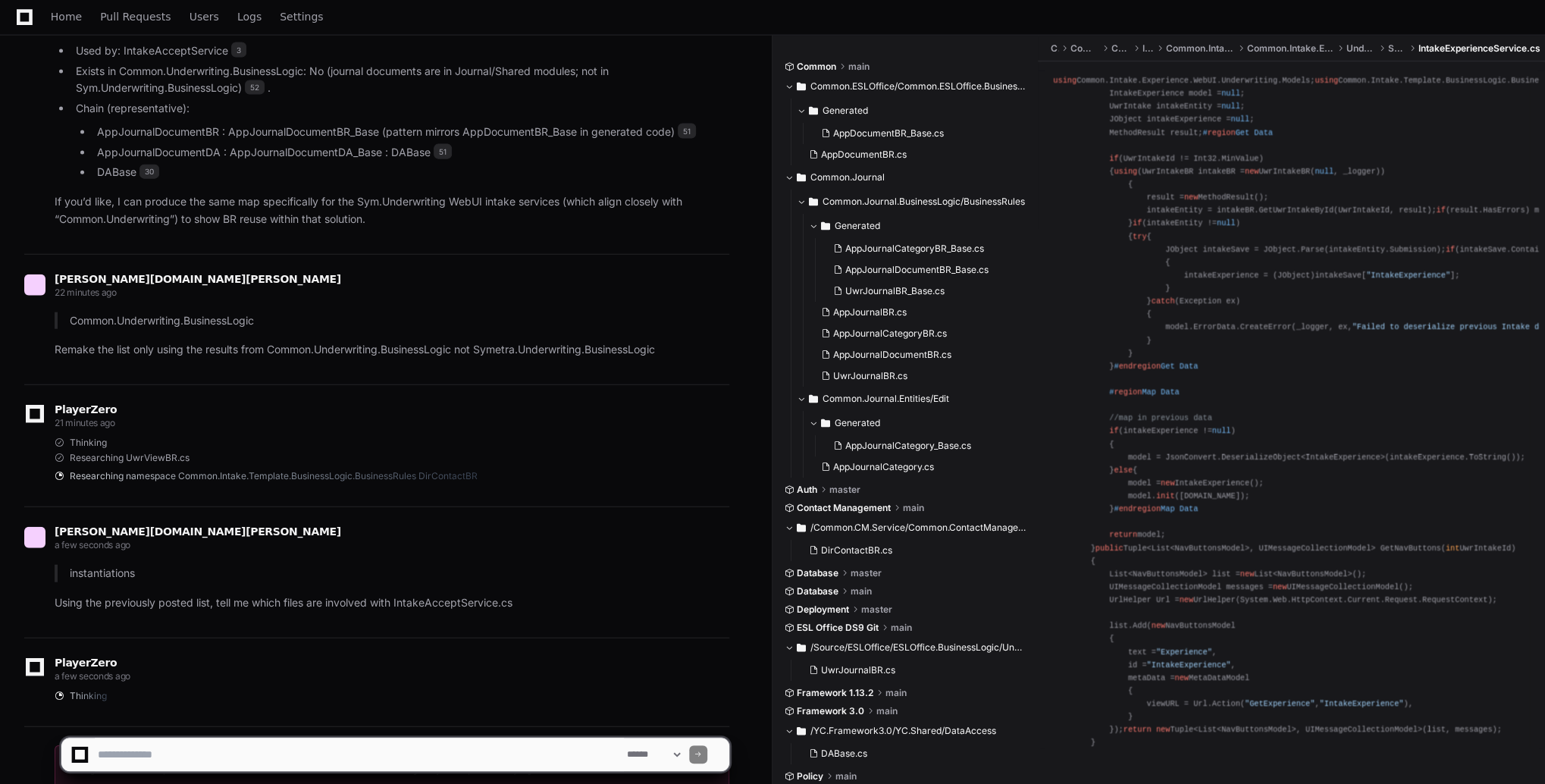
click at [272, 749] on textarea at bounding box center [359, 754] width 529 height 33
type textarea "**********"
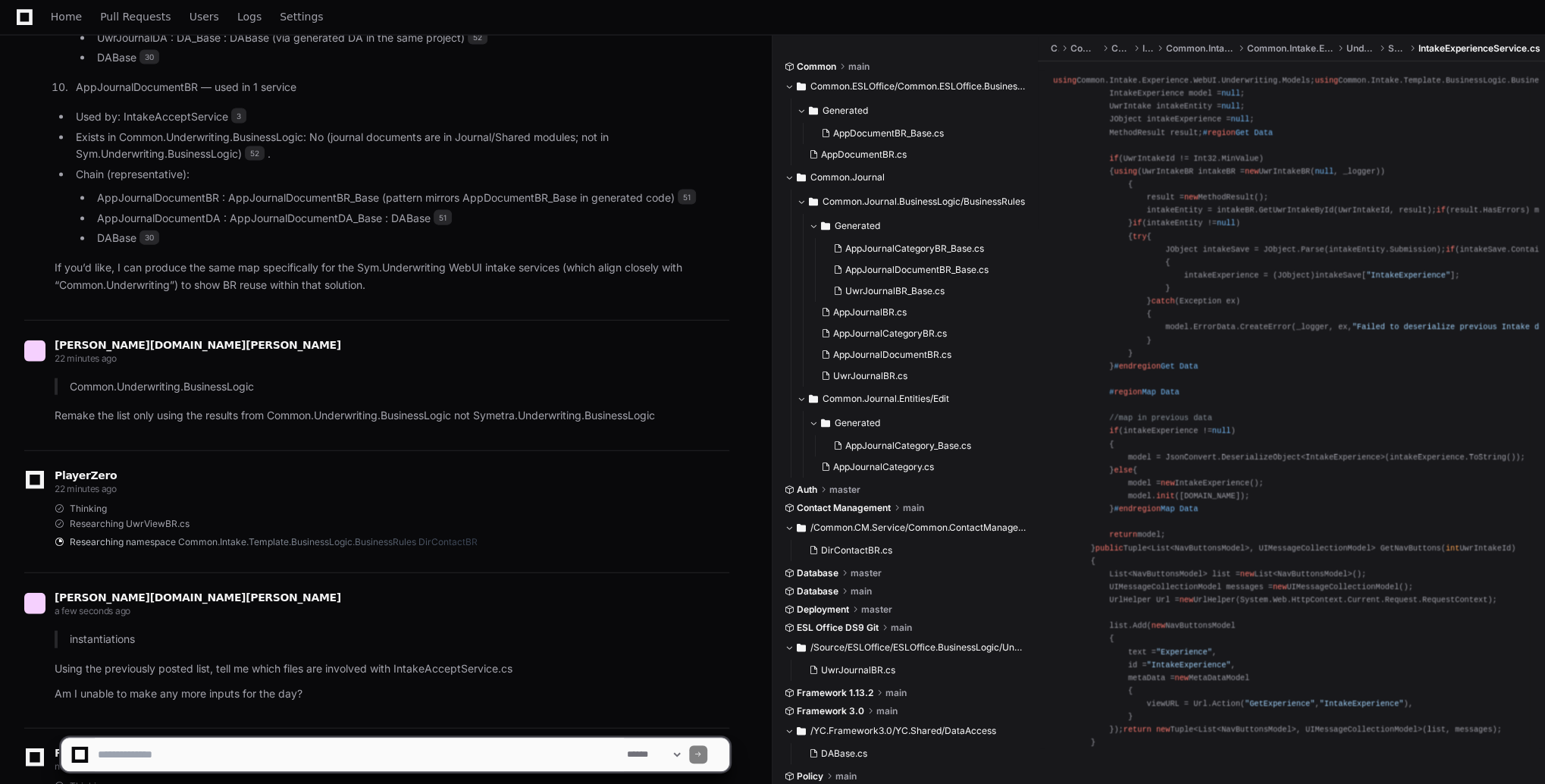
scroll to position [21594, 0]
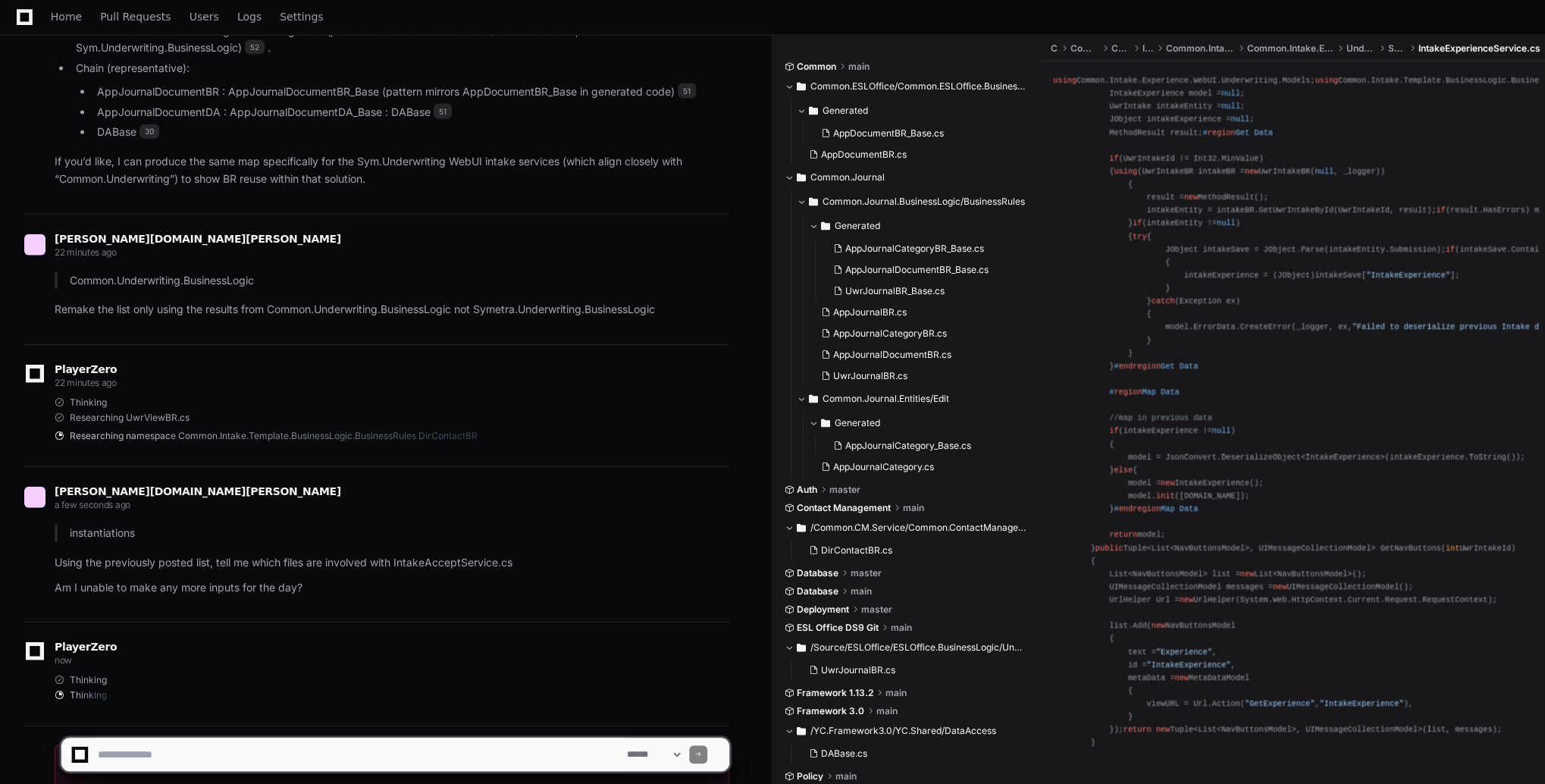
click at [437, 722] on app-app-chat-input "**********" at bounding box center [395, 741] width 670 height 60
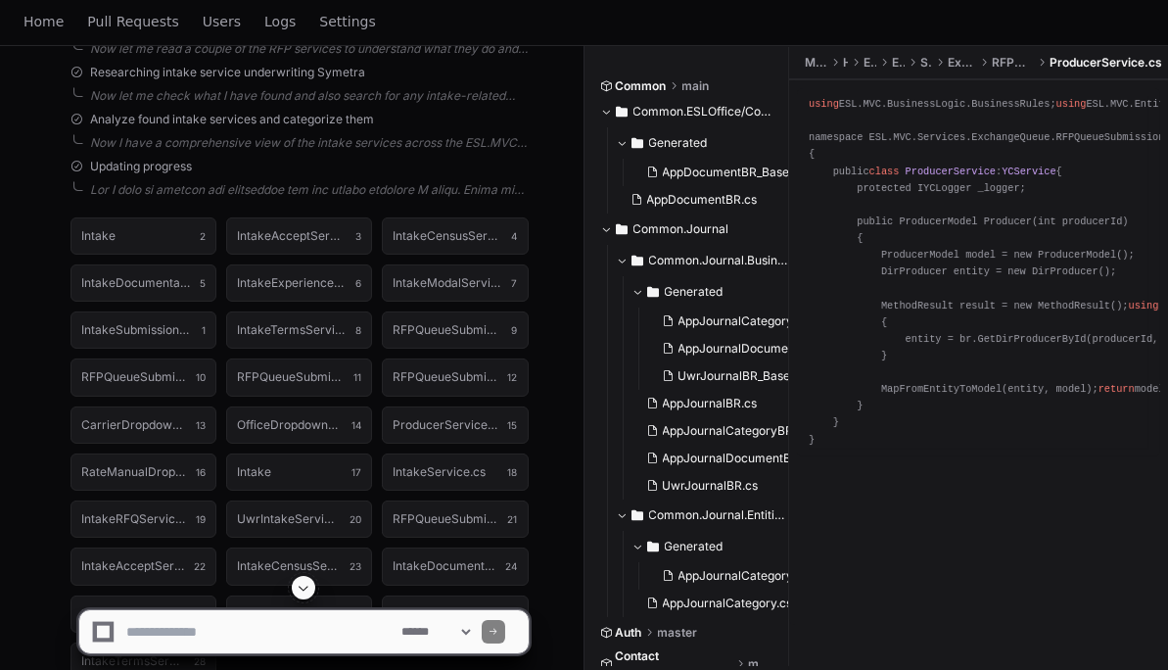
scroll to position [0, 0]
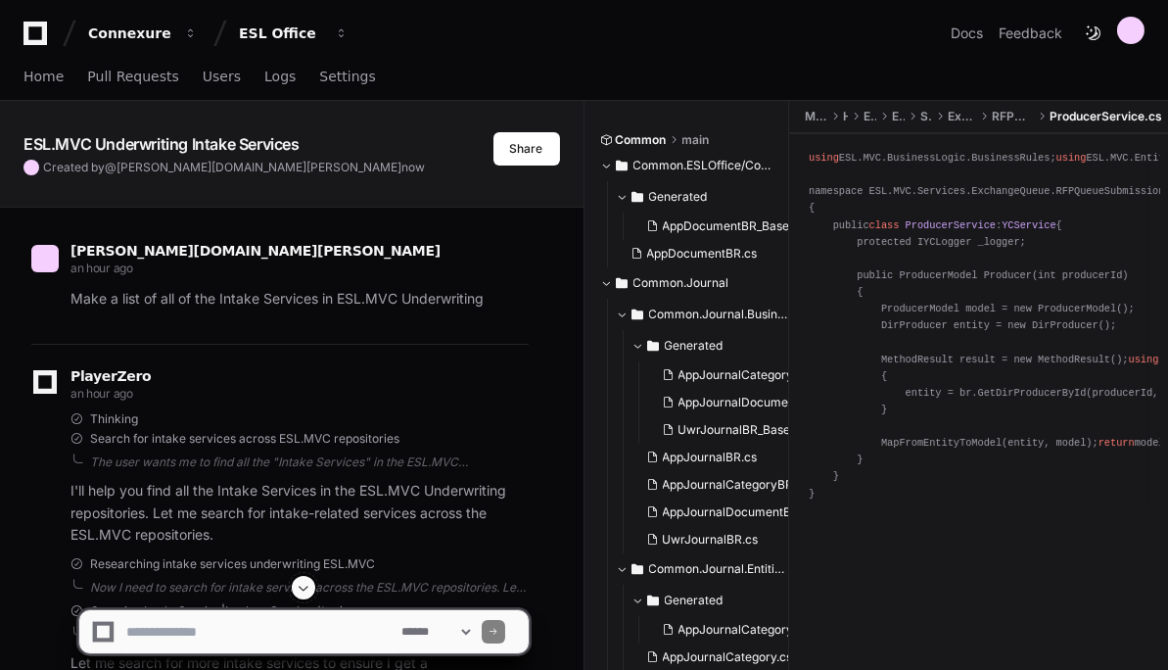
click at [306, 595] on span at bounding box center [304, 588] width 16 height 16
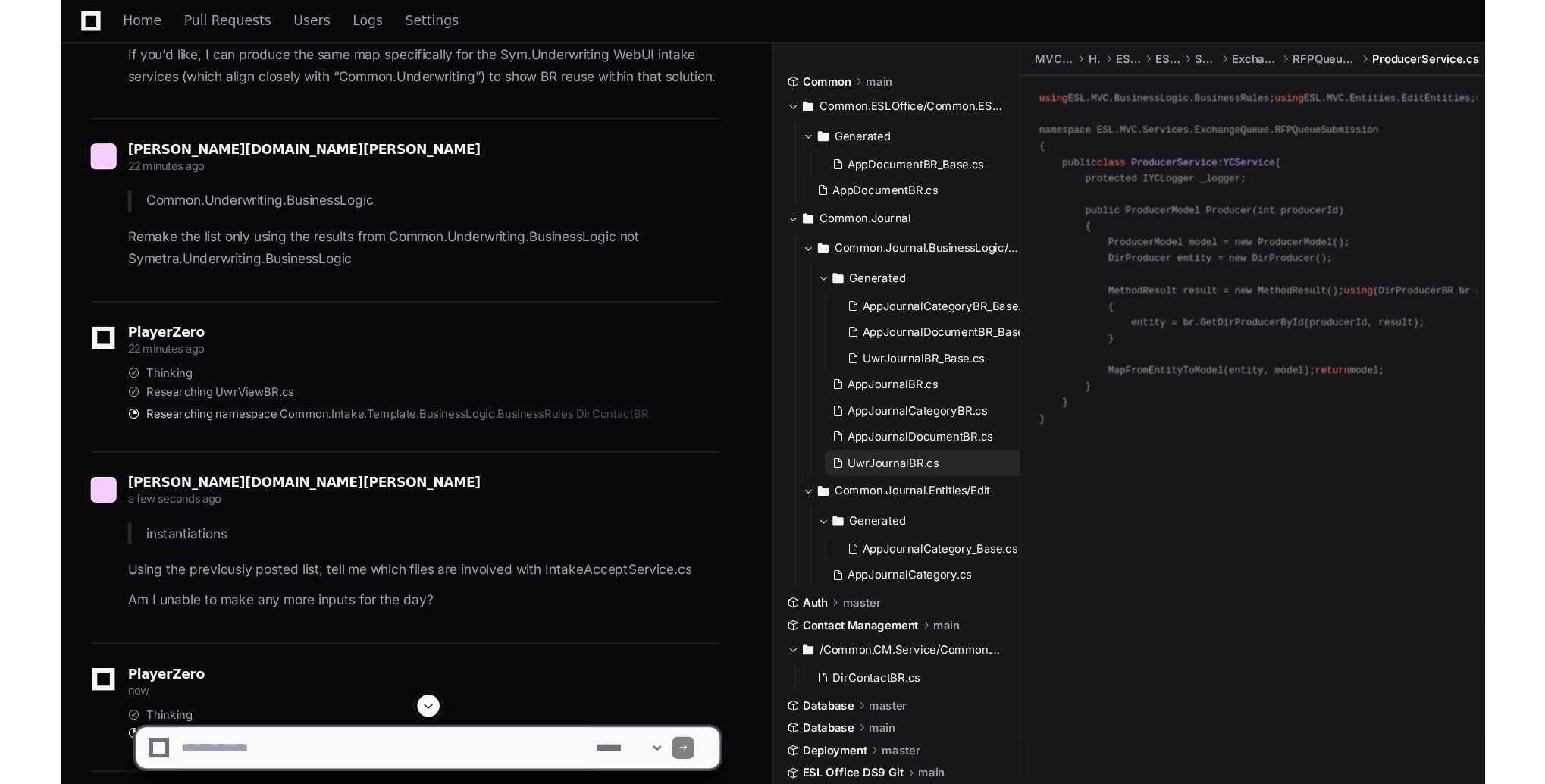
scroll to position [21570, 0]
